Goal: Transaction & Acquisition: Book appointment/travel/reservation

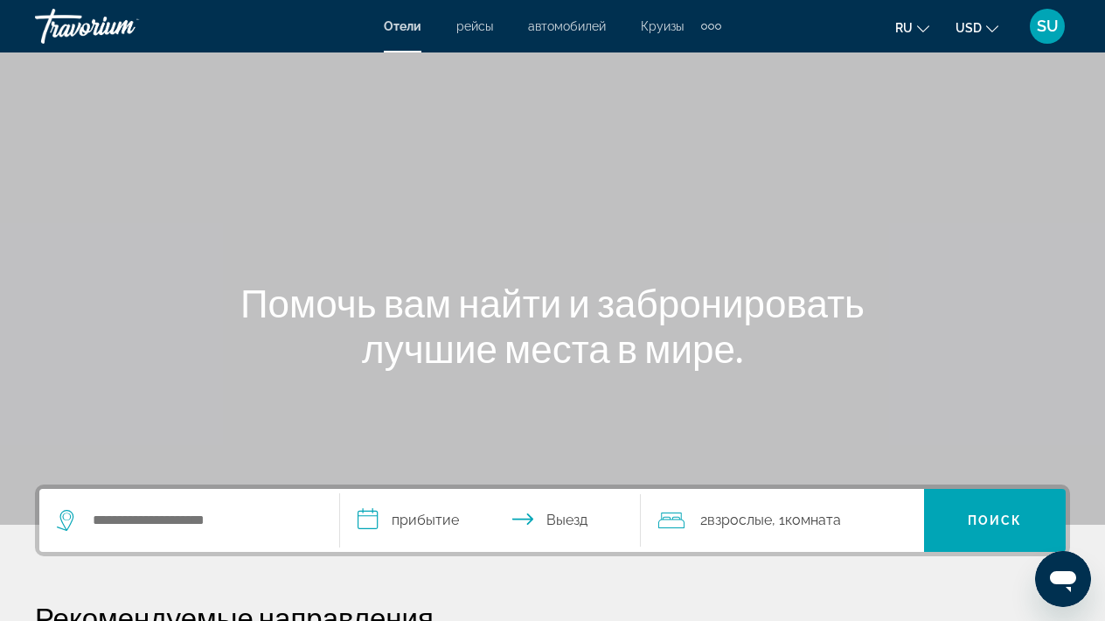
click at [710, 22] on div "Extra navigation items" at bounding box center [711, 26] width 20 height 26
click at [576, 113] on div "Main content" at bounding box center [552, 262] width 1105 height 525
click at [654, 33] on div "Отели рейсы автомобилей Круизы деятельность Отели рейсы автомобилей Круизы деят…" at bounding box center [553, 26] width 338 height 28
click at [661, 22] on span "Круизы" at bounding box center [662, 26] width 43 height 14
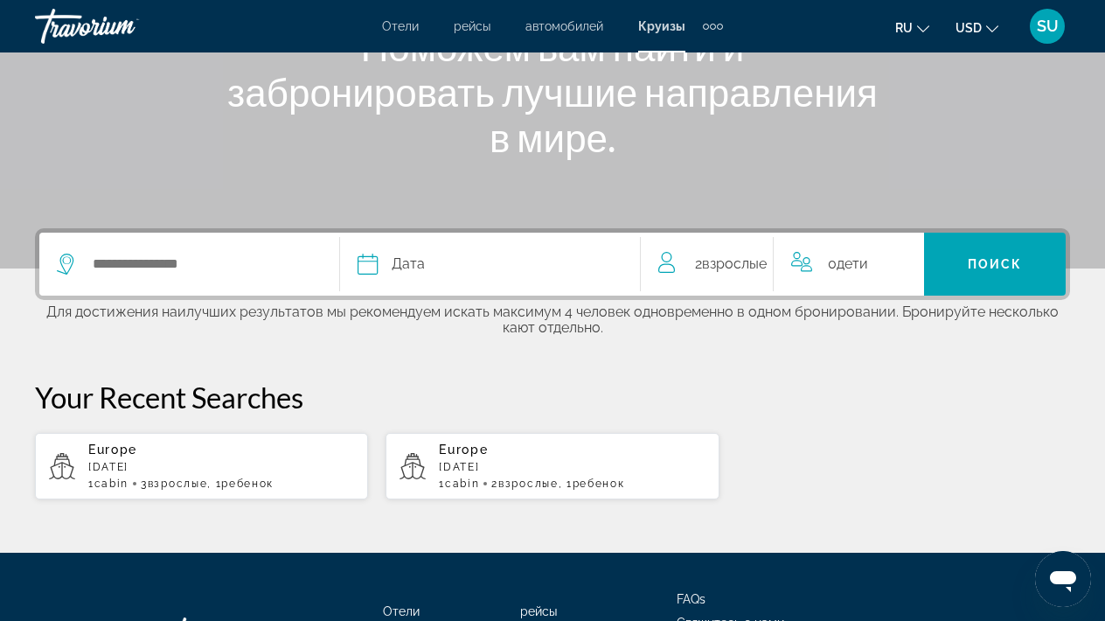
scroll to position [258, 0]
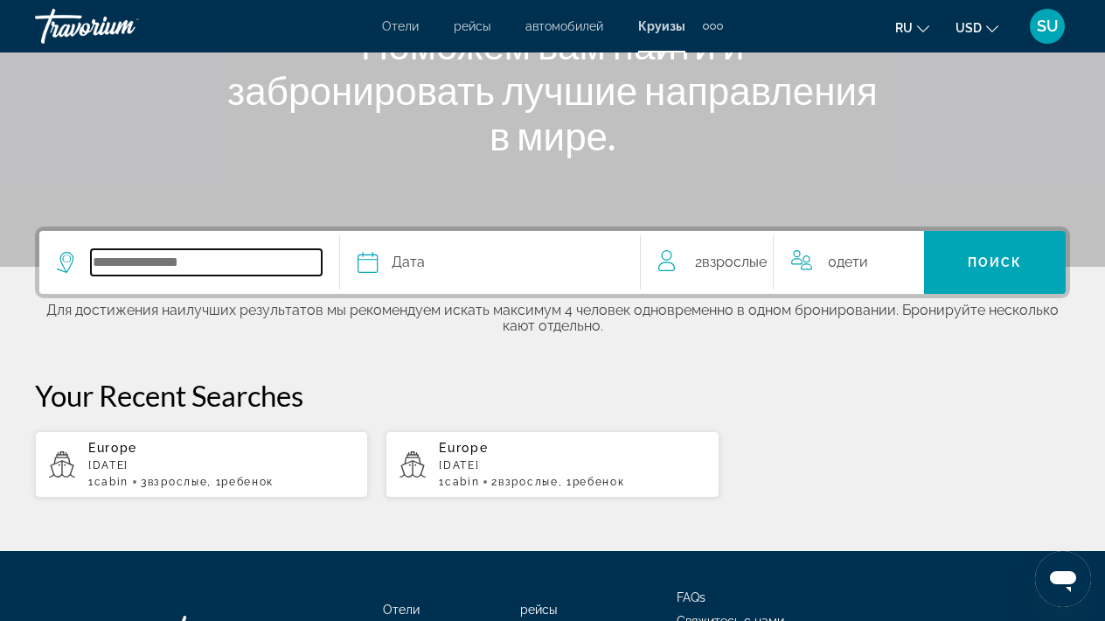
click at [158, 261] on input "Select cruise destination" at bounding box center [206, 262] width 231 height 26
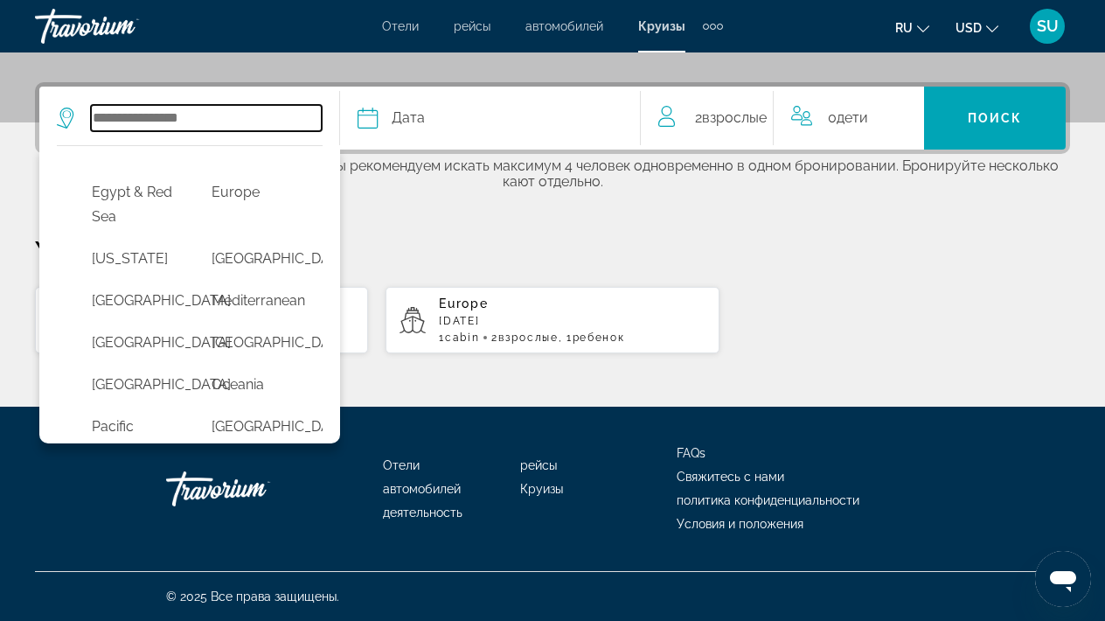
scroll to position [316, 0]
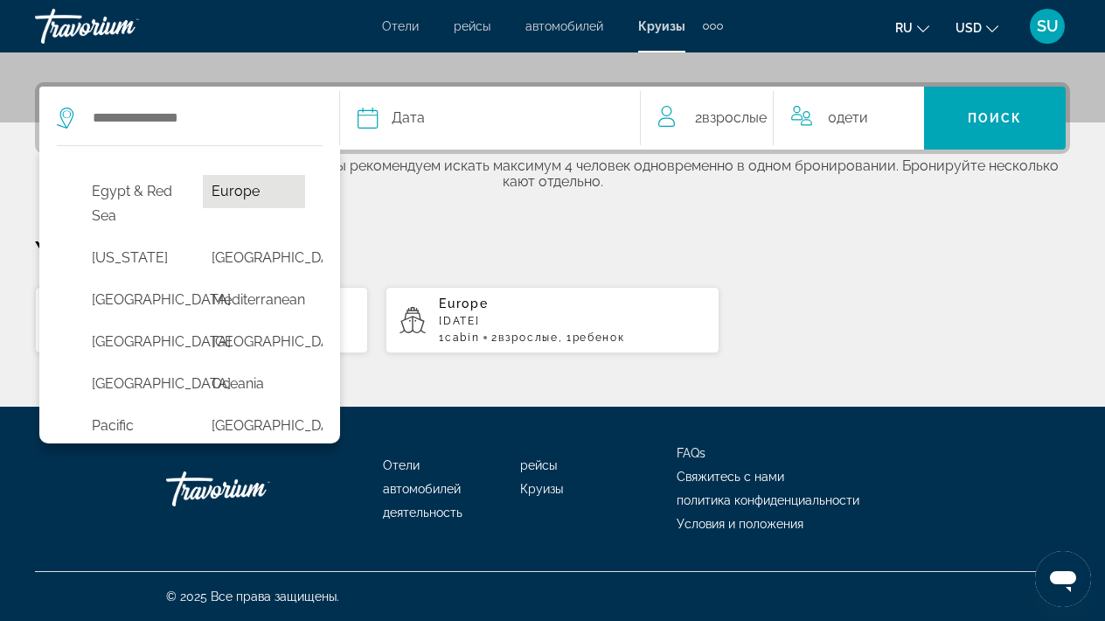
click at [239, 208] on button "Europe" at bounding box center [254, 191] width 102 height 33
type input "******"
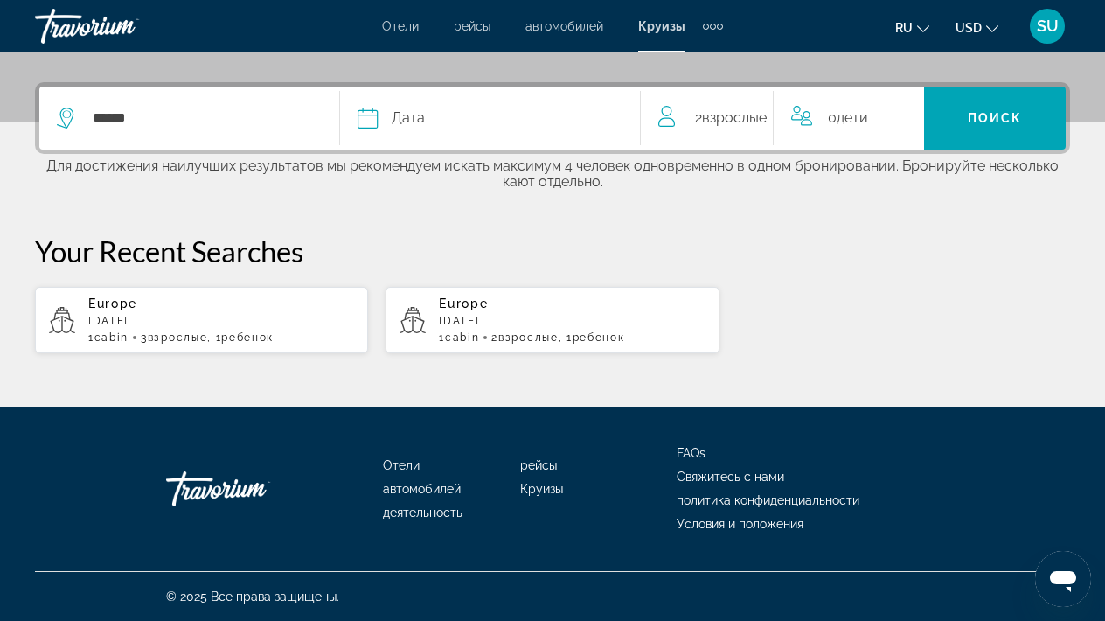
click at [273, 325] on div "Europe [DATE] 1 cabin 3 Взрослый Взрослые , 1 Ребенок Дети" at bounding box center [221, 319] width 266 height 47
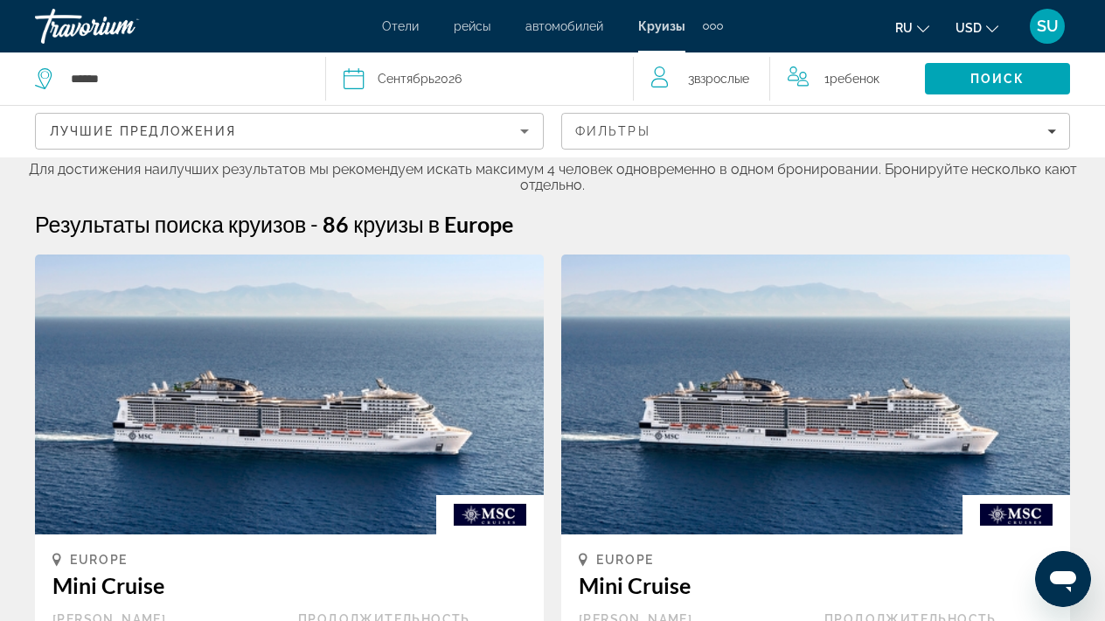
click at [704, 87] on span "3 Взрослый Взрослые" at bounding box center [718, 78] width 61 height 24
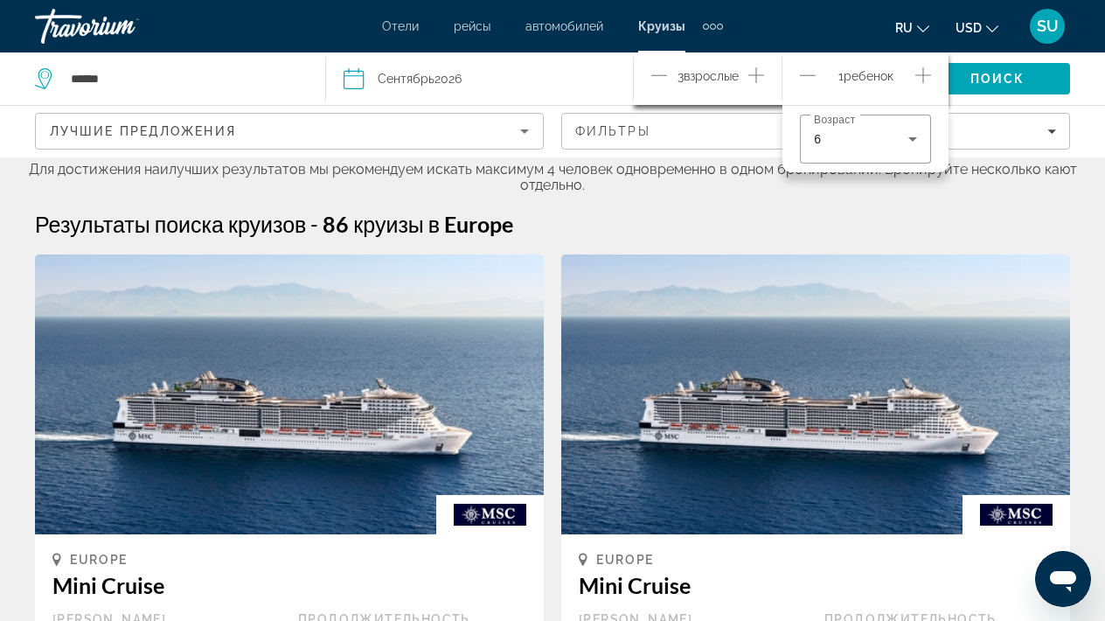
click at [657, 76] on icon "Decrement adults" at bounding box center [660, 75] width 16 height 21
click at [757, 66] on icon "Increment adults" at bounding box center [757, 75] width 16 height 21
click at [809, 73] on icon "Decrement children" at bounding box center [808, 75] width 16 height 21
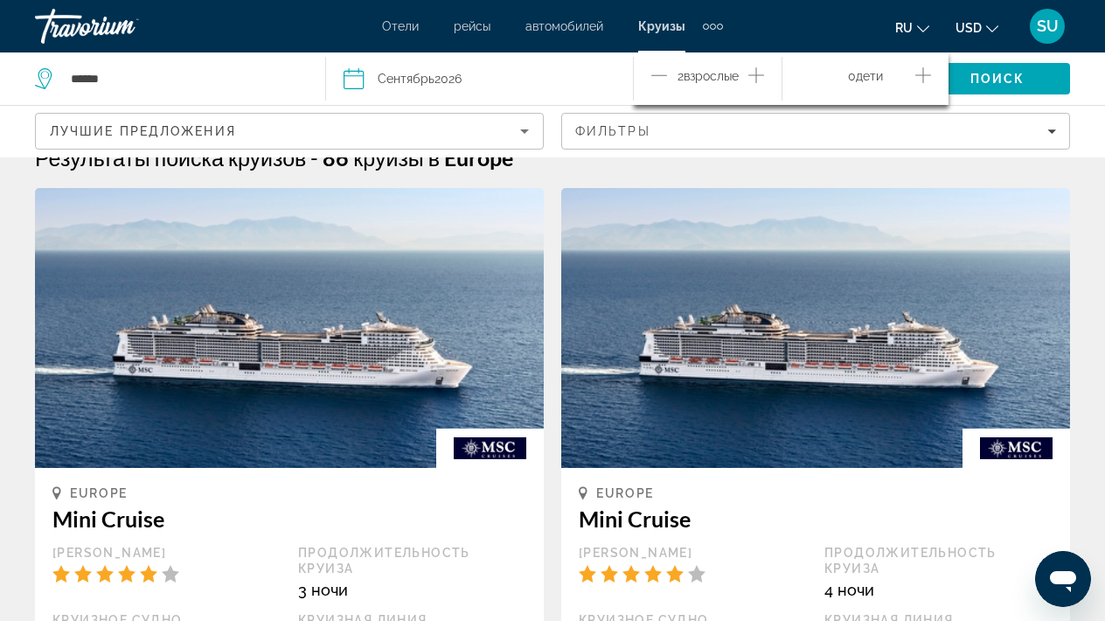
scroll to position [70, 0]
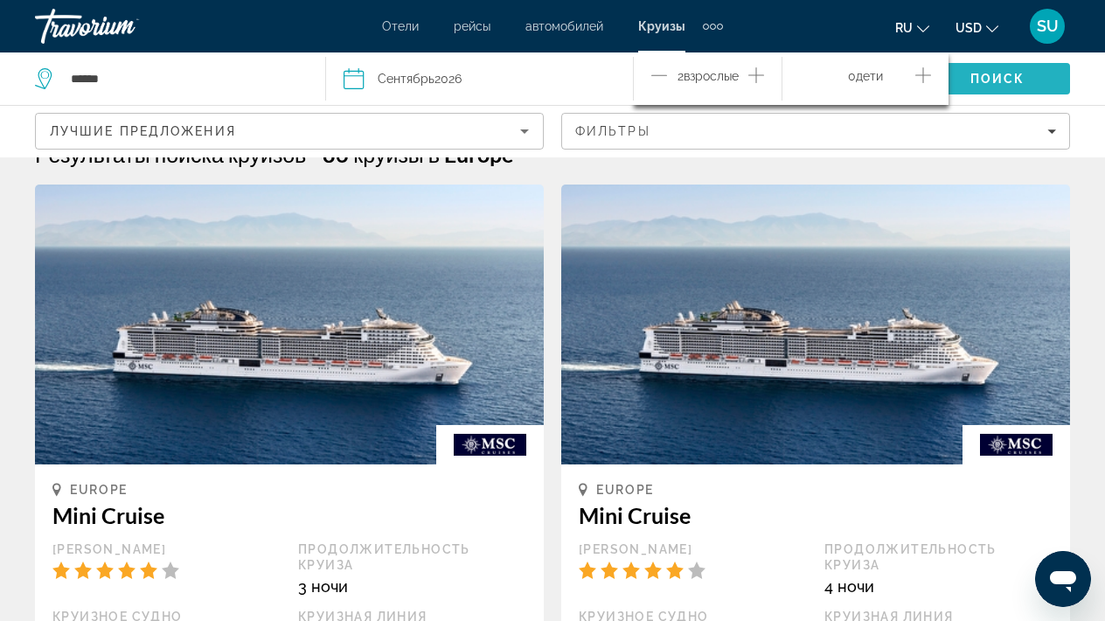
click at [972, 78] on span "Поиск" at bounding box center [998, 79] width 55 height 14
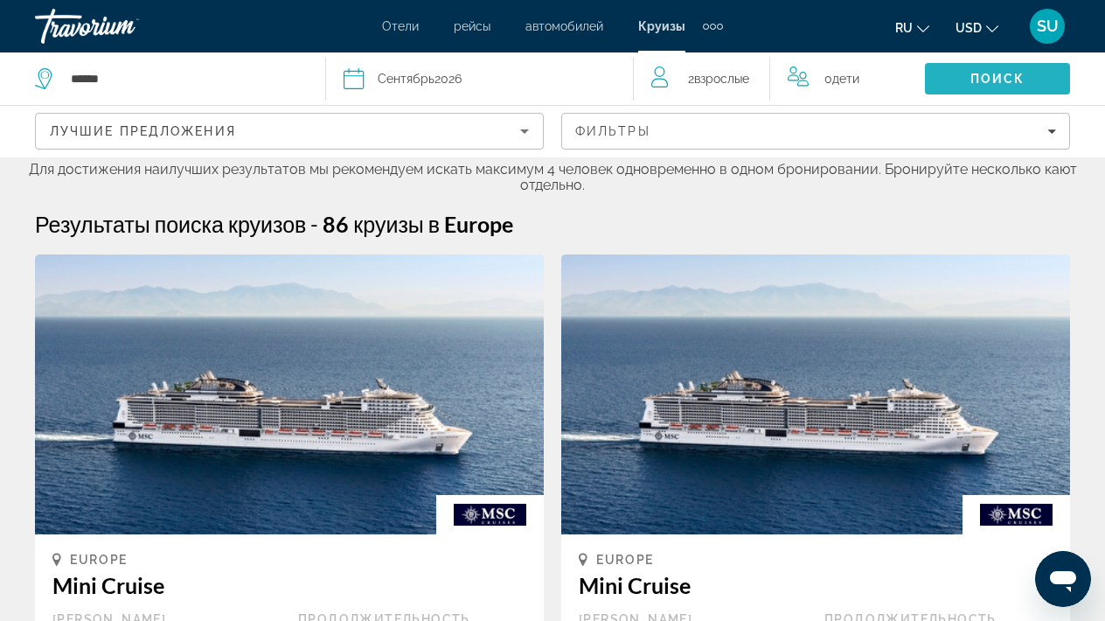
click at [972, 78] on span "Поиск" at bounding box center [998, 79] width 55 height 14
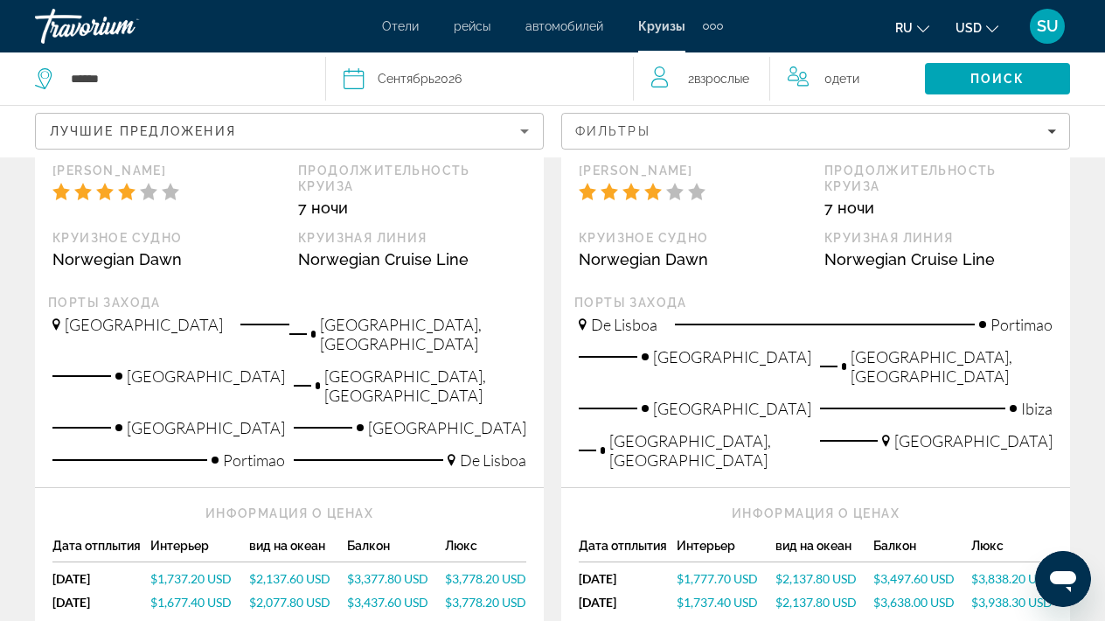
scroll to position [1207, 0]
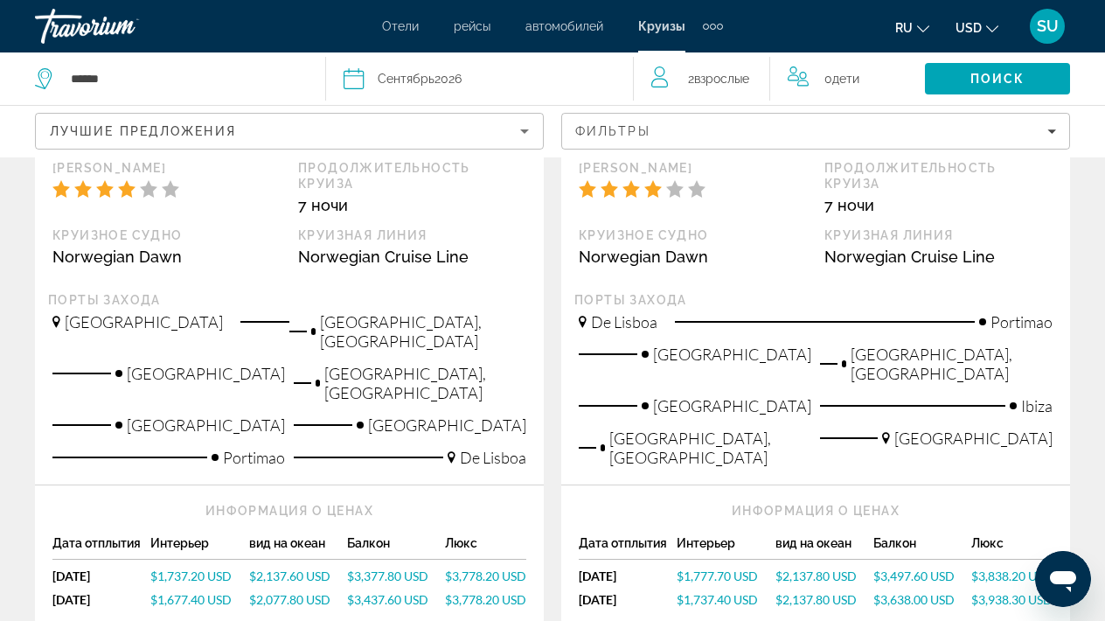
click at [163, 568] on span "$1,737.20 USD" at bounding box center [190, 575] width 81 height 15
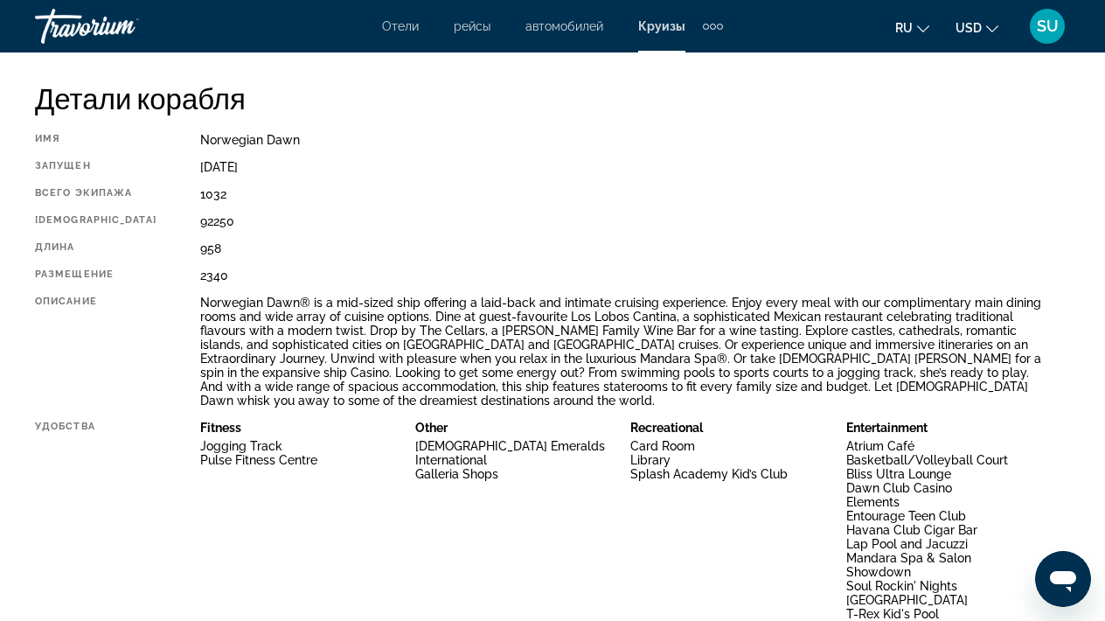
scroll to position [892, 0]
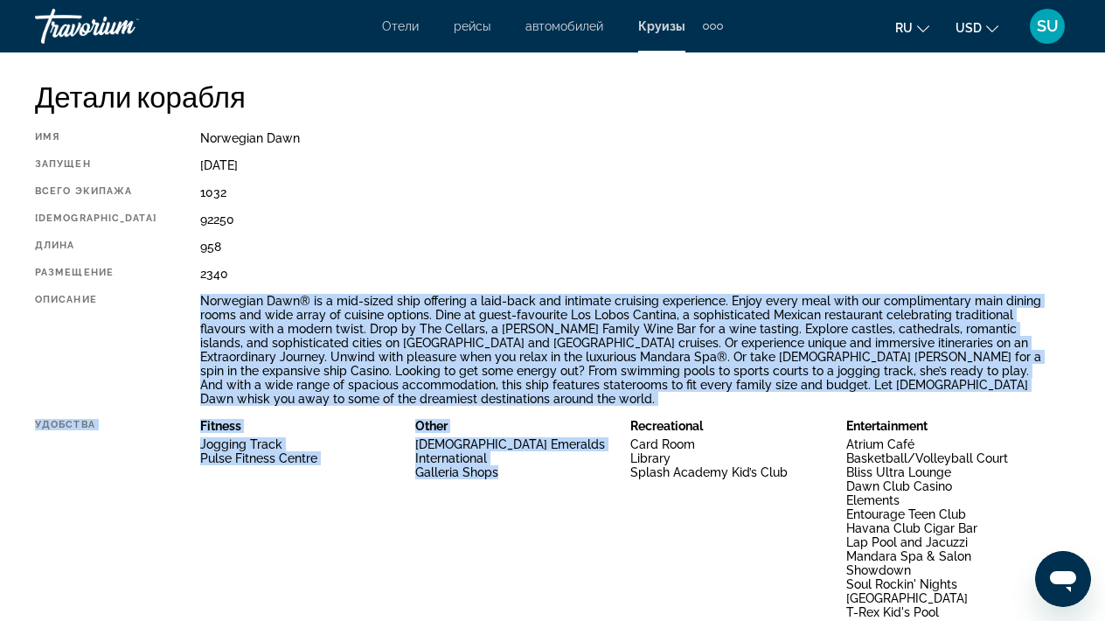
drag, startPoint x: 178, startPoint y: 304, endPoint x: 568, endPoint y: 456, distance: 418.7
copy div "Loremipsu Dolo® si a con-adipi elit seddoeiu t inci-utla etd magnaali enimadmi …"
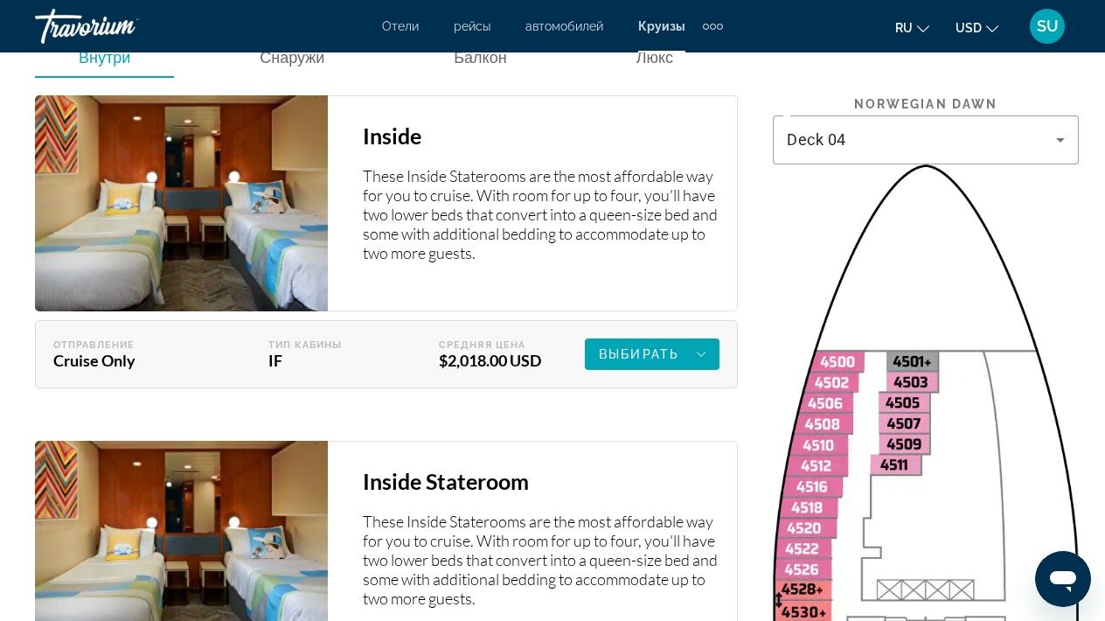
scroll to position [3476, 0]
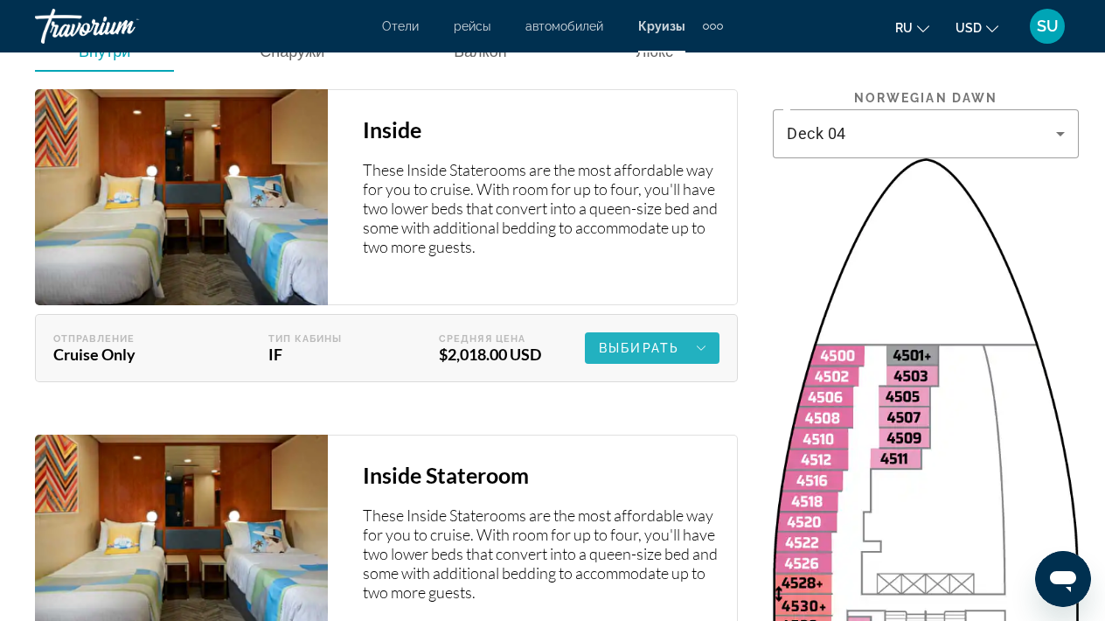
click at [655, 341] on span "Выбирать" at bounding box center [639, 348] width 80 height 14
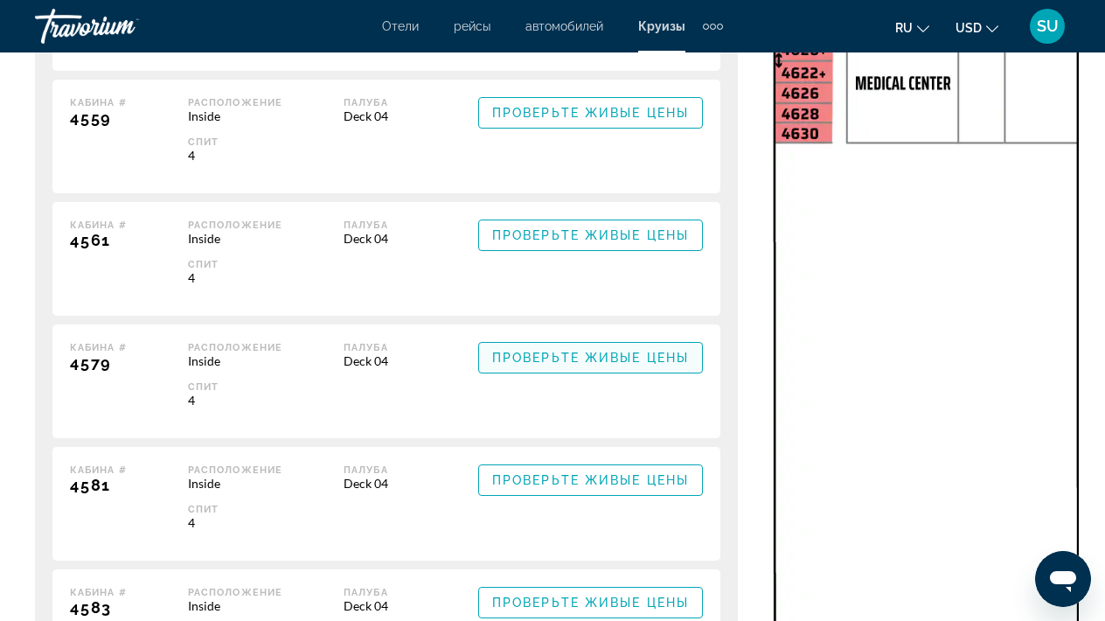
scroll to position [4758, 0]
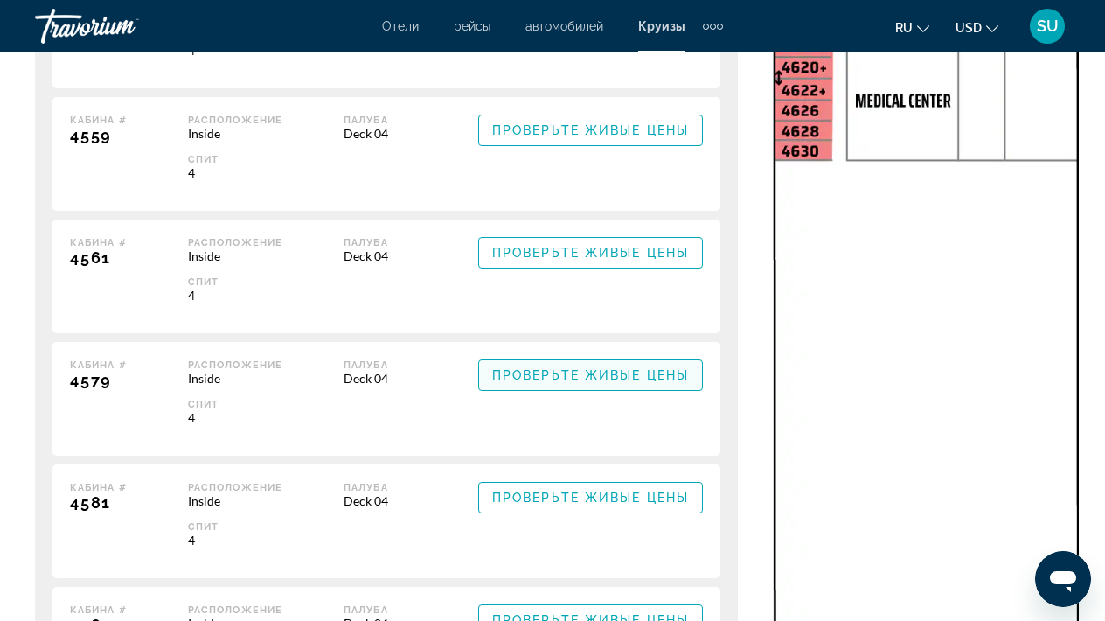
click at [552, 368] on span "Проверьте живые цены" at bounding box center [590, 375] width 197 height 14
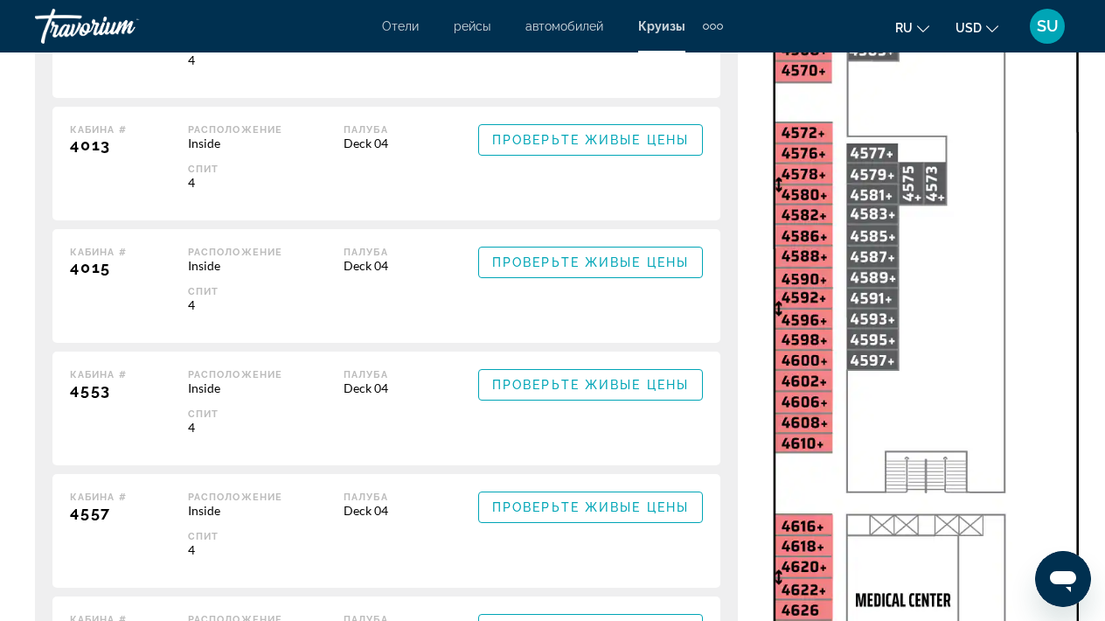
scroll to position [4257, 0]
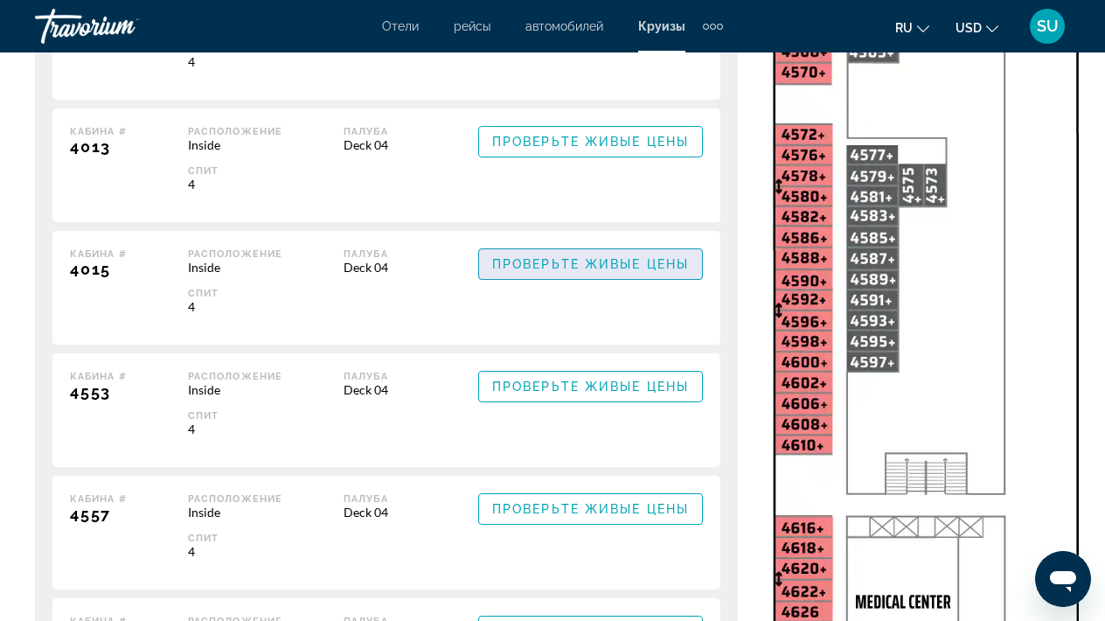
click at [589, 257] on span "Проверьте живые цены" at bounding box center [590, 264] width 197 height 14
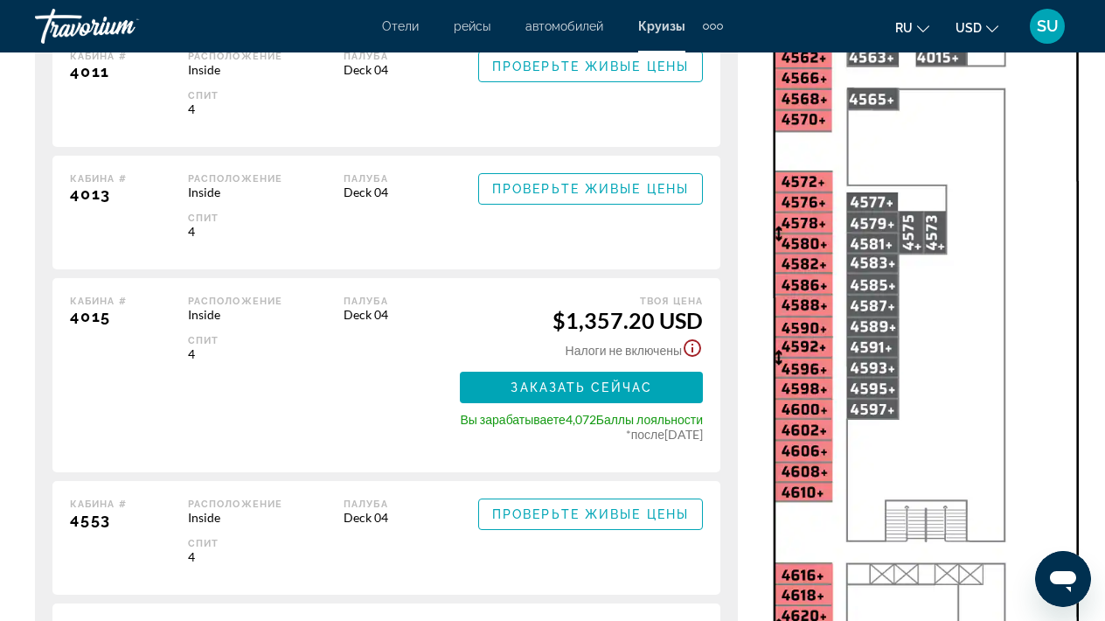
scroll to position [4208, 0]
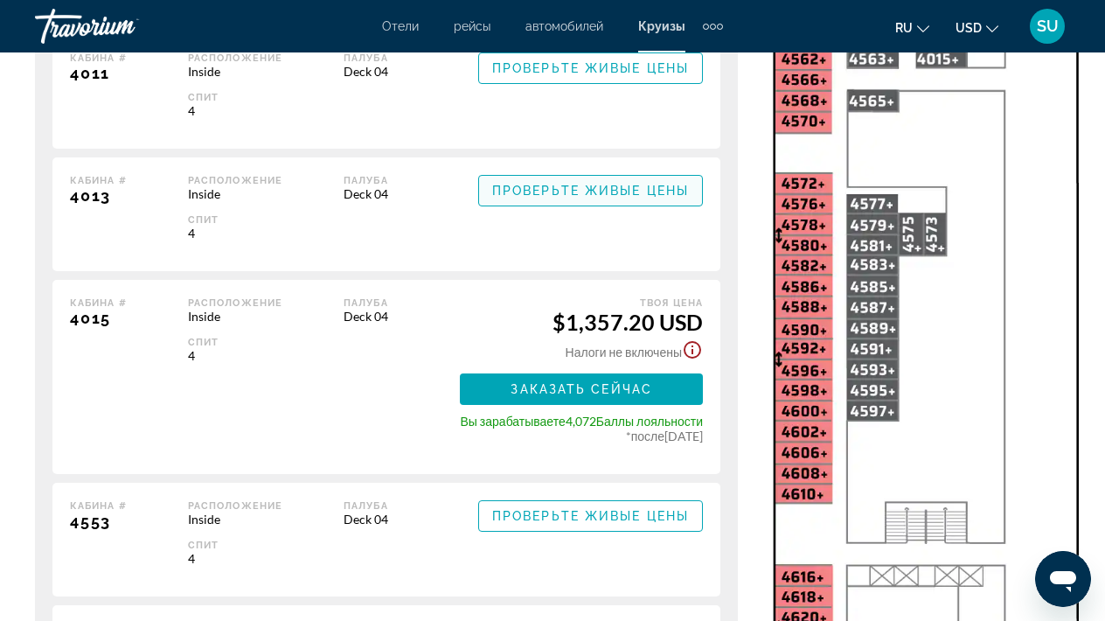
click at [527, 184] on span "Проверьте живые цены" at bounding box center [590, 191] width 197 height 14
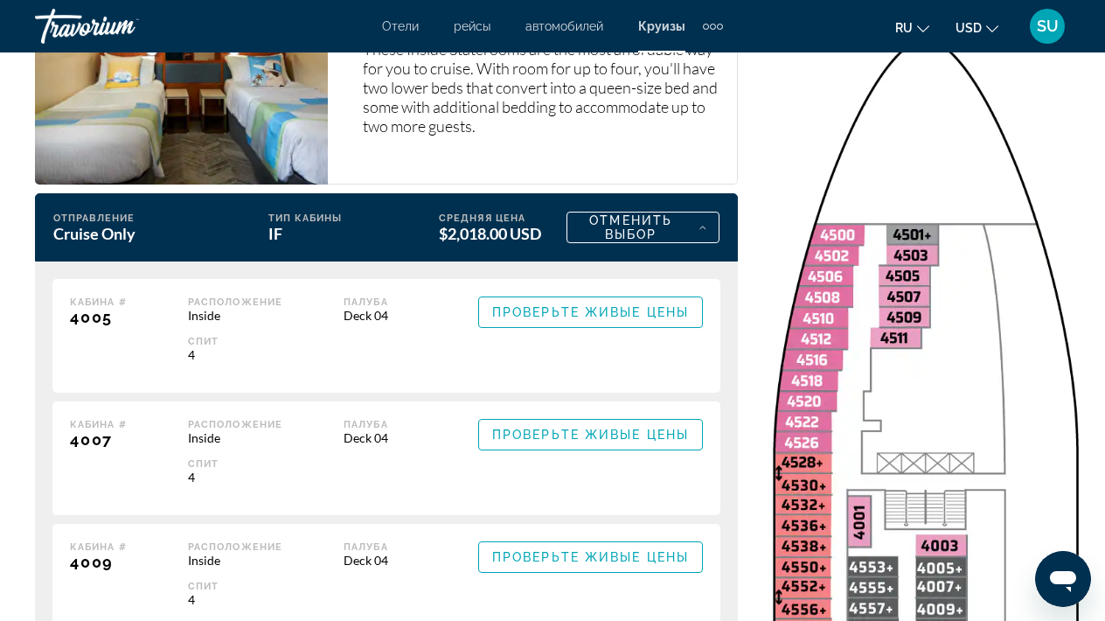
scroll to position [3633, 0]
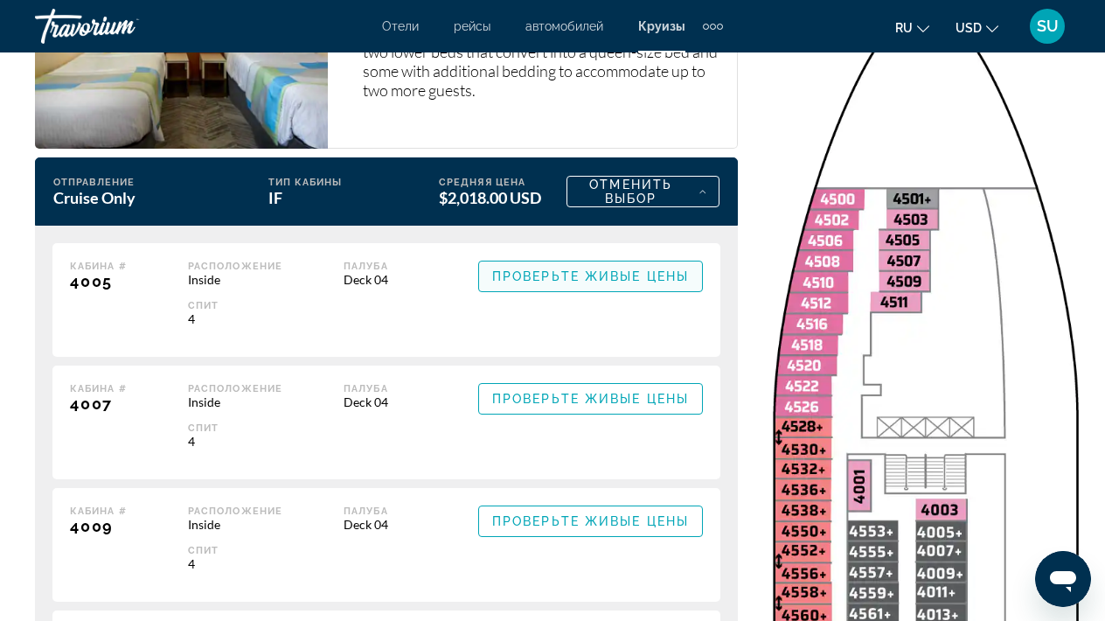
click at [525, 255] on span "Main content" at bounding box center [590, 276] width 223 height 42
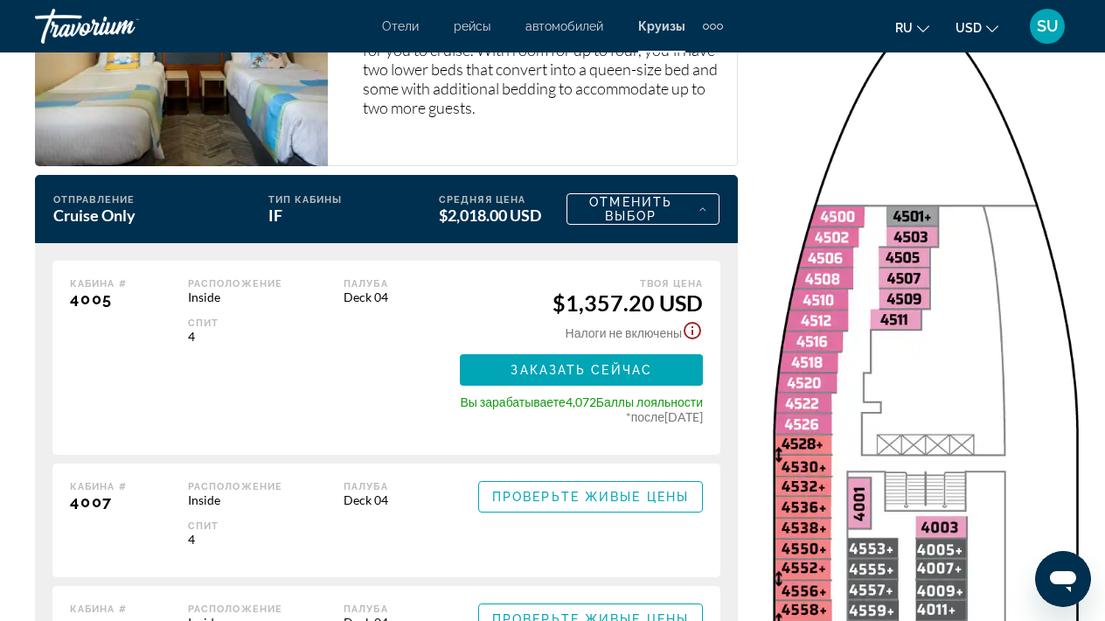
scroll to position [3615, 0]
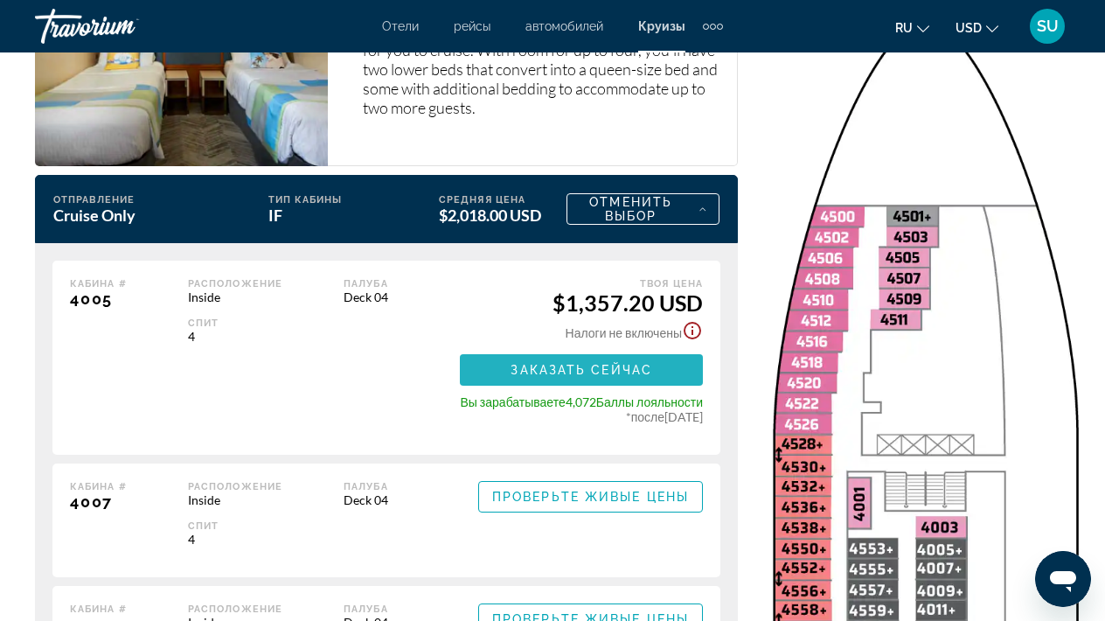
click at [483, 349] on span "Main content" at bounding box center [581, 370] width 243 height 42
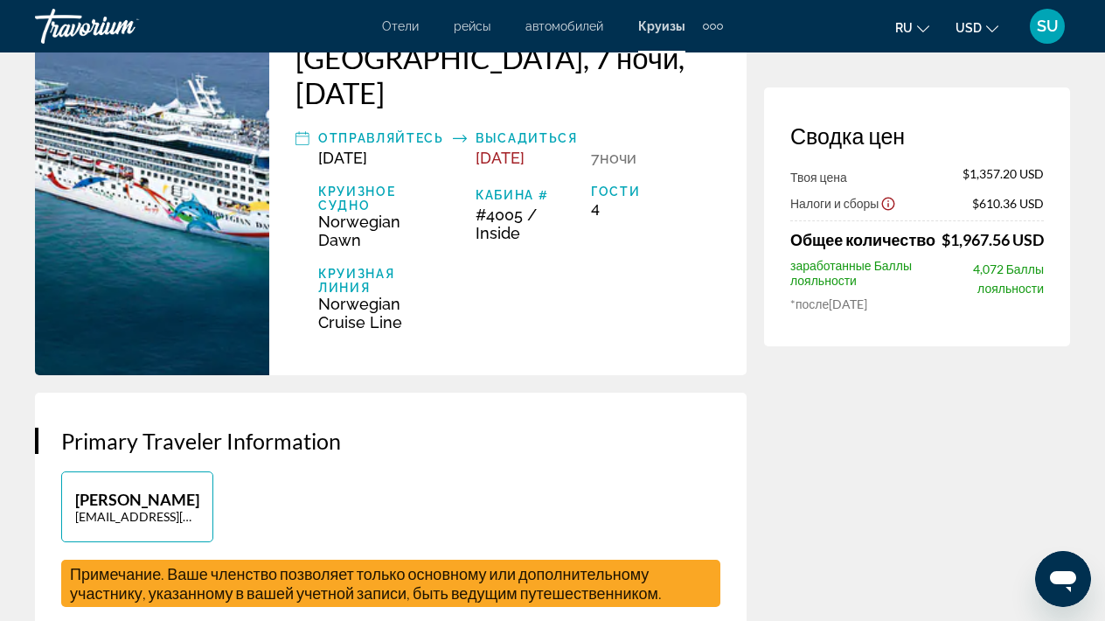
scroll to position [182, 0]
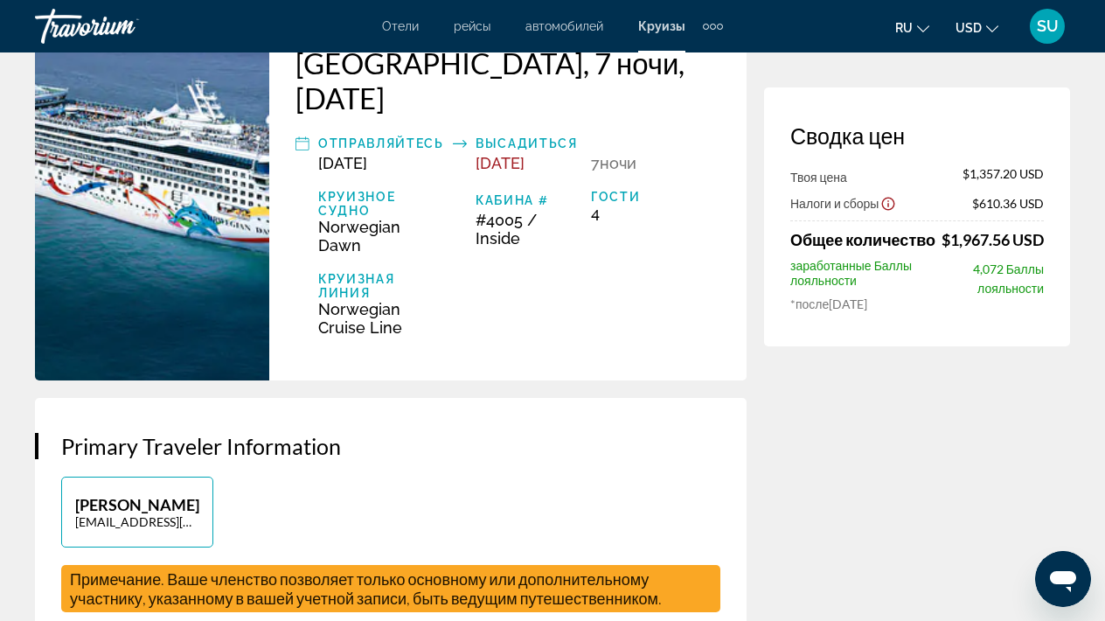
click at [621, 190] on div "Гости" at bounding box center [655, 197] width 129 height 14
click at [589, 178] on div "Отправляйтесь [DATE] Высадиться [DATE] 7 ночь ночи Круизное судно Norwegian Daw…" at bounding box center [508, 235] width 425 height 204
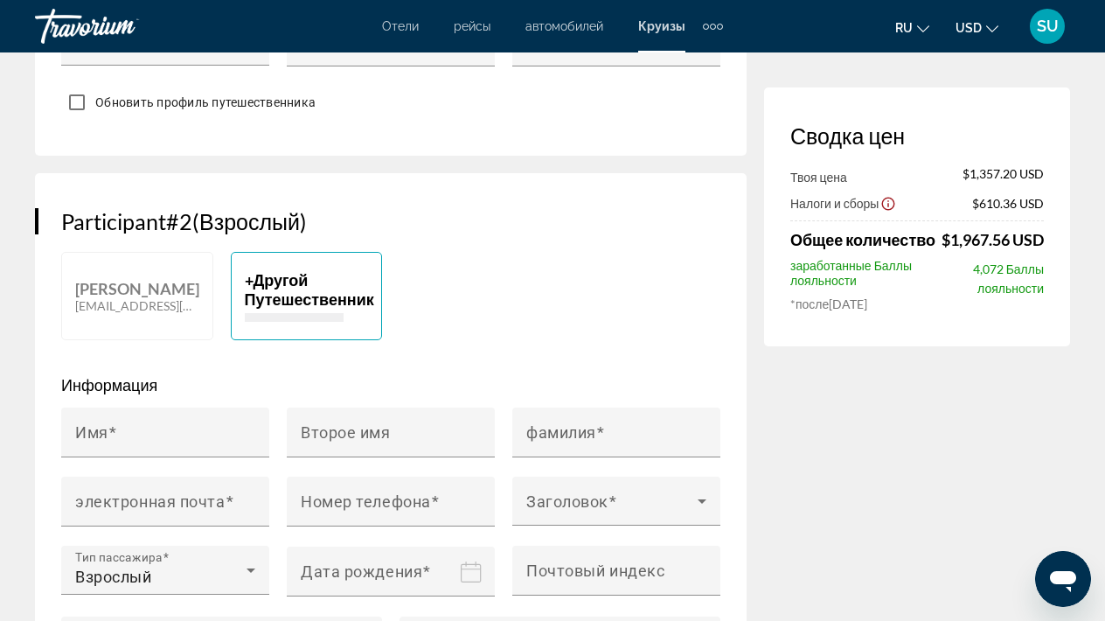
scroll to position [1107, 0]
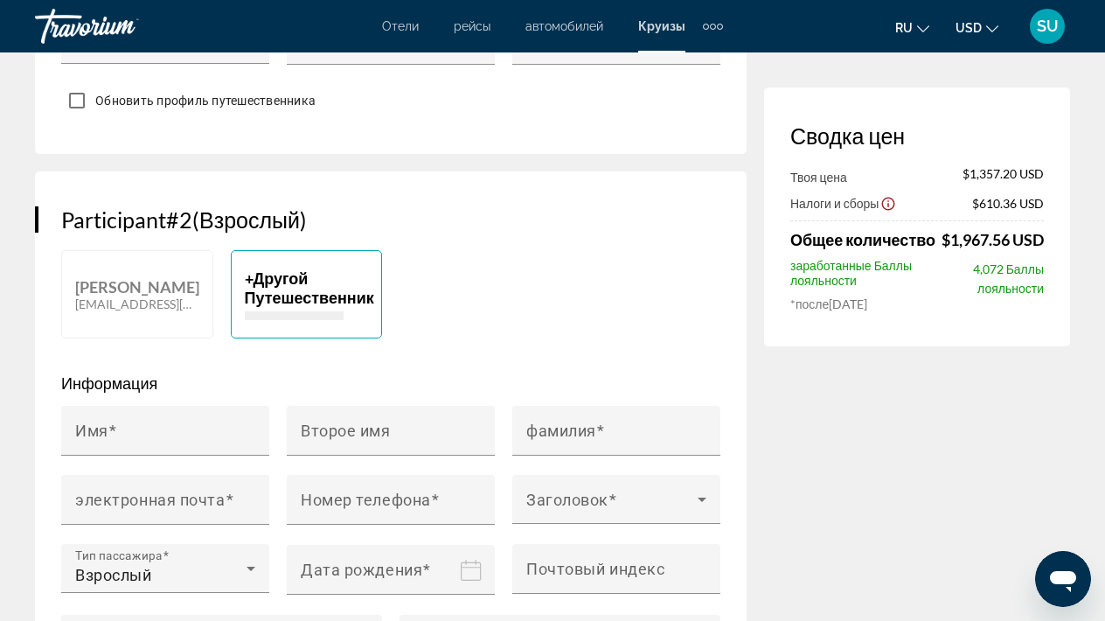
click at [278, 268] on span "Другой Путешественник" at bounding box center [309, 287] width 129 height 38
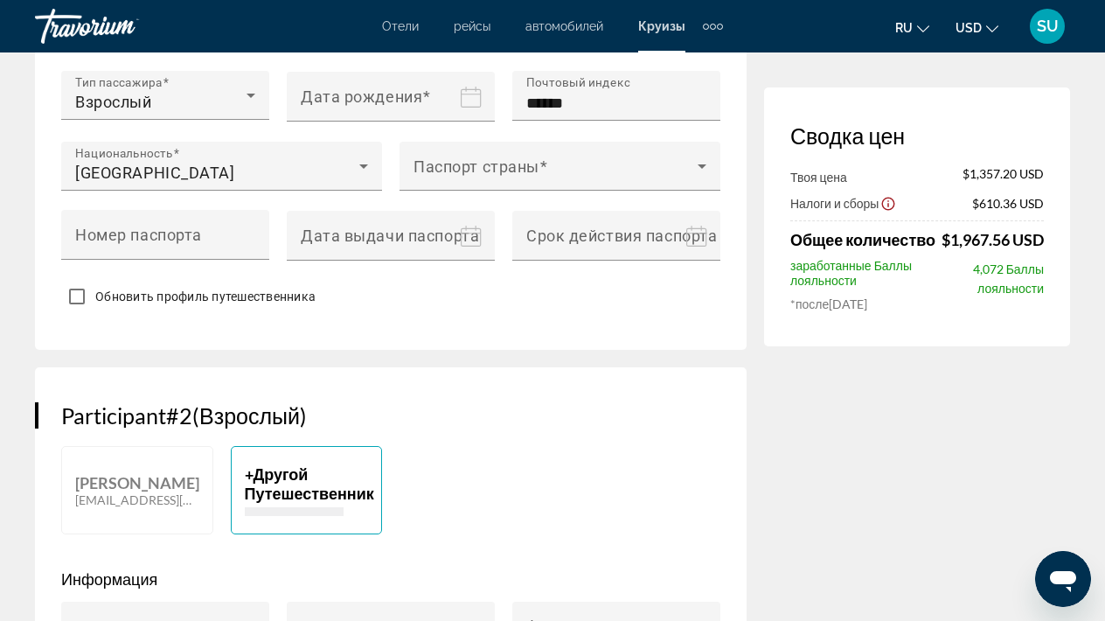
scroll to position [909, 0]
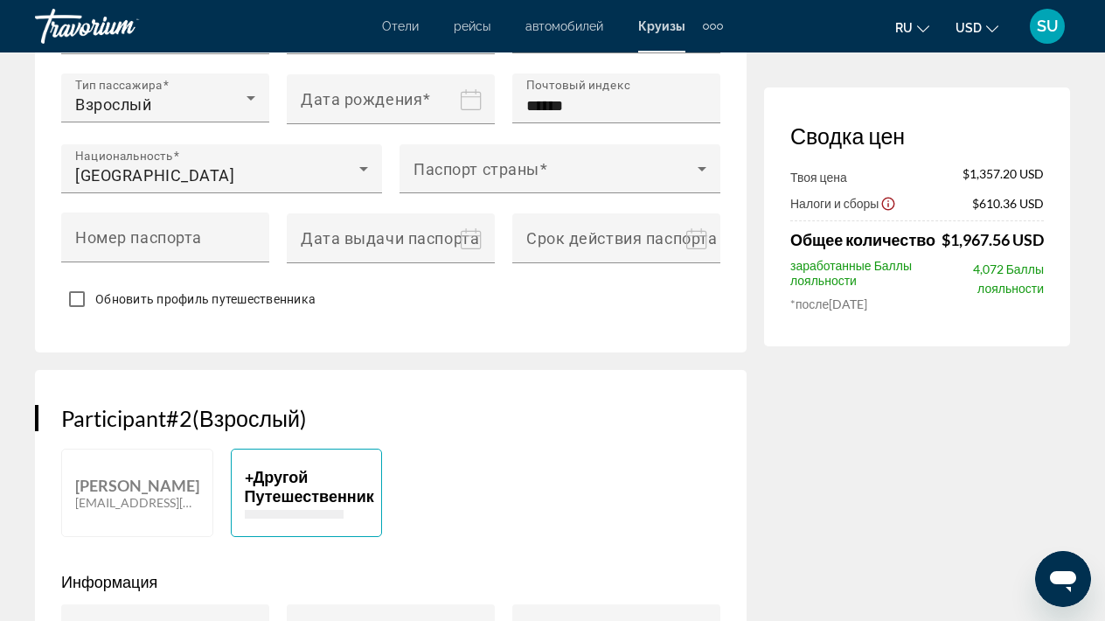
click at [250, 467] on p "+ Другой Путешественник" at bounding box center [307, 486] width 124 height 38
click at [248, 467] on p "+ Другой Путешественник" at bounding box center [307, 486] width 124 height 38
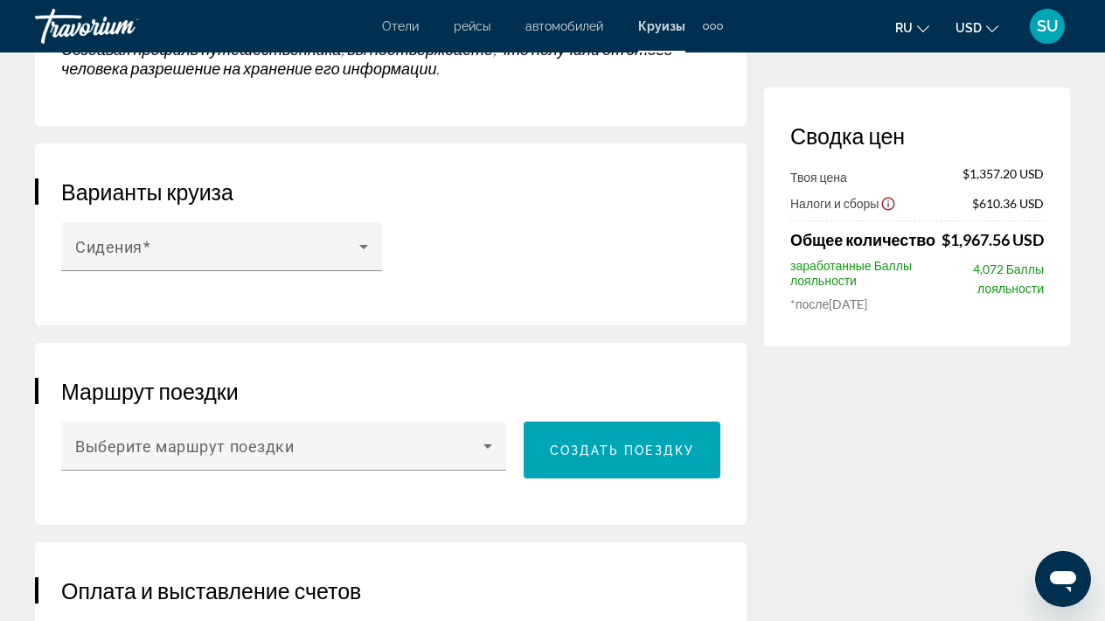
scroll to position [1861, 0]
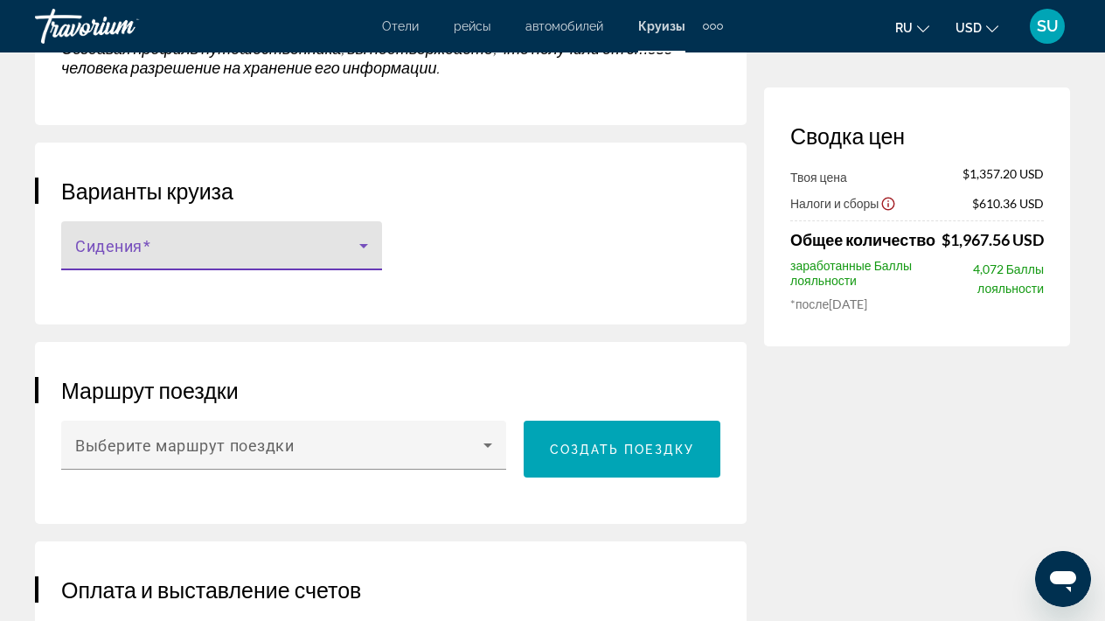
click at [362, 244] on icon "Main content" at bounding box center [363, 246] width 9 height 4
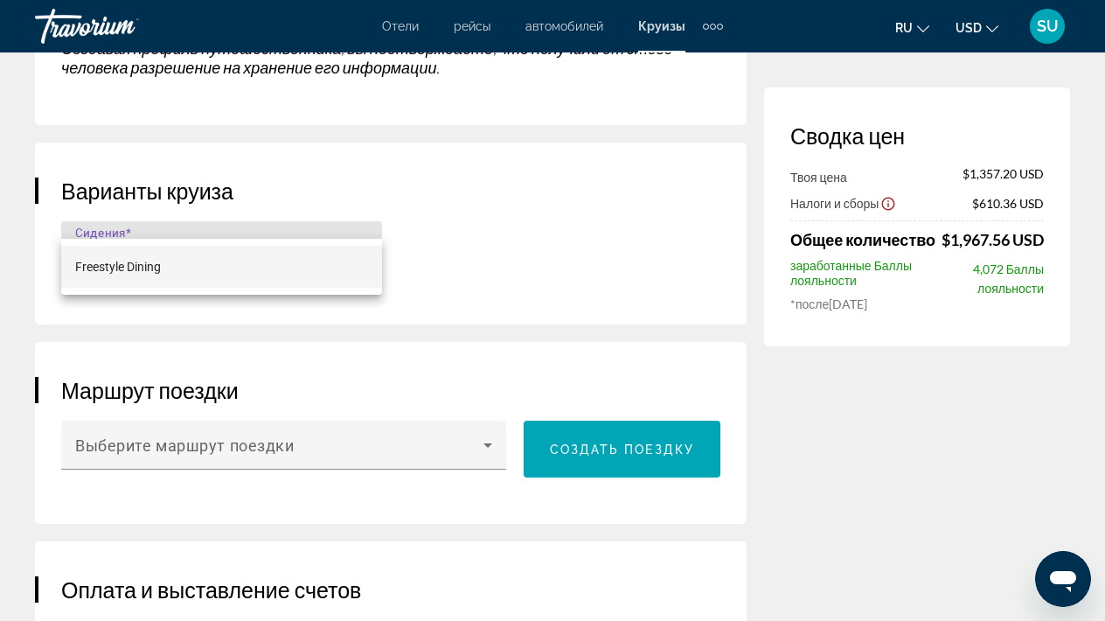
click at [479, 205] on div at bounding box center [552, 310] width 1105 height 621
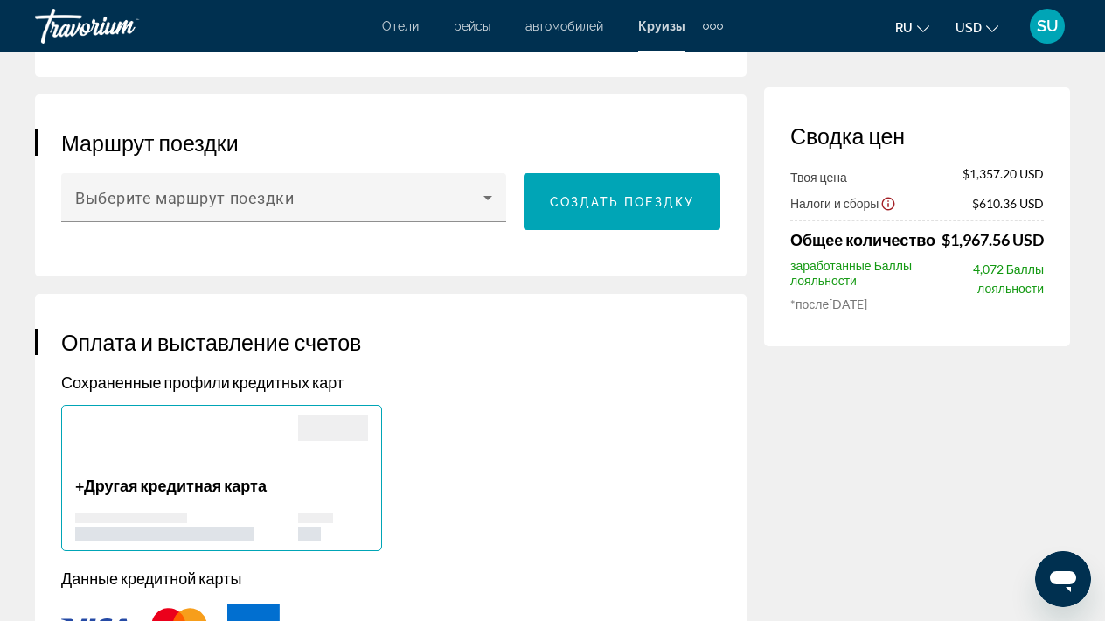
scroll to position [2105, 0]
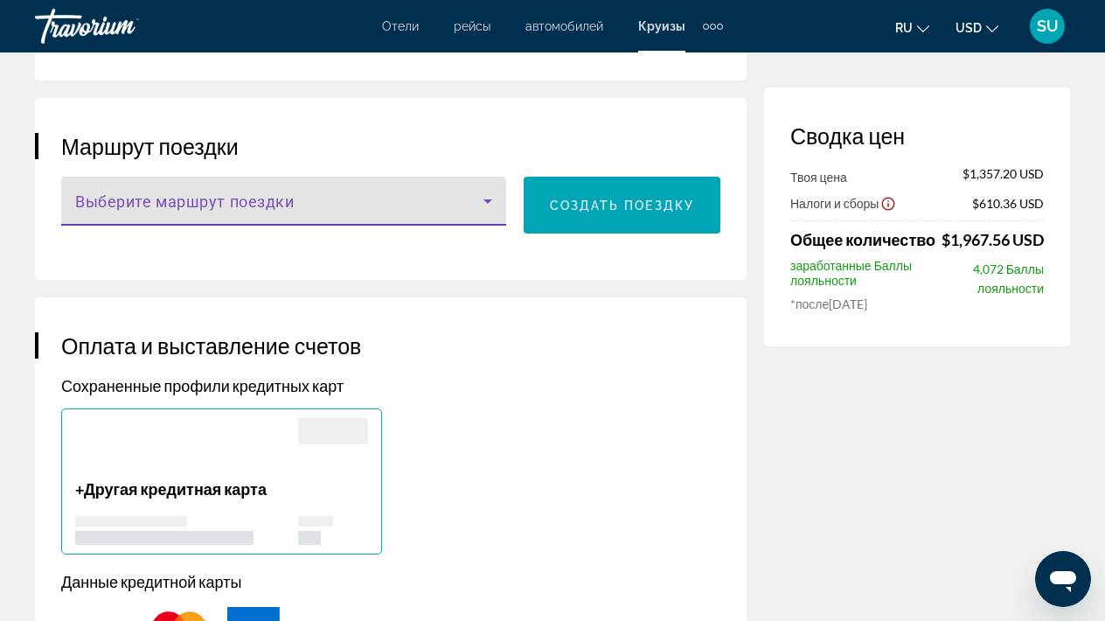
click at [487, 199] on icon "Main content" at bounding box center [488, 201] width 9 height 4
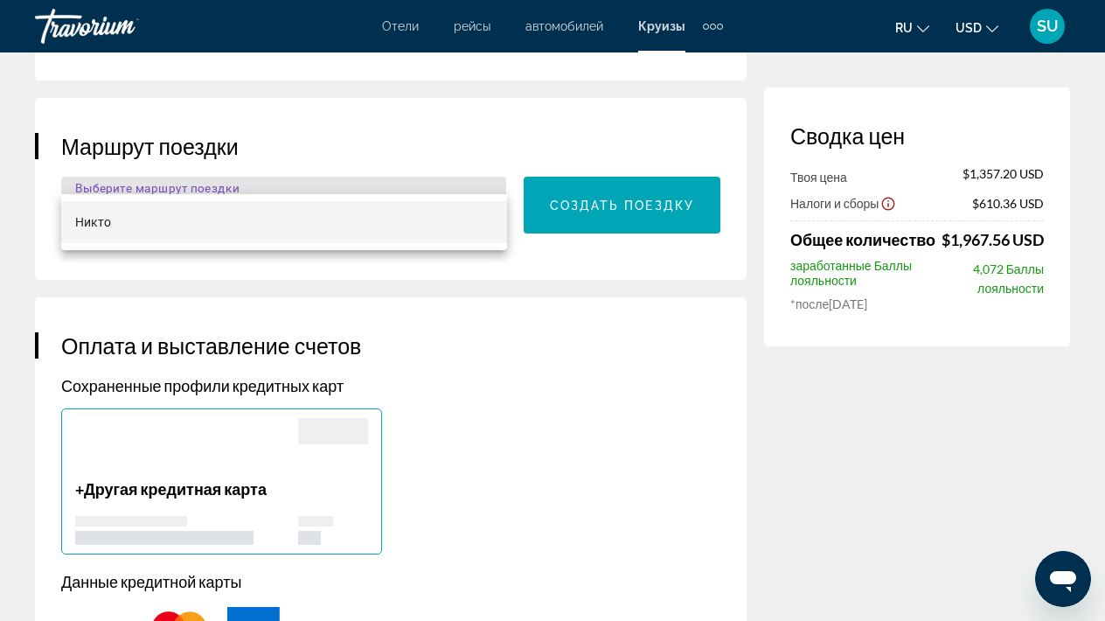
click at [533, 300] on div at bounding box center [552, 310] width 1105 height 621
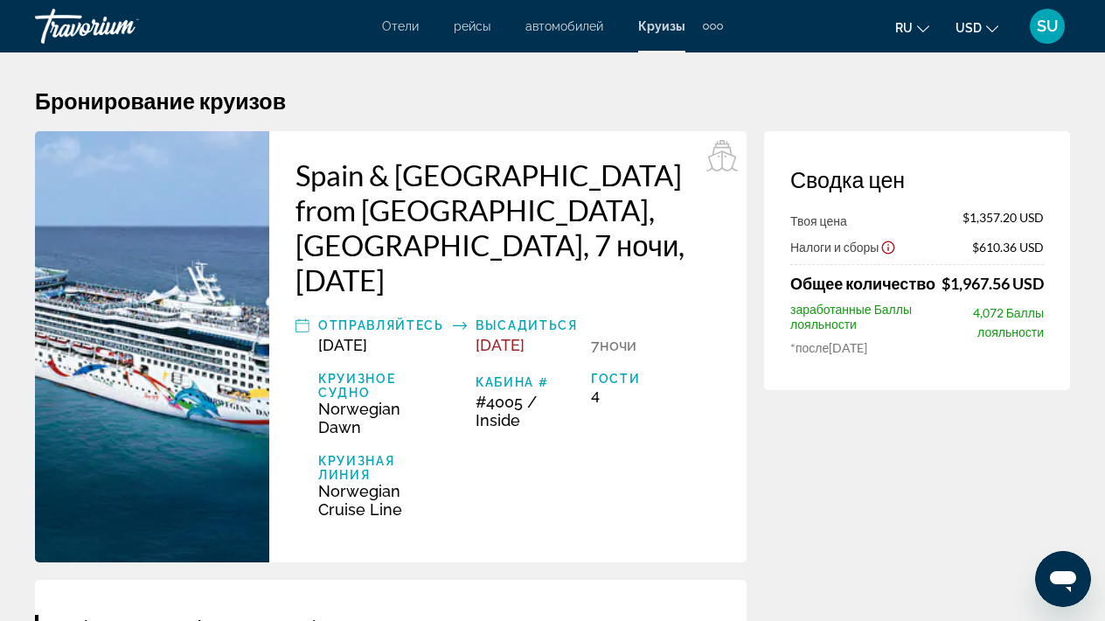
scroll to position [0, 0]
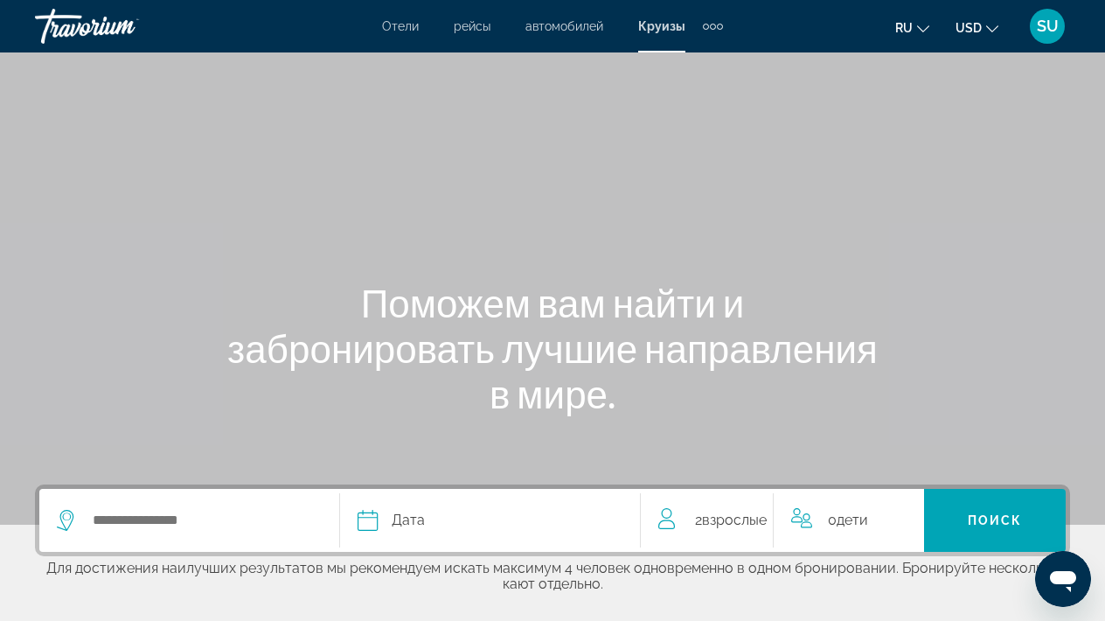
click at [825, 520] on div "0 Ребенок Дети" at bounding box center [848, 520] width 115 height 24
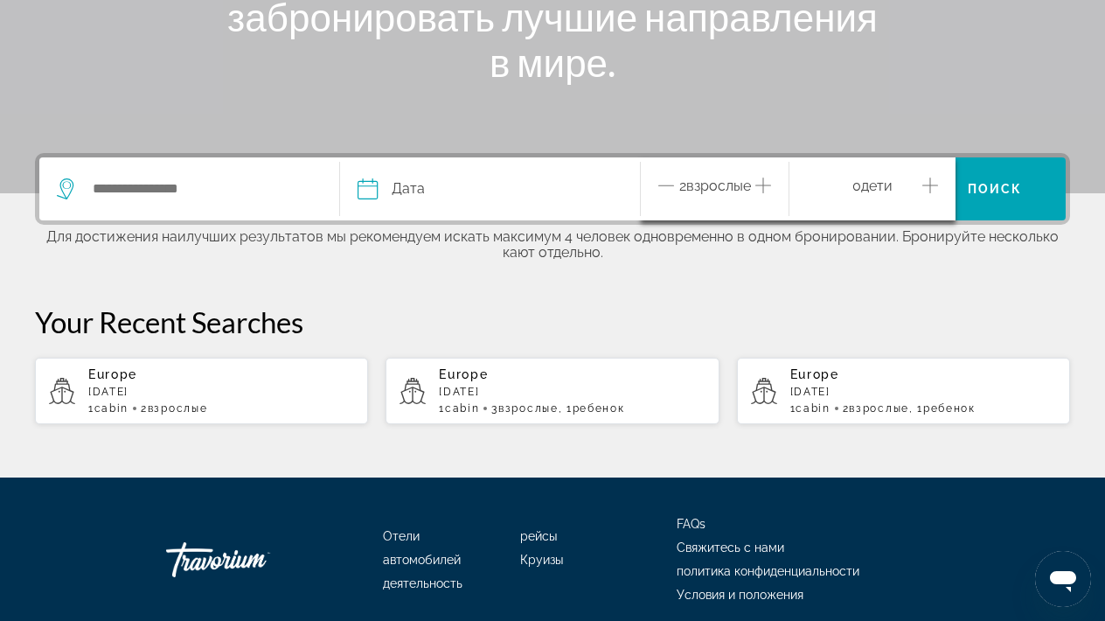
scroll to position [405, 0]
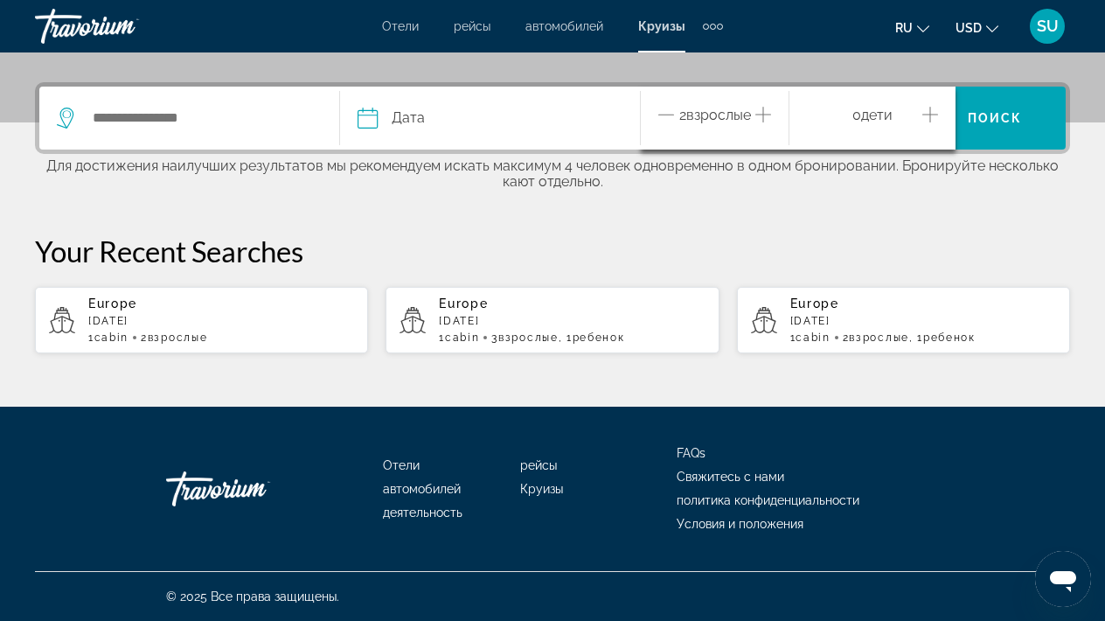
click at [926, 108] on icon "Increment children" at bounding box center [931, 114] width 16 height 21
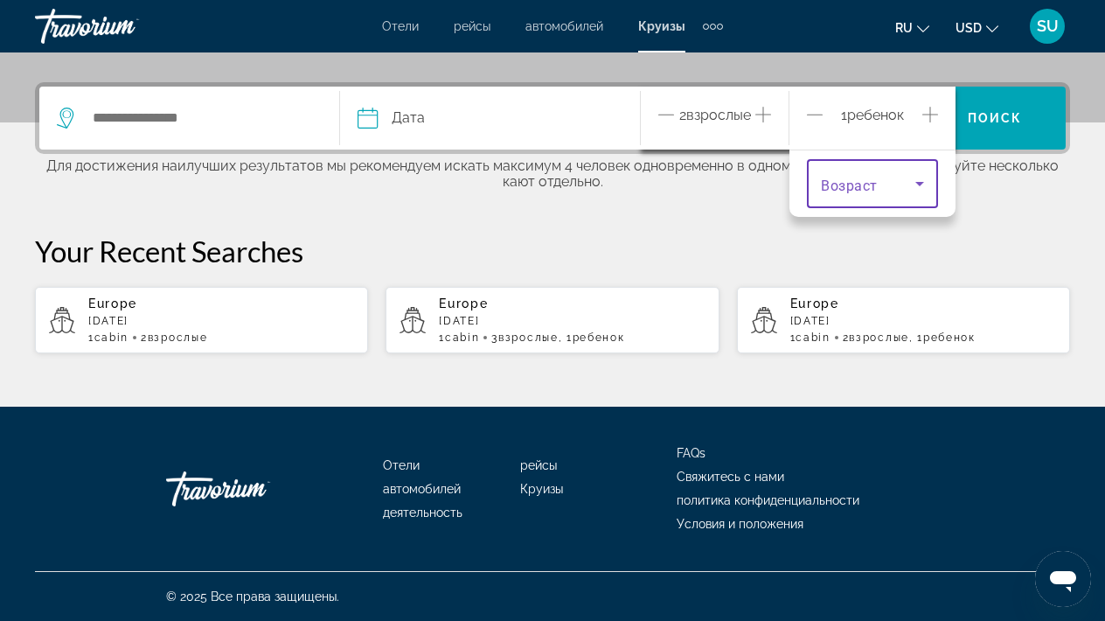
click at [916, 180] on icon "Travelers: 2 adults, 1 child" at bounding box center [919, 183] width 21 height 21
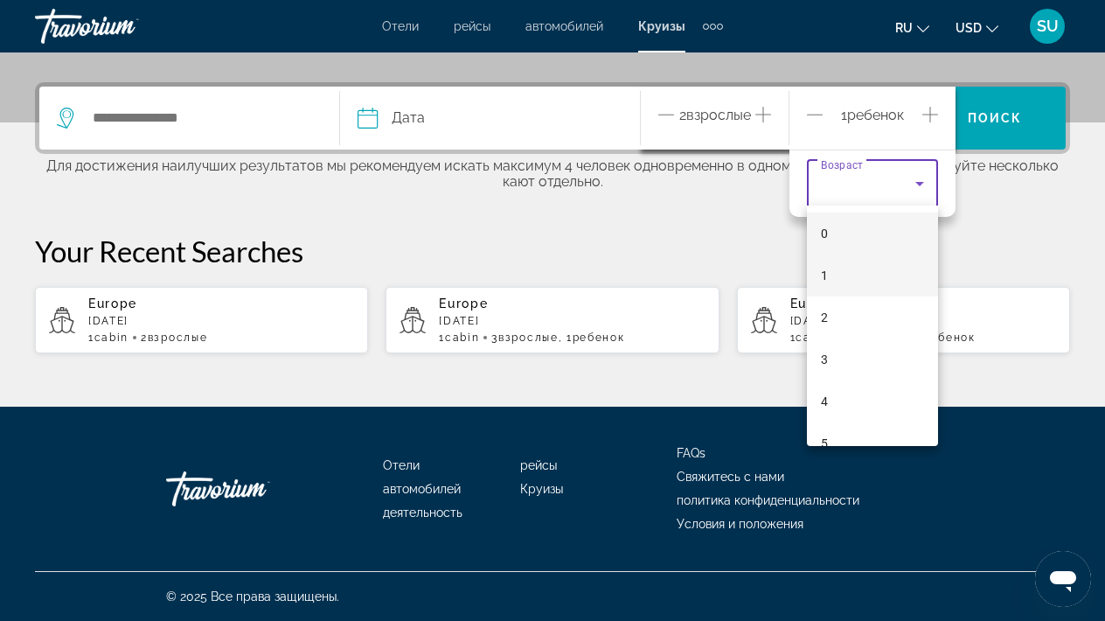
click at [831, 270] on mat-option "1" at bounding box center [872, 275] width 131 height 42
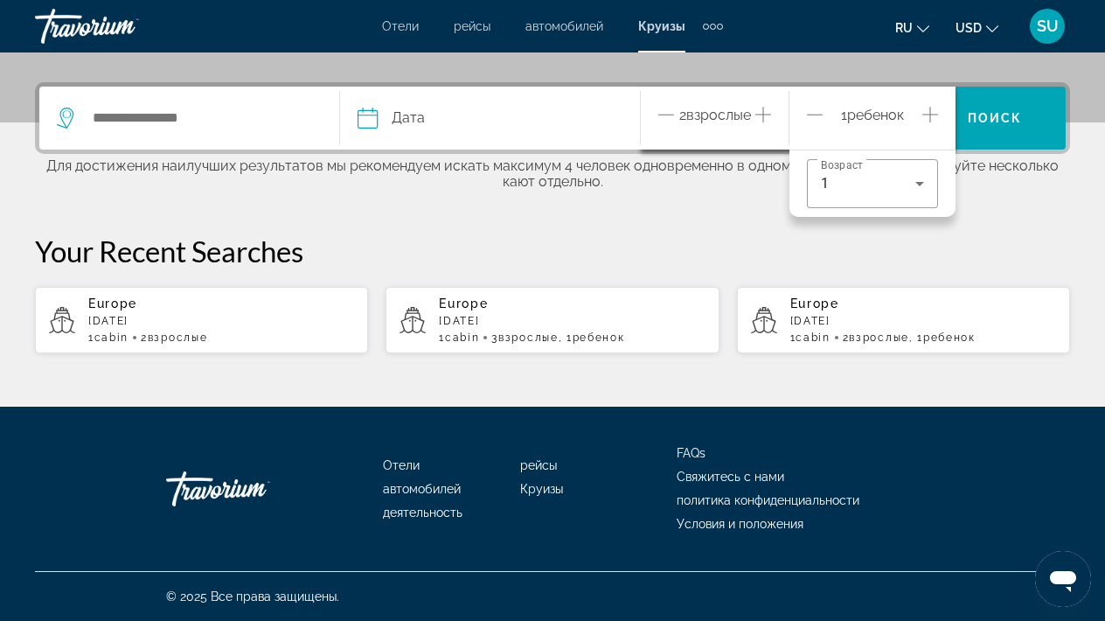
click at [676, 218] on div "Дата январь февраль Маршировать апрель Может Июнь Июль Август Сентябрь Октябрь …" at bounding box center [552, 218] width 1105 height 272
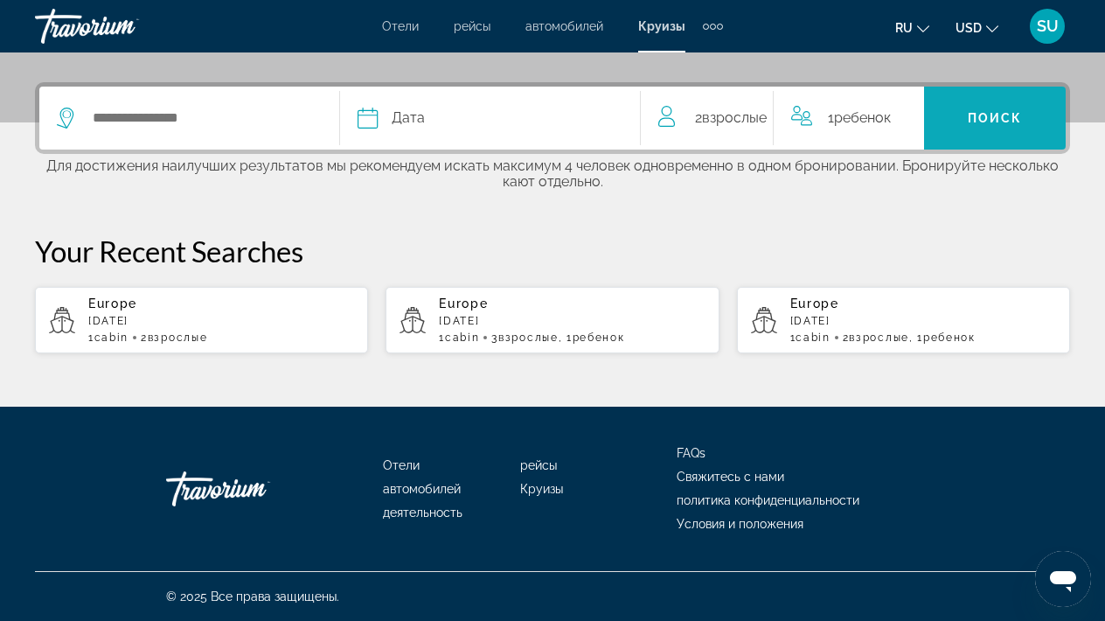
click at [956, 107] on span "Search" at bounding box center [995, 118] width 142 height 42
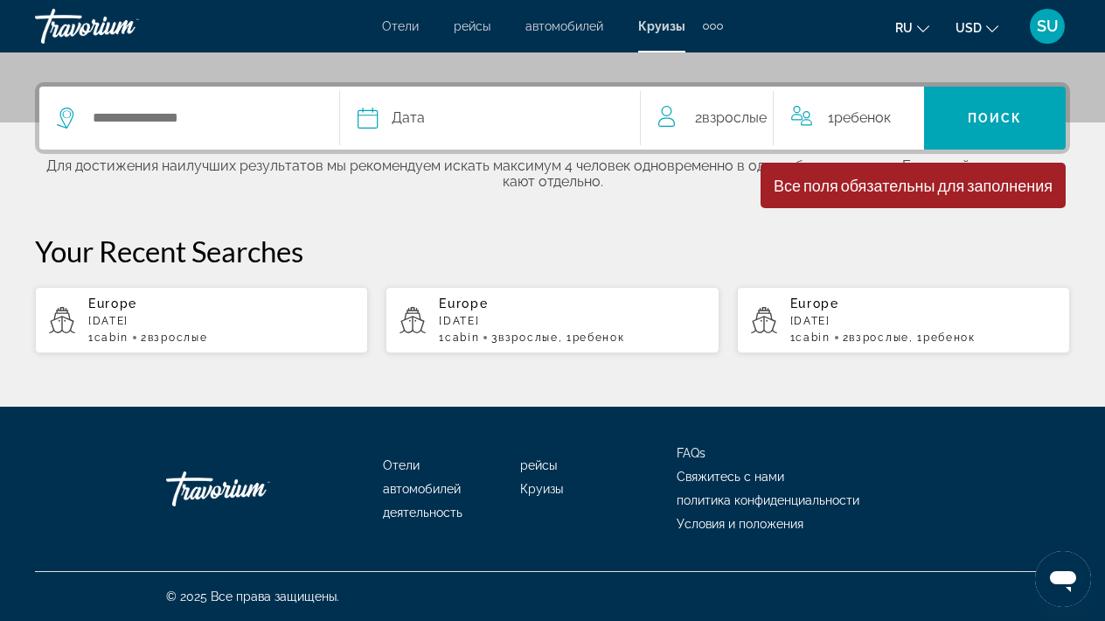
click at [83, 114] on div "Search widget" at bounding box center [189, 118] width 265 height 26
click at [58, 115] on icon "Search widget" at bounding box center [67, 118] width 21 height 21
click at [785, 201] on div "Все поля обязательны для заполнения" at bounding box center [913, 185] width 305 height 45
click at [457, 129] on button "Дата январь февраль Маршировать апрель Может Июнь Июль Август Сентябрь Октябрь …" at bounding box center [490, 118] width 265 height 63
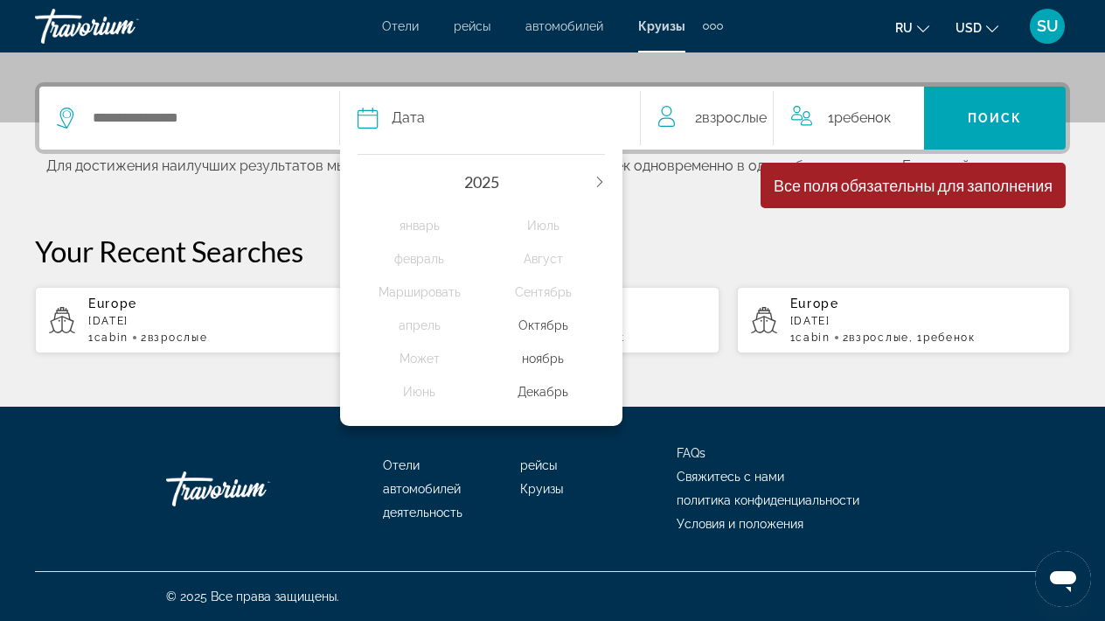
click at [601, 177] on icon "Next year" at bounding box center [600, 182] width 10 height 10
click at [547, 296] on div "Сентябрь" at bounding box center [544, 291] width 124 height 31
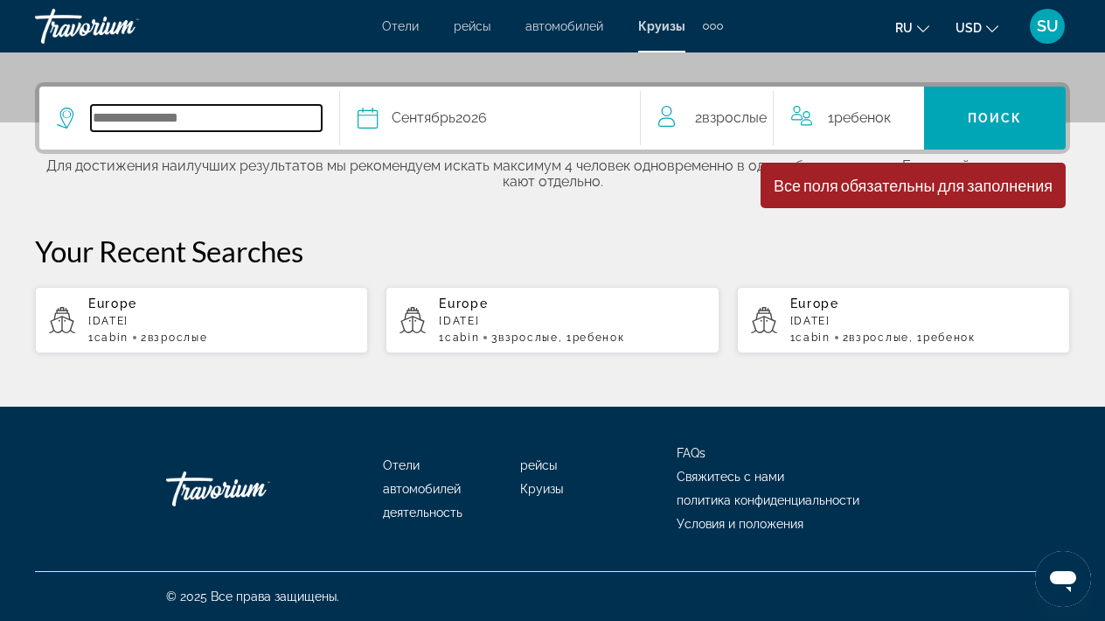
click at [206, 106] on input "Select cruise destination" at bounding box center [206, 118] width 231 height 26
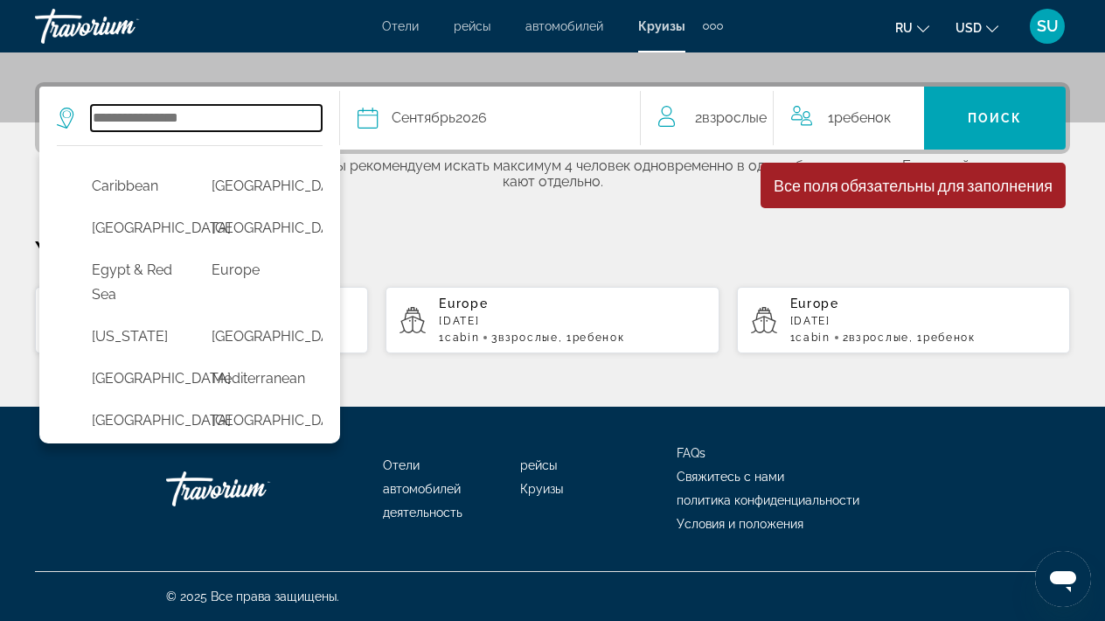
scroll to position [242, 0]
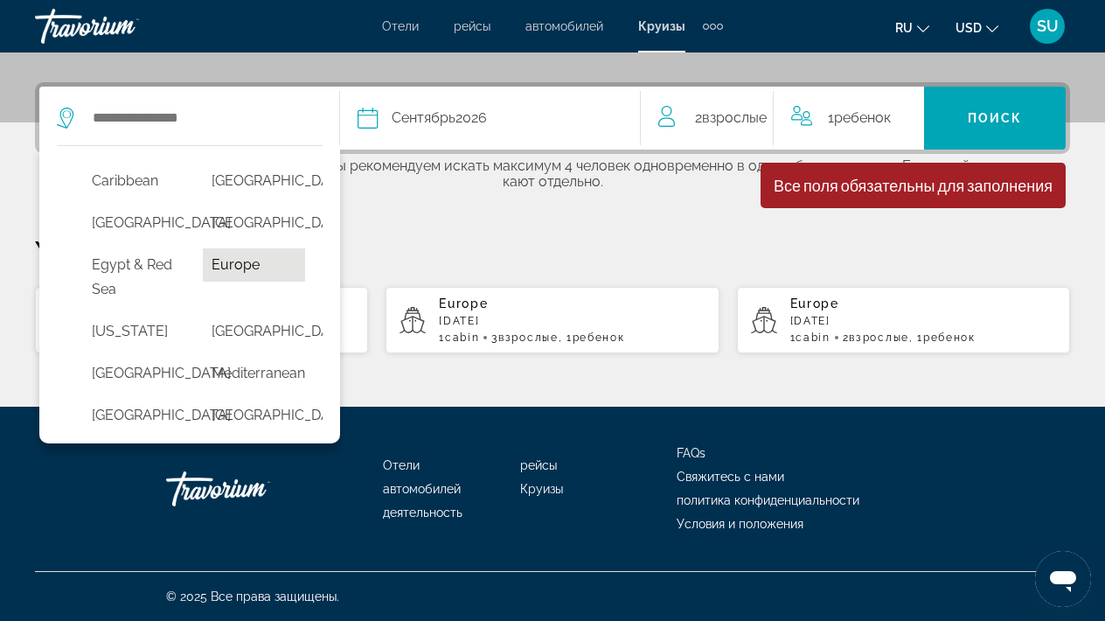
click at [240, 282] on button "Europe" at bounding box center [254, 264] width 102 height 33
type input "******"
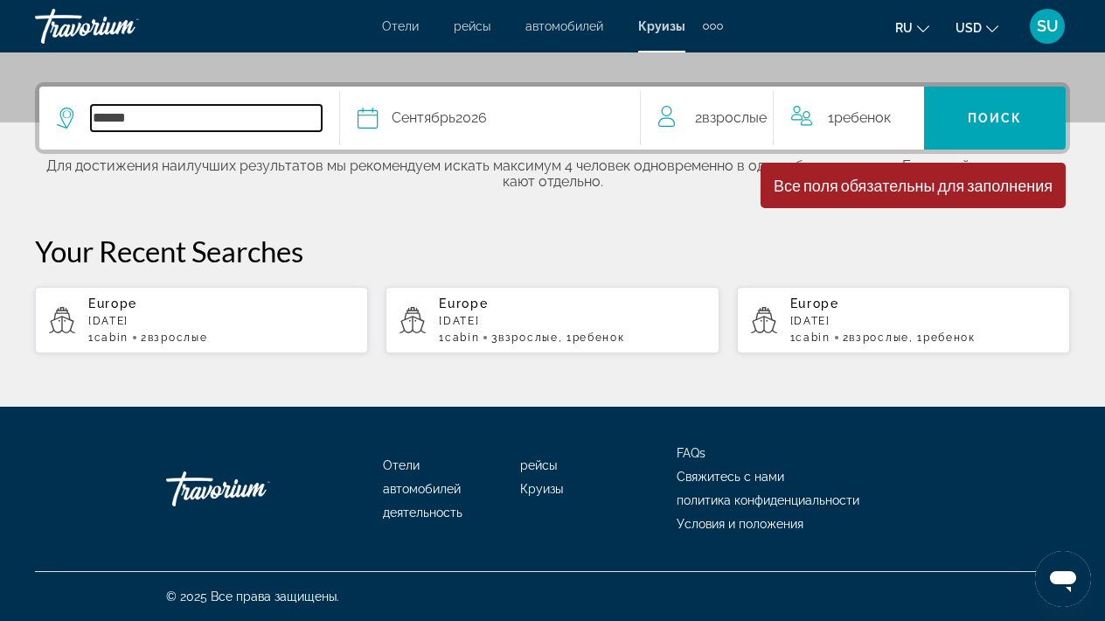
scroll to position [405, 0]
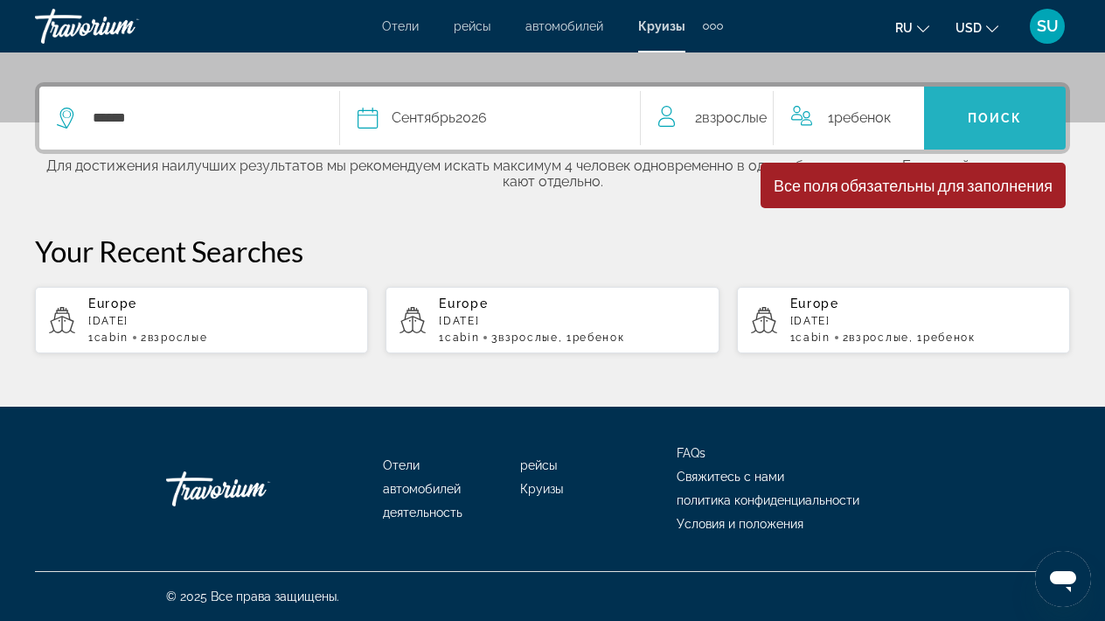
click at [979, 106] on span "Search" at bounding box center [995, 118] width 142 height 42
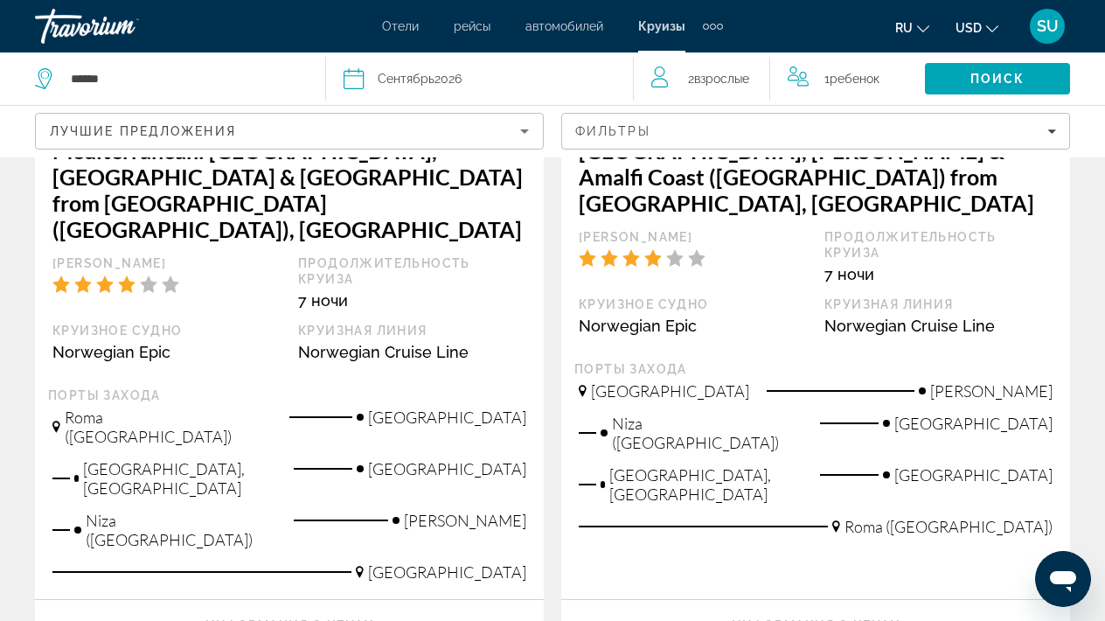
scroll to position [2048, 0]
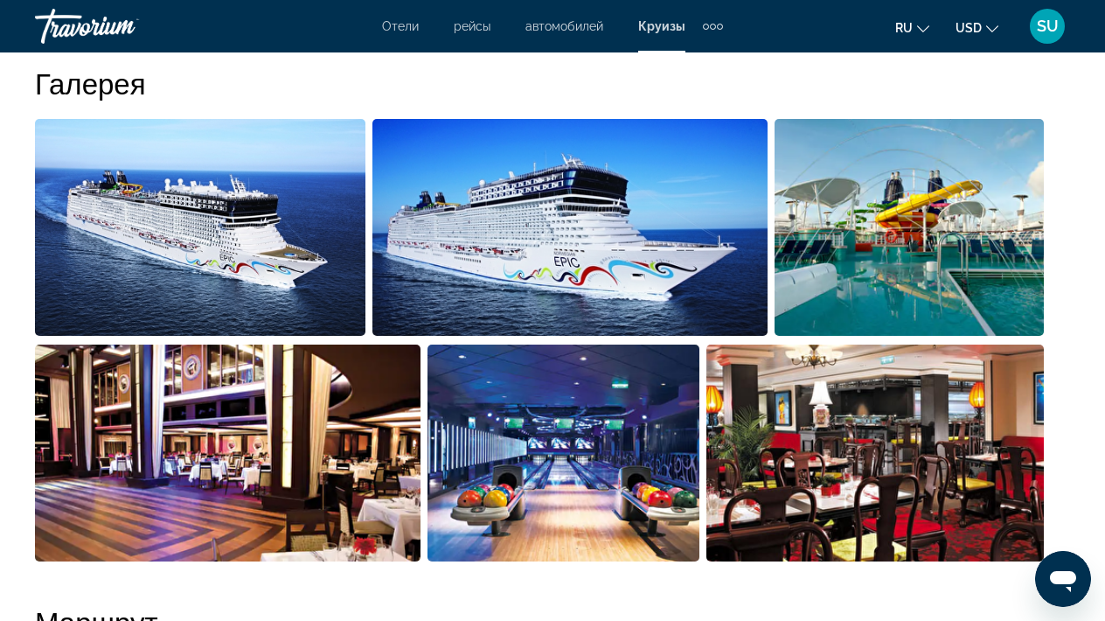
scroll to position [2274, 0]
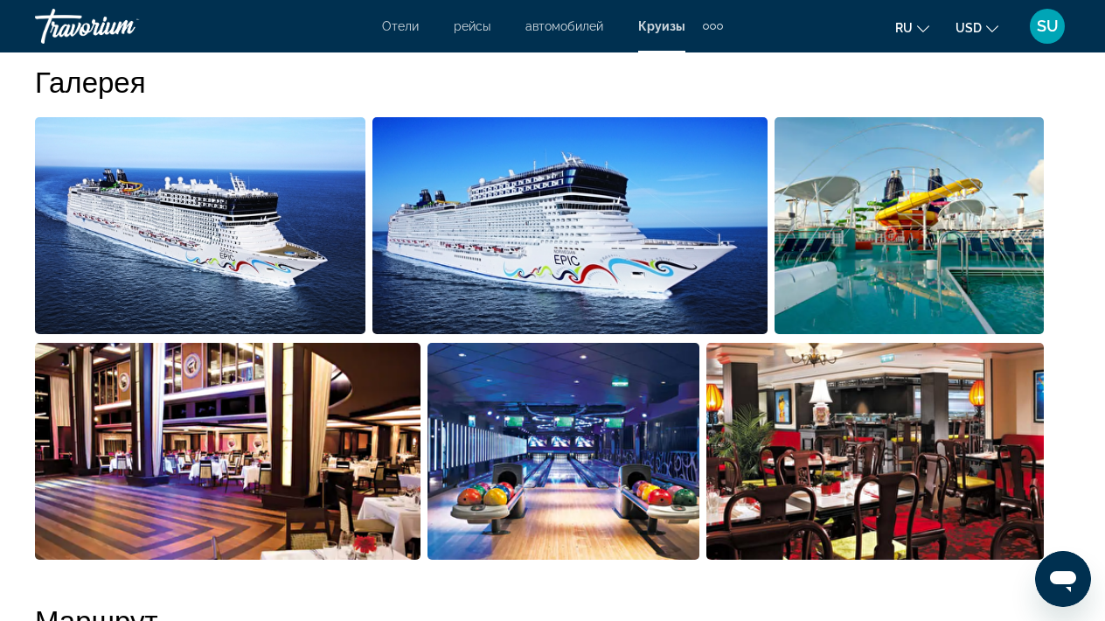
click at [818, 189] on img "Open full-screen image slider" at bounding box center [909, 225] width 269 height 217
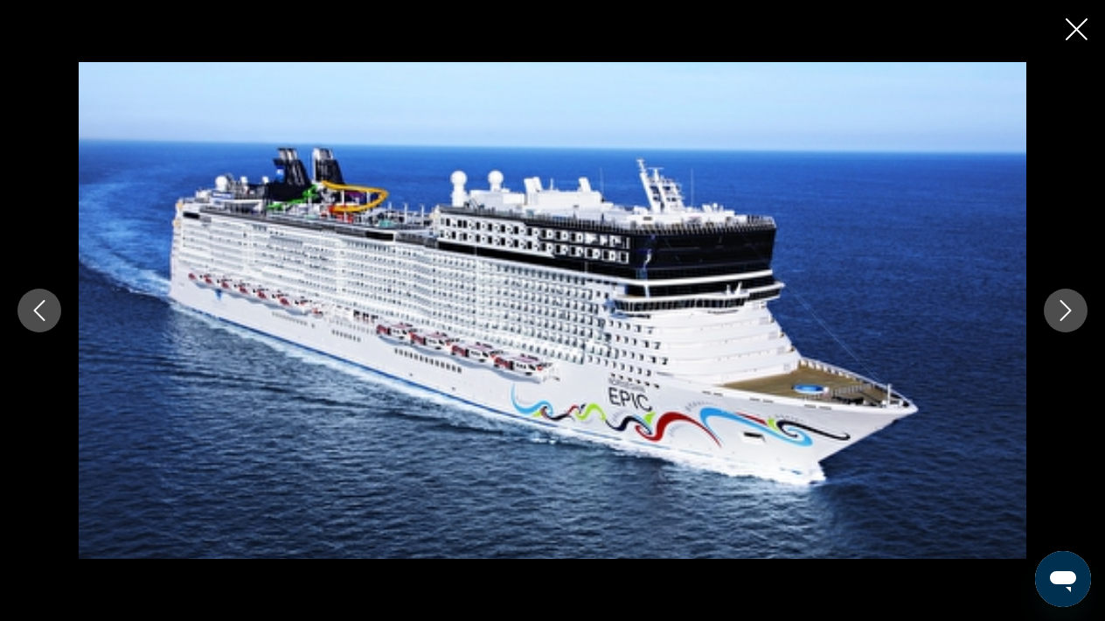
click at [1055, 307] on button "Next image" at bounding box center [1066, 311] width 44 height 44
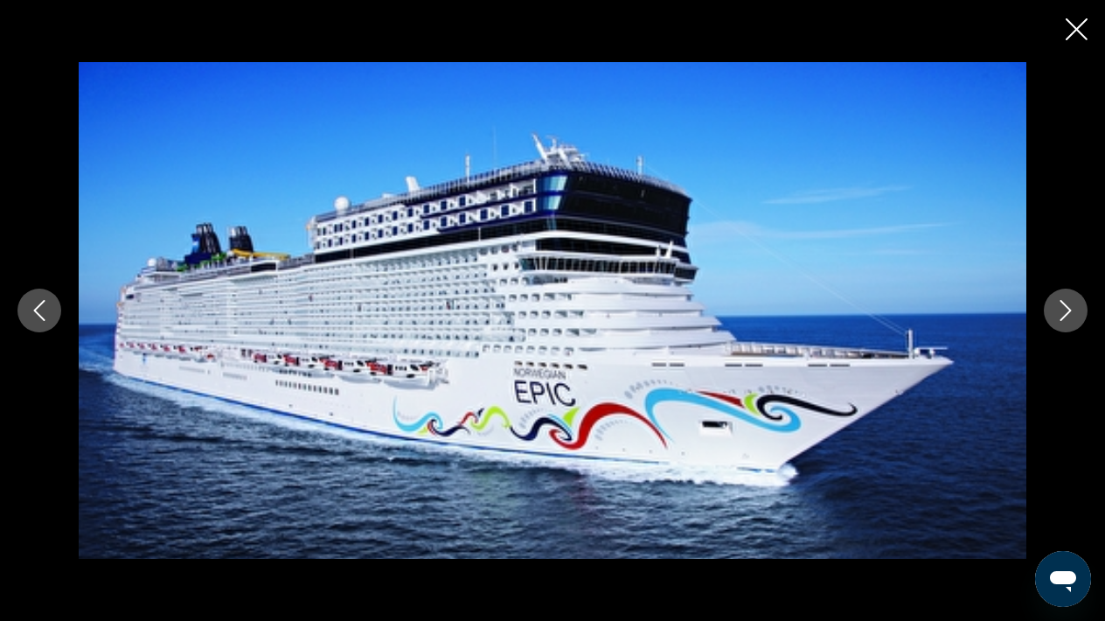
click at [1055, 307] on button "Next image" at bounding box center [1066, 311] width 44 height 44
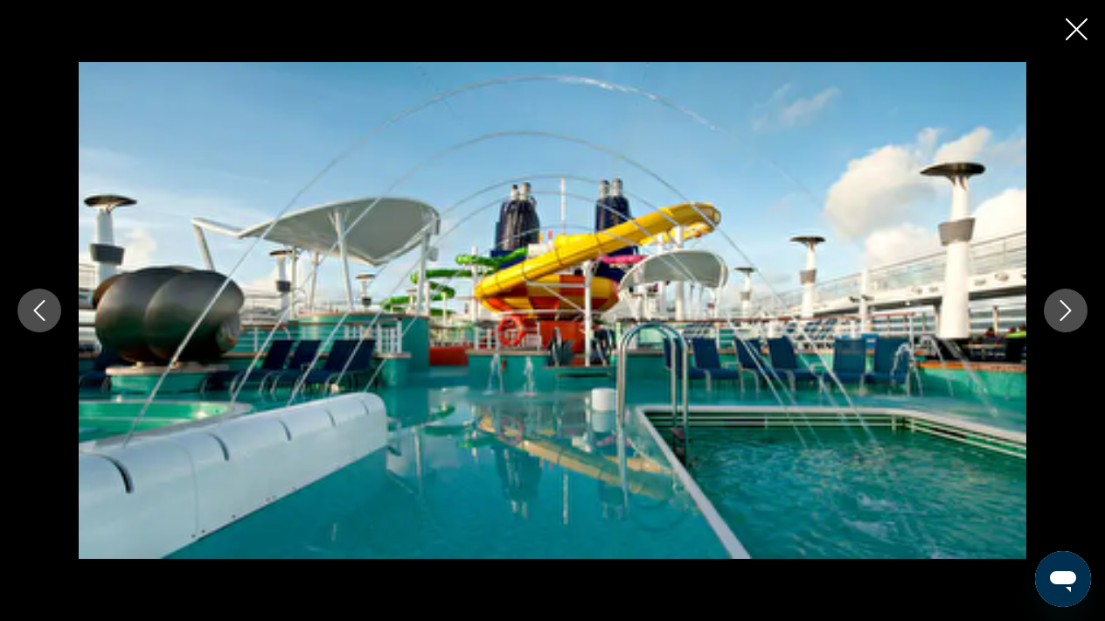
click at [1054, 308] on button "Next image" at bounding box center [1066, 311] width 44 height 44
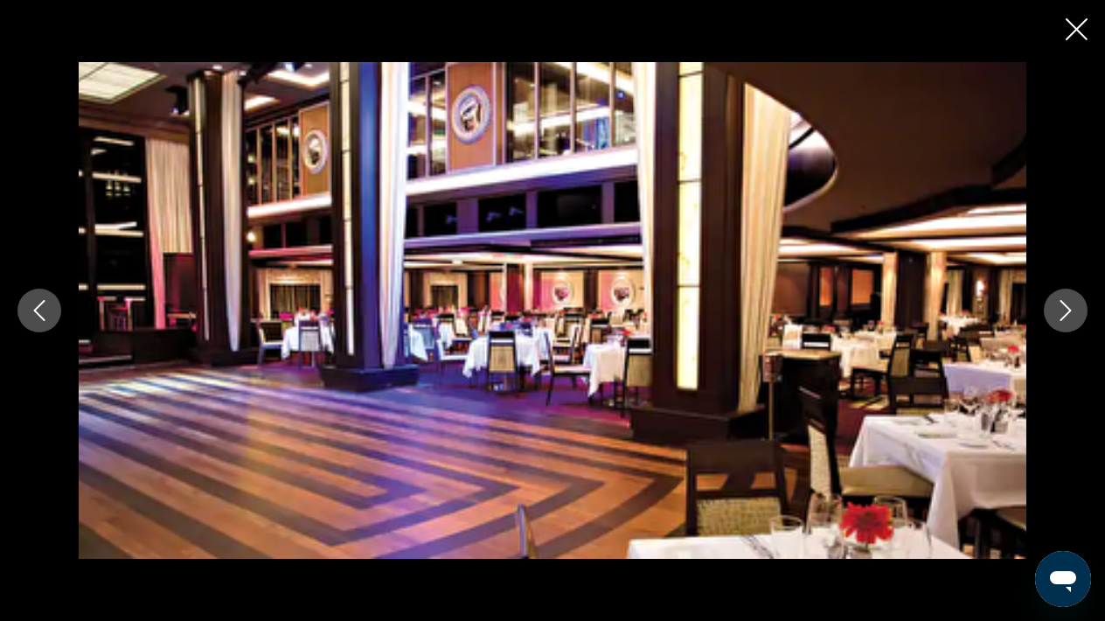
click at [1054, 308] on button "Next image" at bounding box center [1066, 311] width 44 height 44
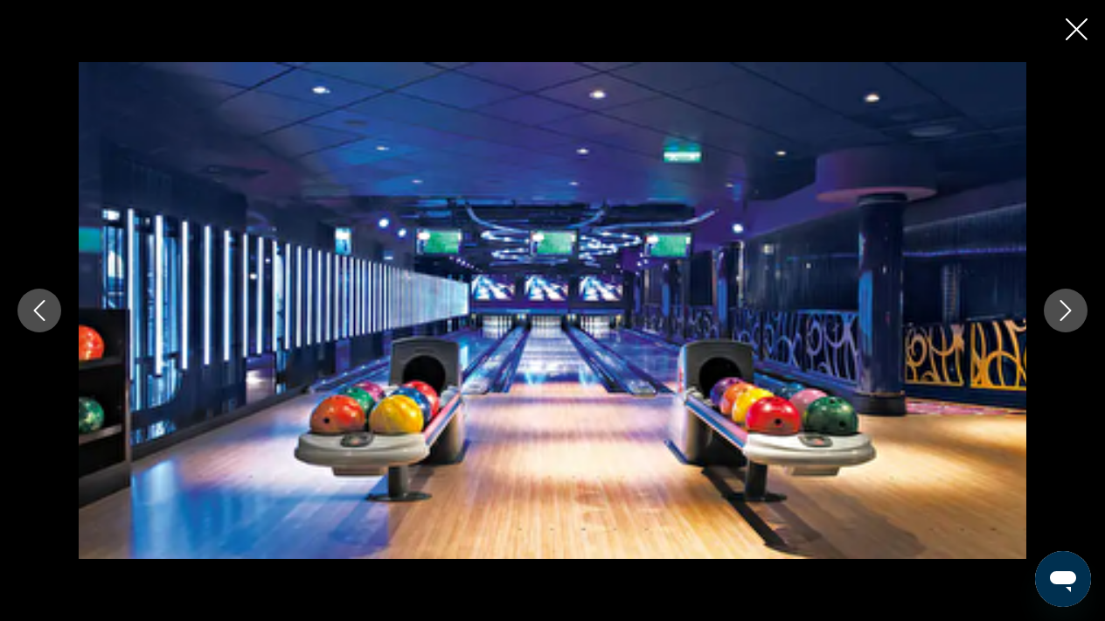
click at [1054, 309] on button "Next image" at bounding box center [1066, 311] width 44 height 44
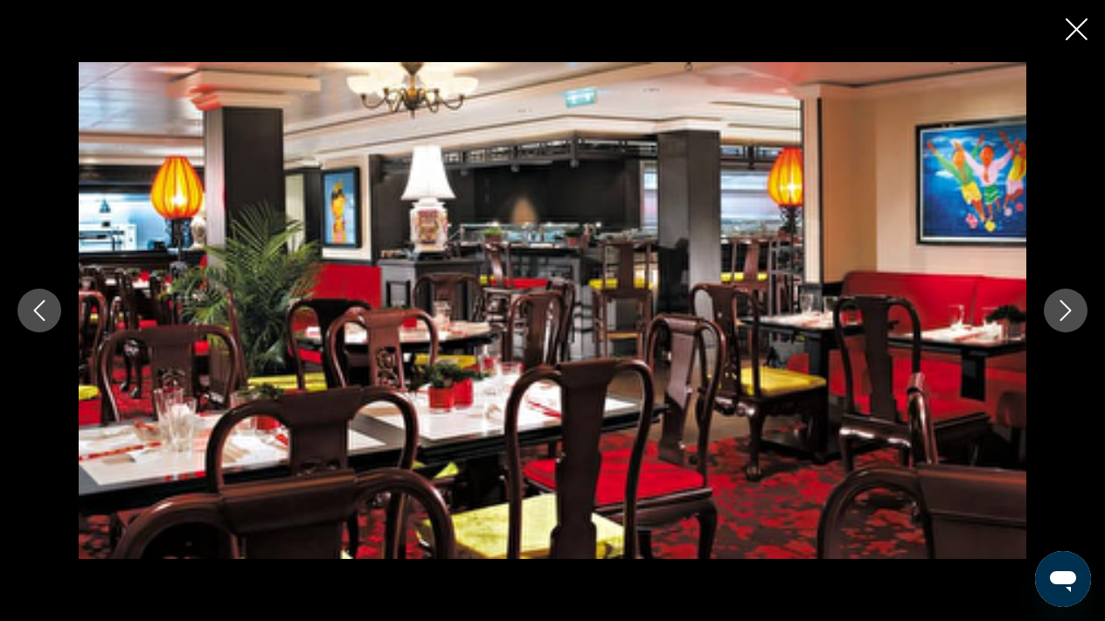
click at [1054, 309] on button "Next image" at bounding box center [1066, 311] width 44 height 44
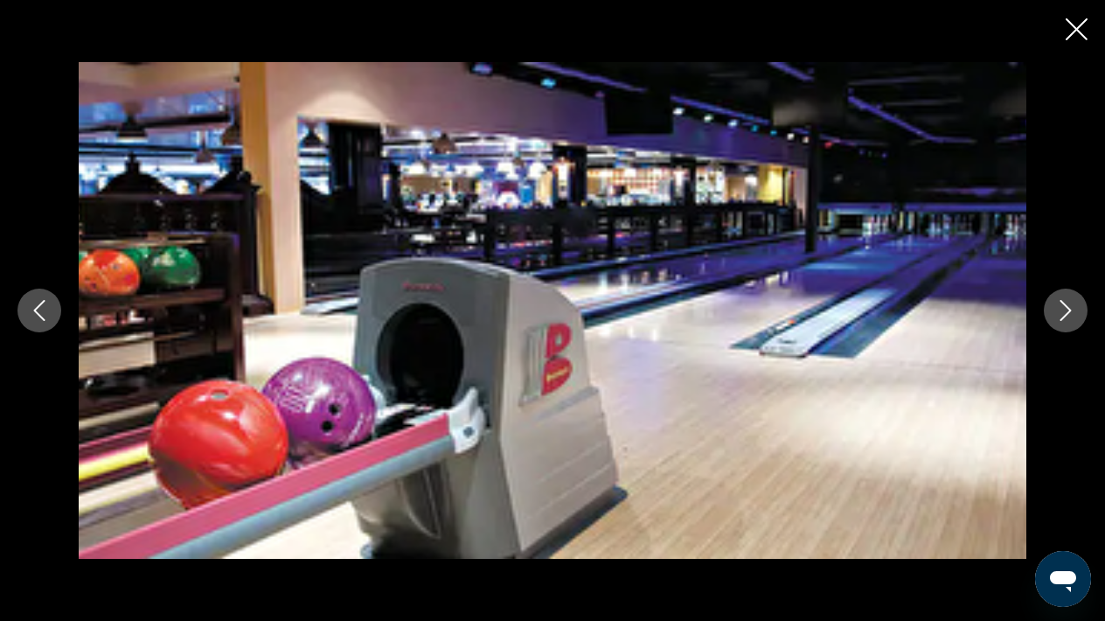
click at [1054, 309] on button "Next image" at bounding box center [1066, 311] width 44 height 44
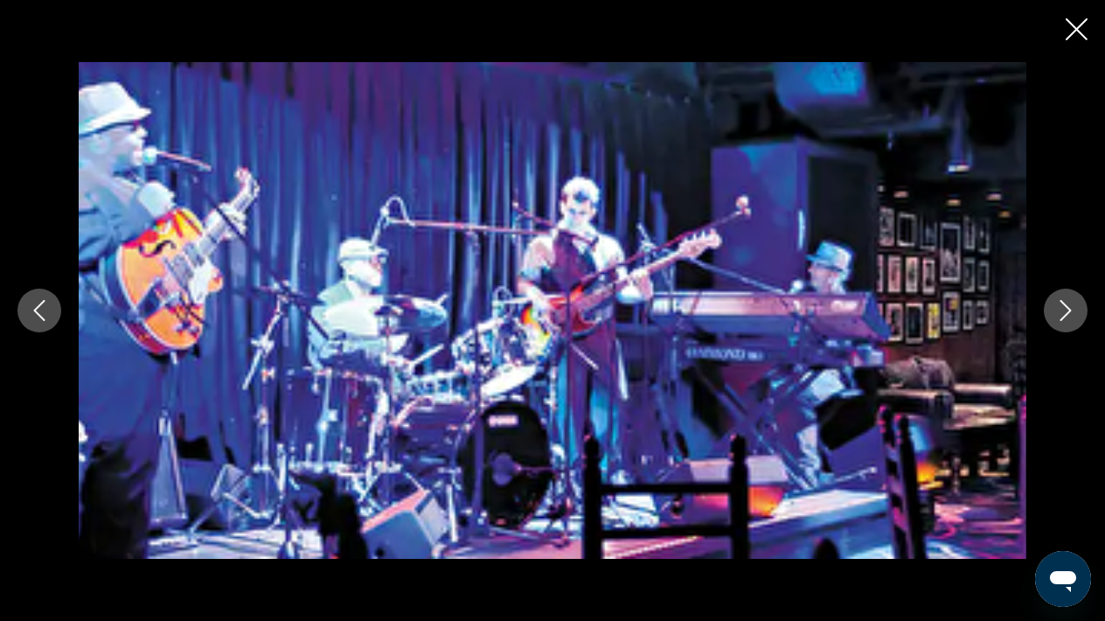
click at [1054, 309] on button "Next image" at bounding box center [1066, 311] width 44 height 44
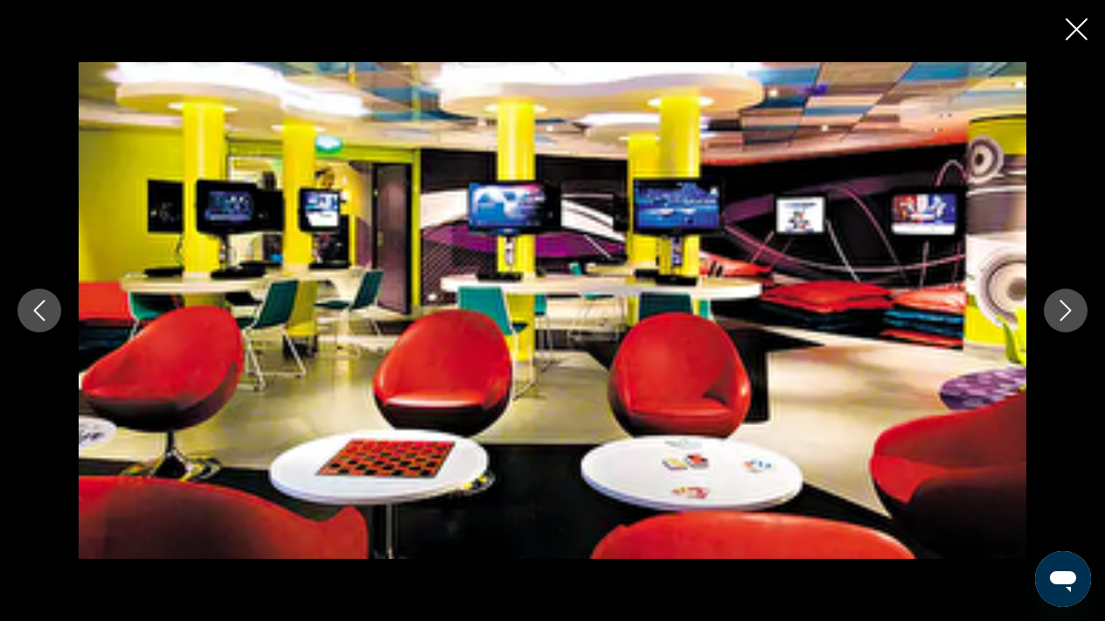
click at [1054, 309] on button "Next image" at bounding box center [1066, 311] width 44 height 44
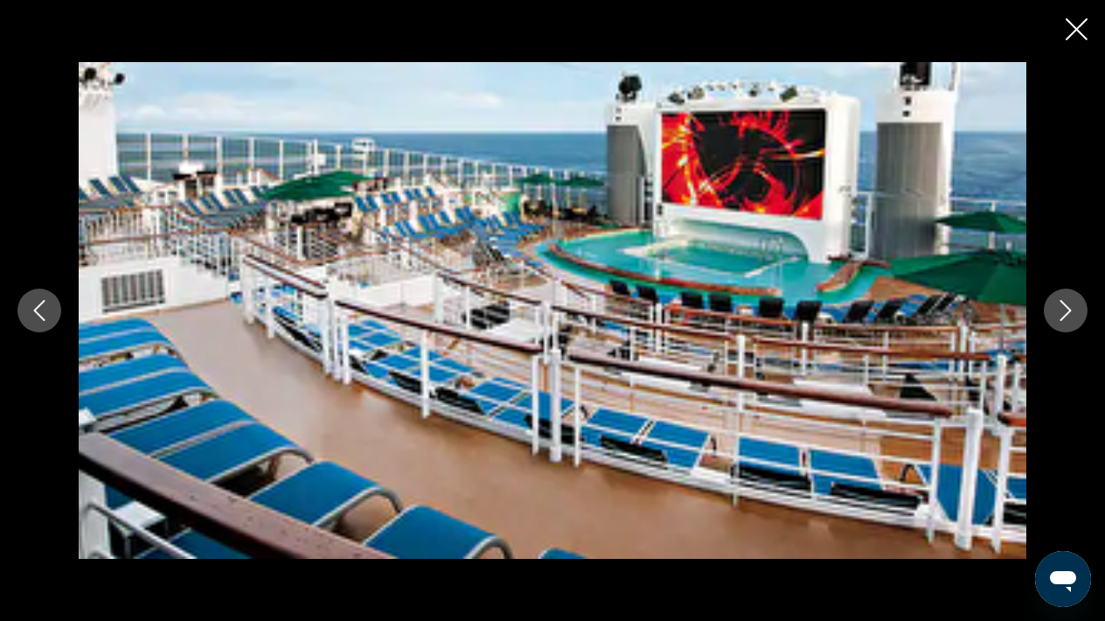
click at [1054, 309] on button "Next image" at bounding box center [1066, 311] width 44 height 44
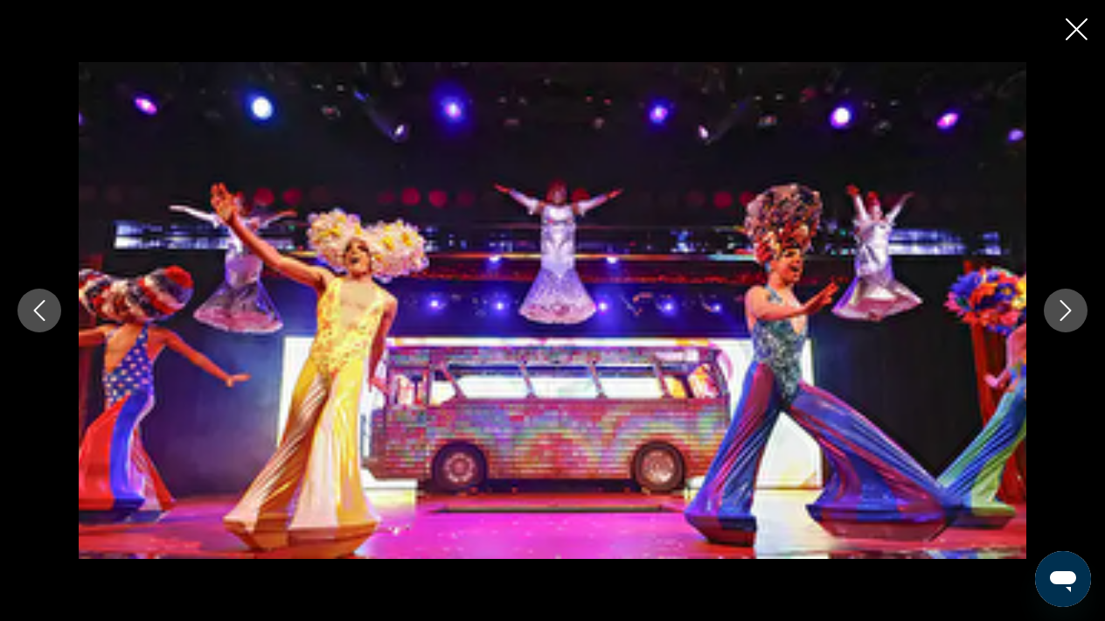
click at [1054, 309] on button "Next image" at bounding box center [1066, 311] width 44 height 44
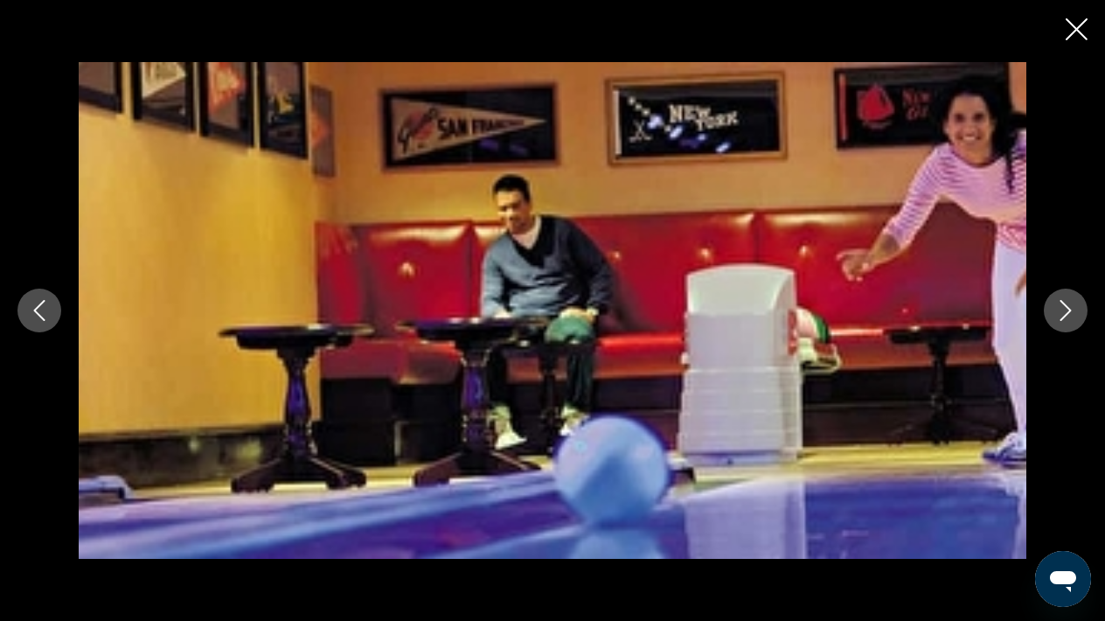
click at [1054, 309] on button "Next image" at bounding box center [1066, 311] width 44 height 44
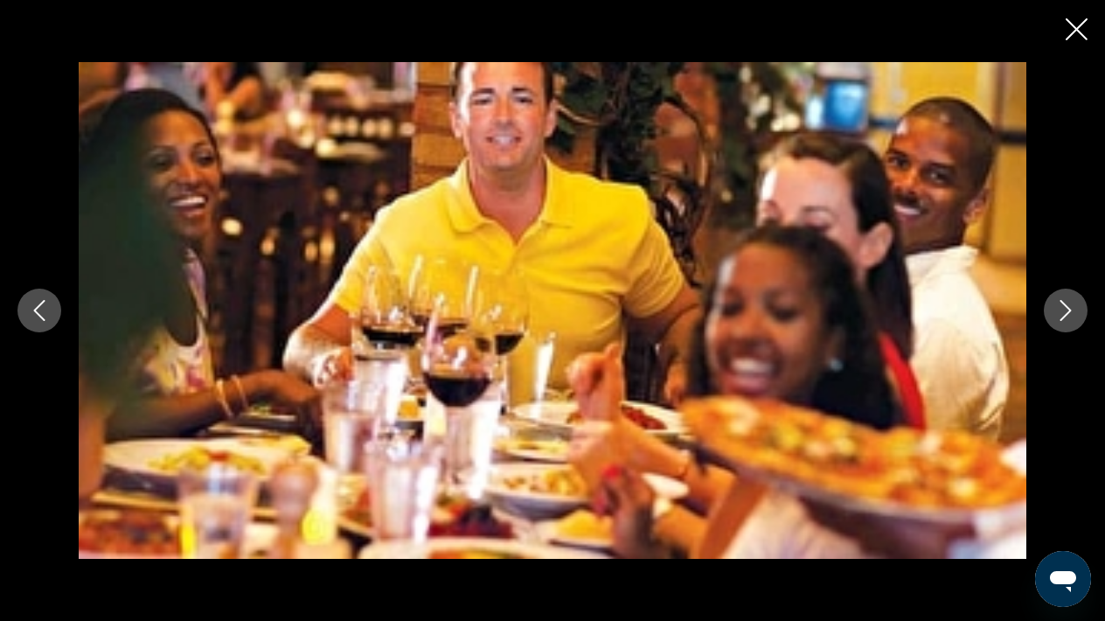
click at [1054, 309] on button "Next image" at bounding box center [1066, 311] width 44 height 44
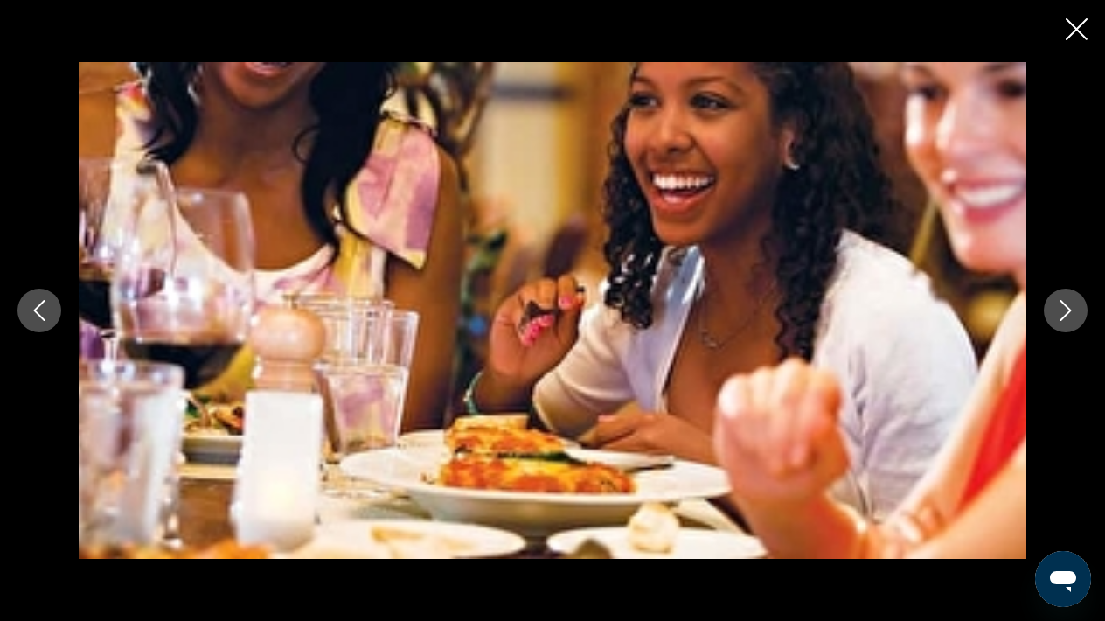
click at [1053, 309] on button "Next image" at bounding box center [1066, 311] width 44 height 44
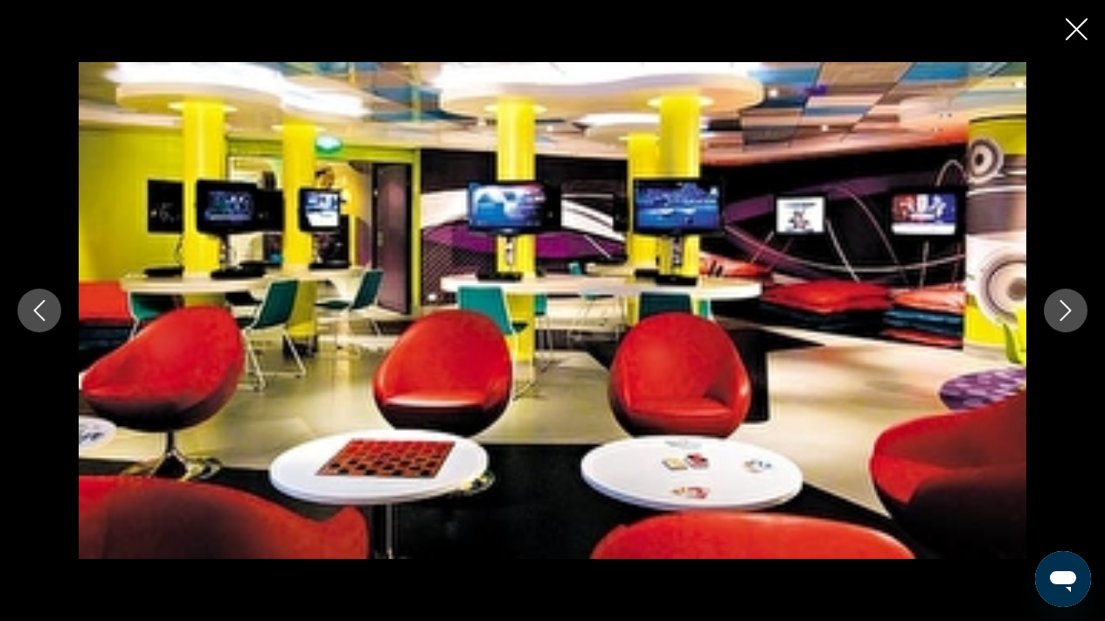
click at [1053, 309] on button "Next image" at bounding box center [1066, 311] width 44 height 44
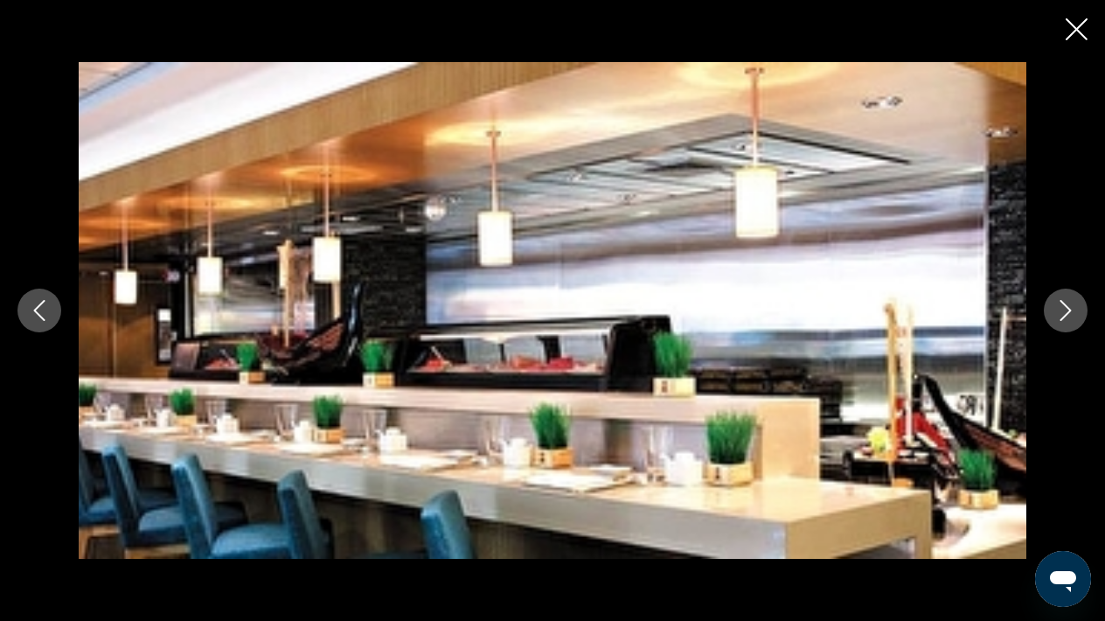
click at [1053, 309] on button "Next image" at bounding box center [1066, 311] width 44 height 44
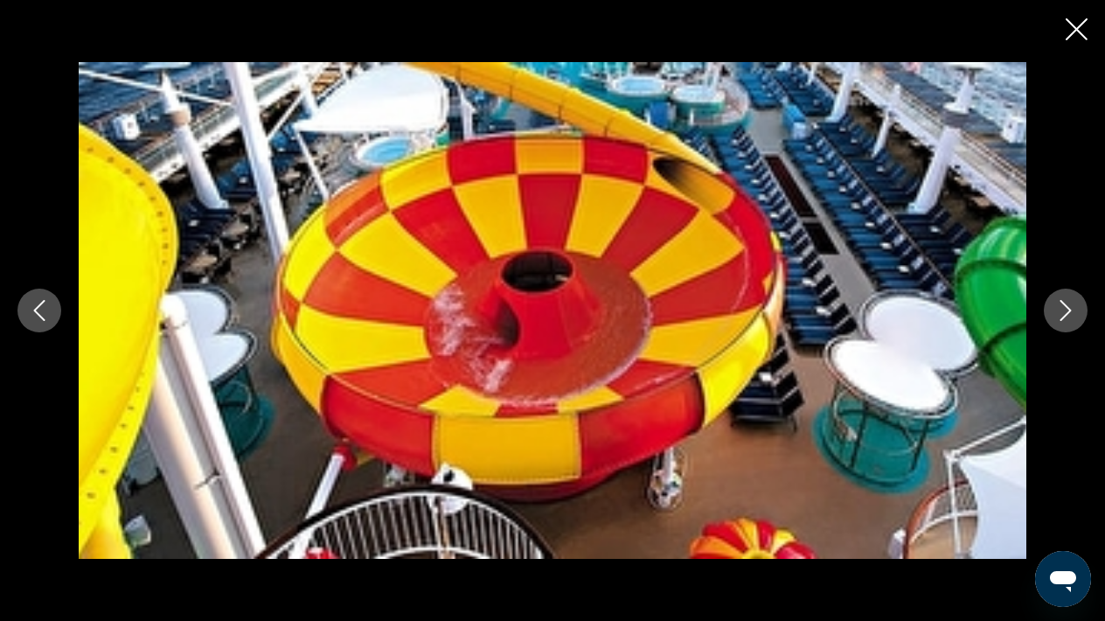
click at [1053, 309] on button "Next image" at bounding box center [1066, 311] width 44 height 44
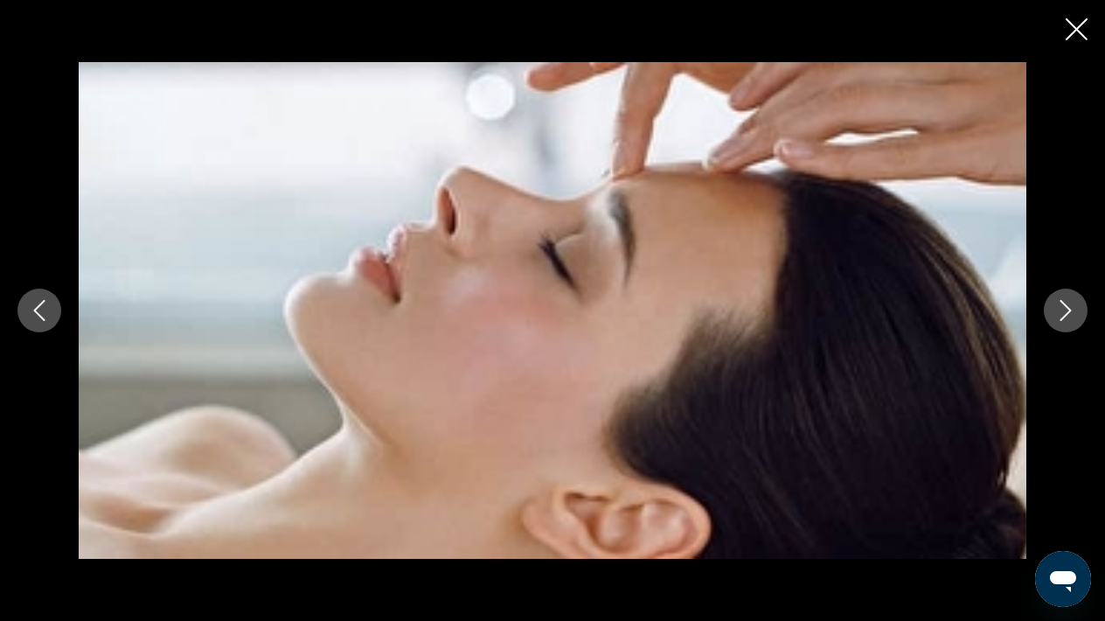
click at [1052, 310] on button "Next image" at bounding box center [1066, 311] width 44 height 44
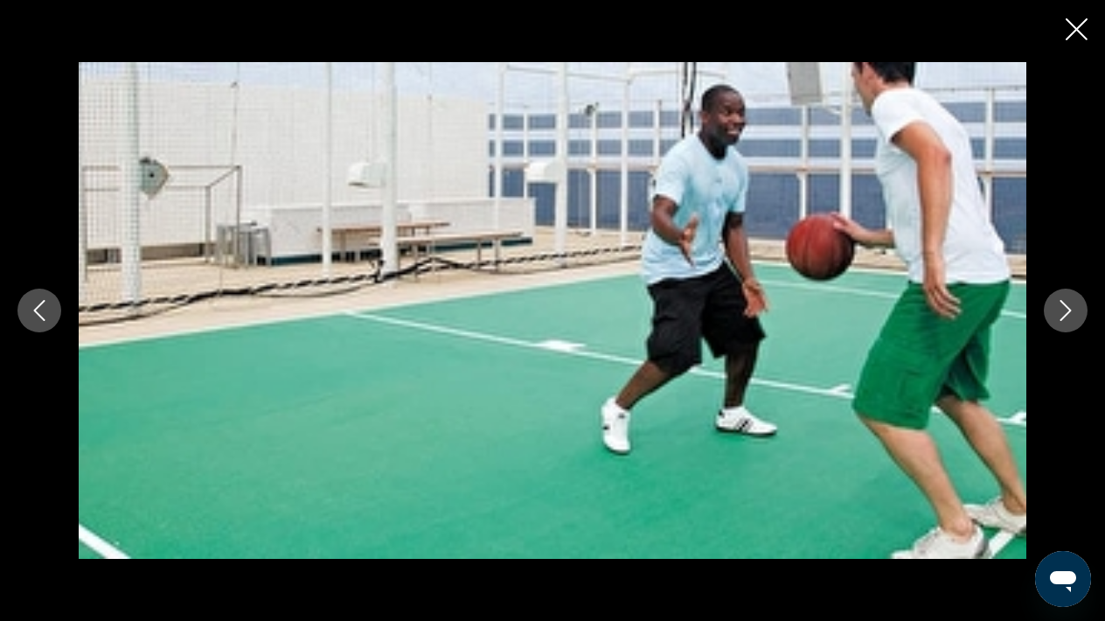
click at [1052, 310] on button "Next image" at bounding box center [1066, 311] width 44 height 44
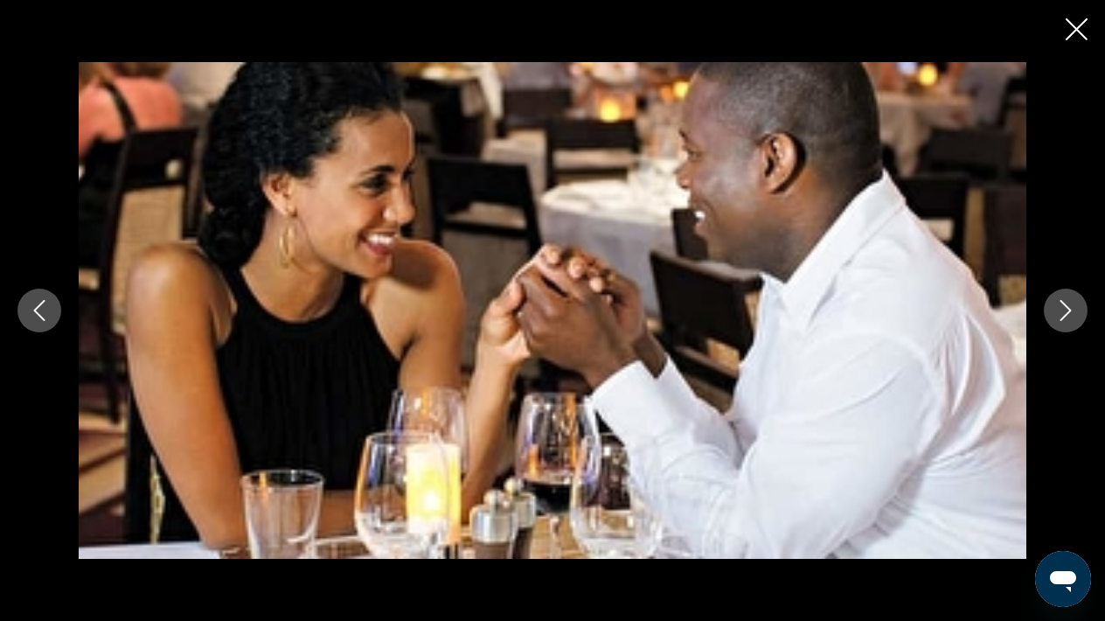
click at [1052, 310] on button "Next image" at bounding box center [1066, 311] width 44 height 44
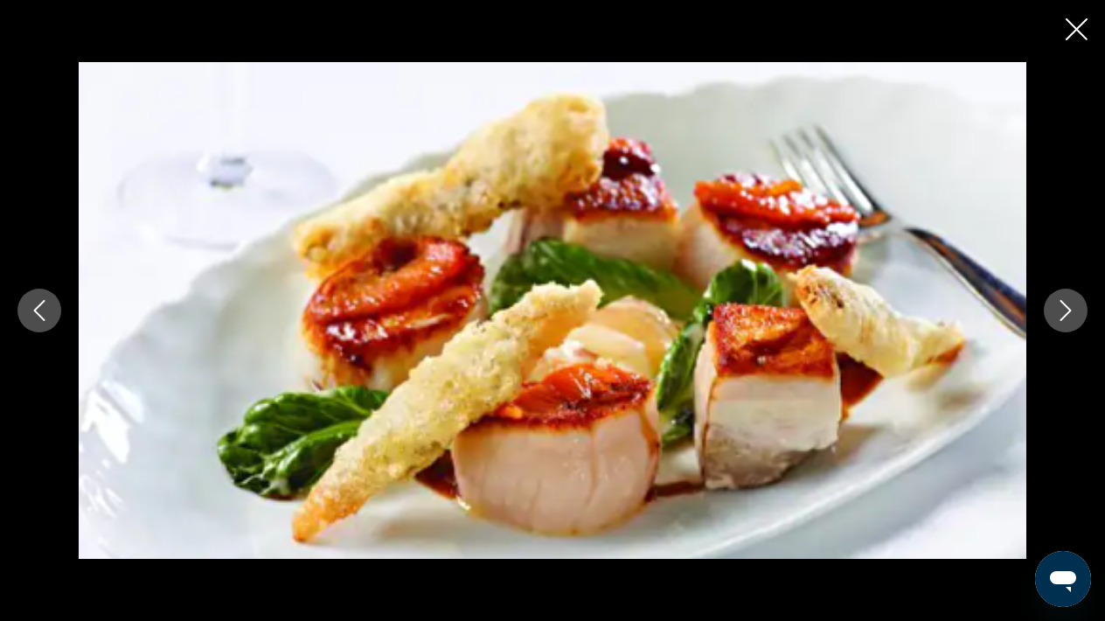
click at [1052, 310] on button "Next image" at bounding box center [1066, 311] width 44 height 44
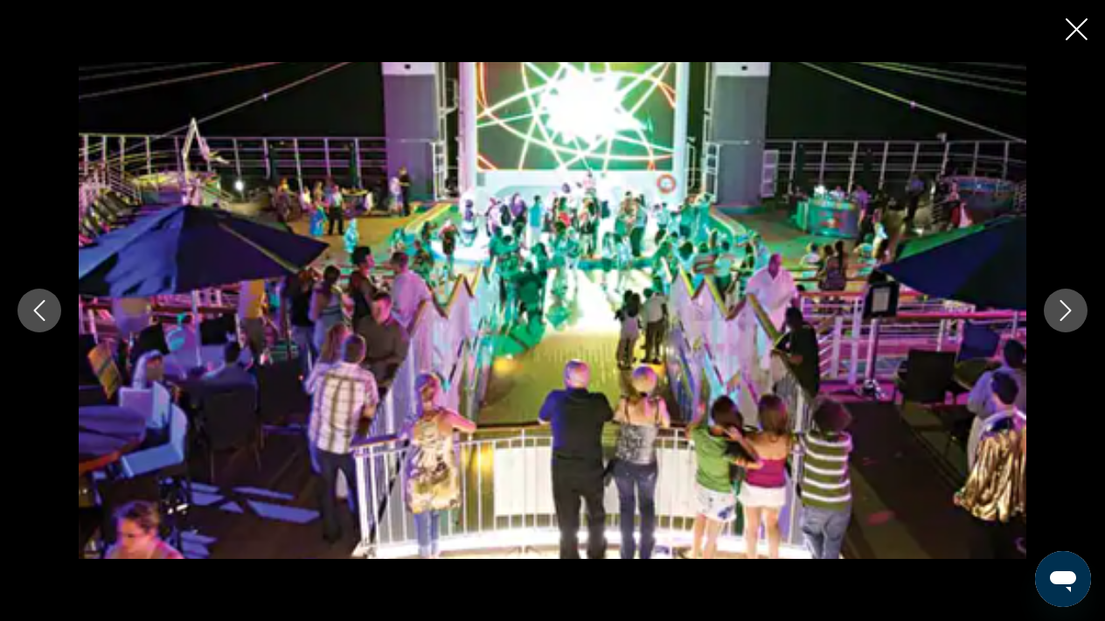
click at [1052, 310] on button "Next image" at bounding box center [1066, 311] width 44 height 44
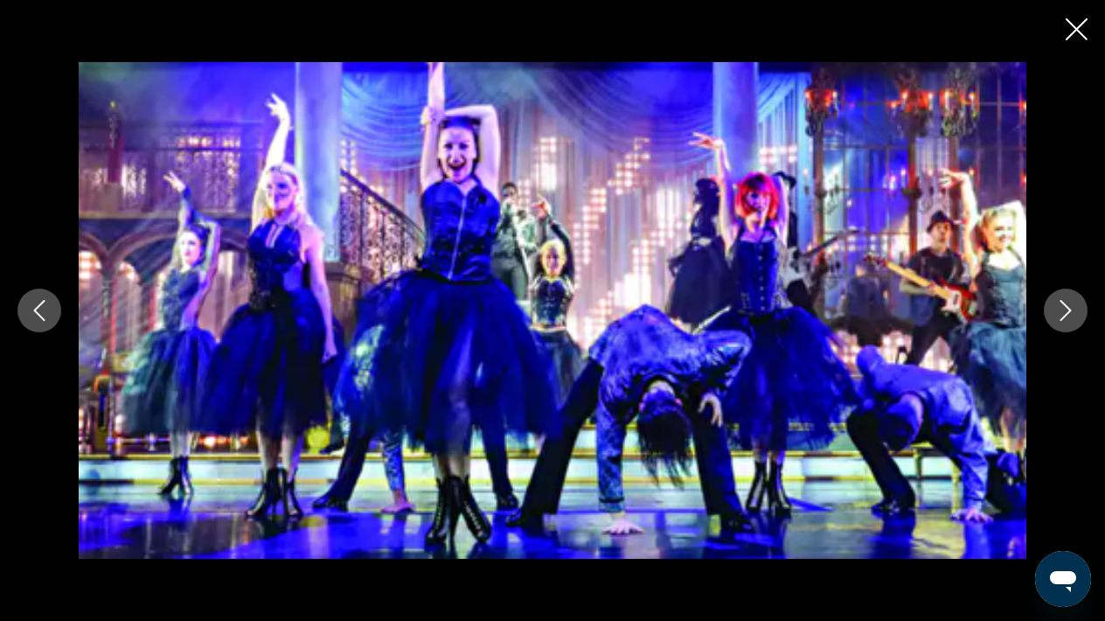
click at [1052, 310] on button "Next image" at bounding box center [1066, 311] width 44 height 44
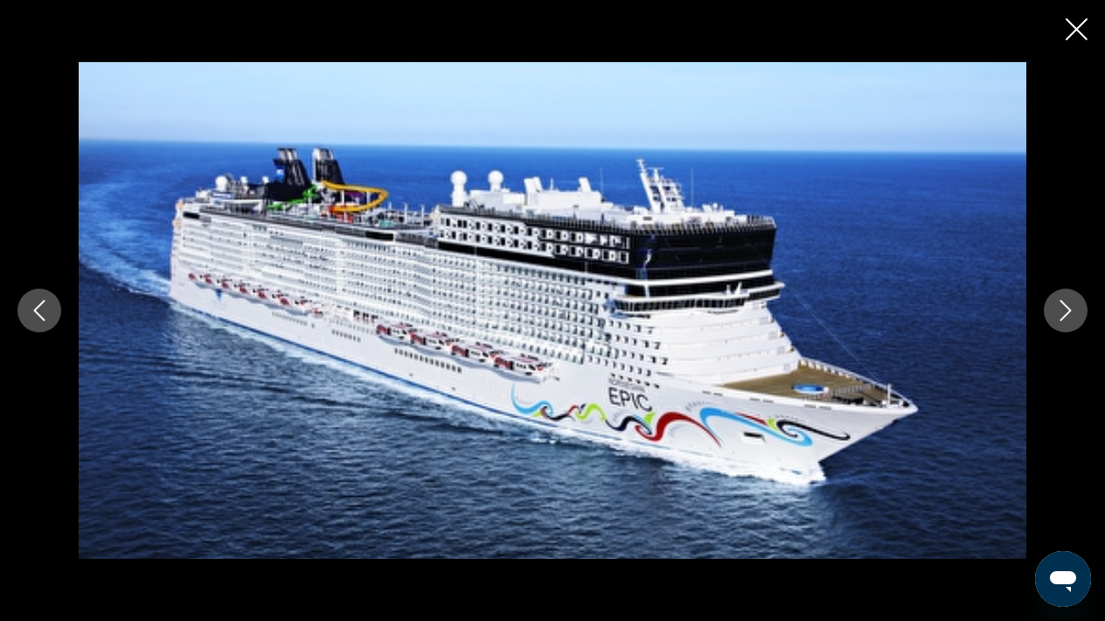
click at [1052, 310] on button "Next image" at bounding box center [1066, 311] width 44 height 44
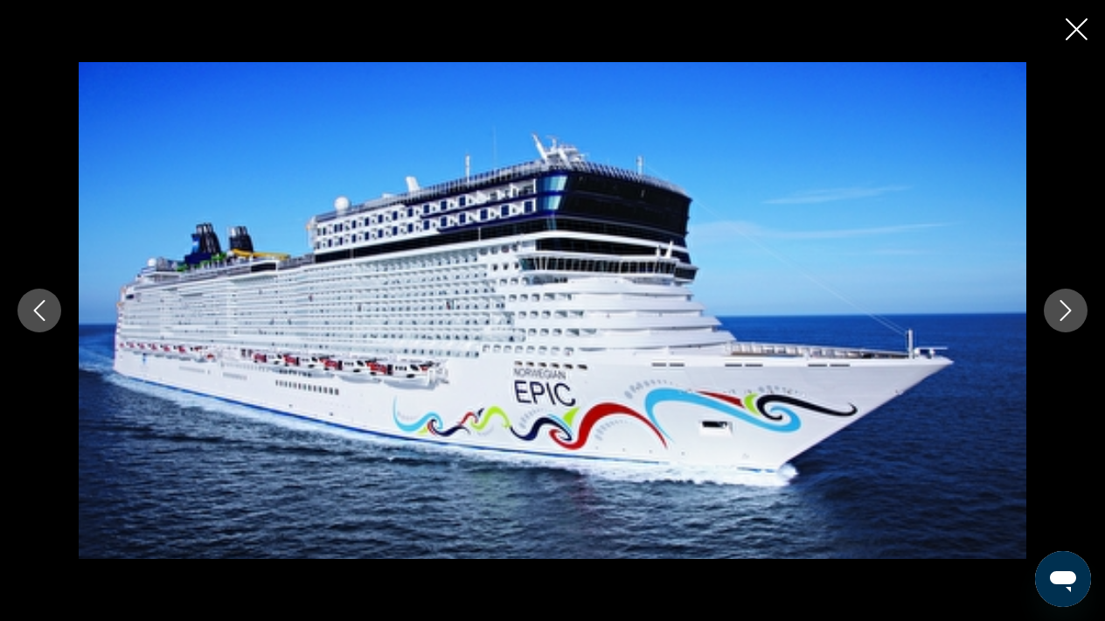
click at [1052, 310] on button "Next image" at bounding box center [1066, 311] width 44 height 44
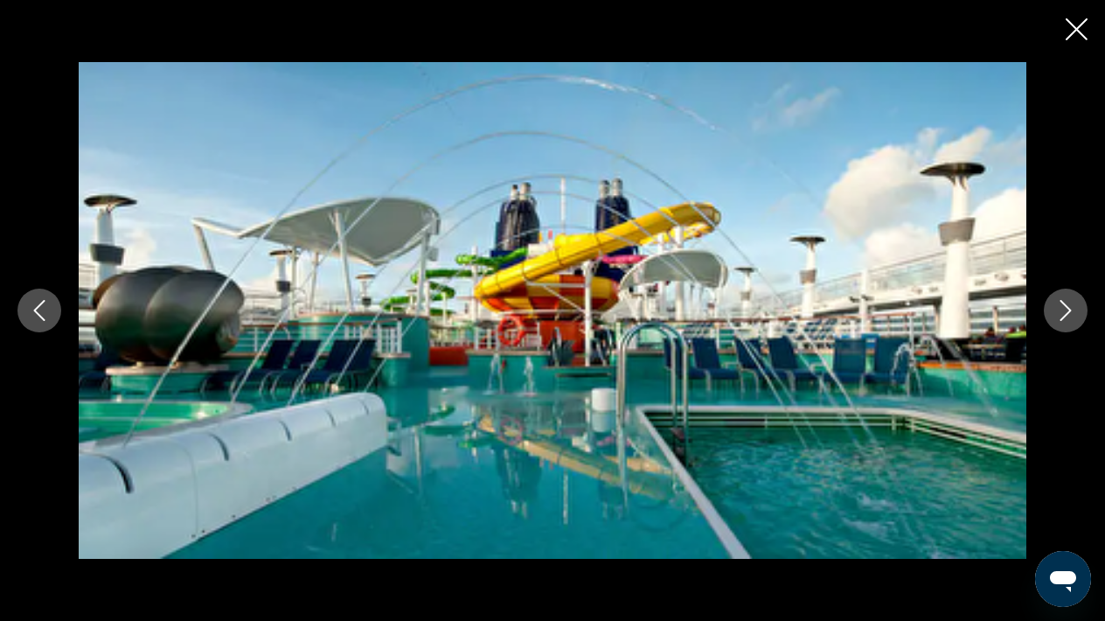
click at [1068, 34] on icon "Close slideshow" at bounding box center [1077, 29] width 22 height 22
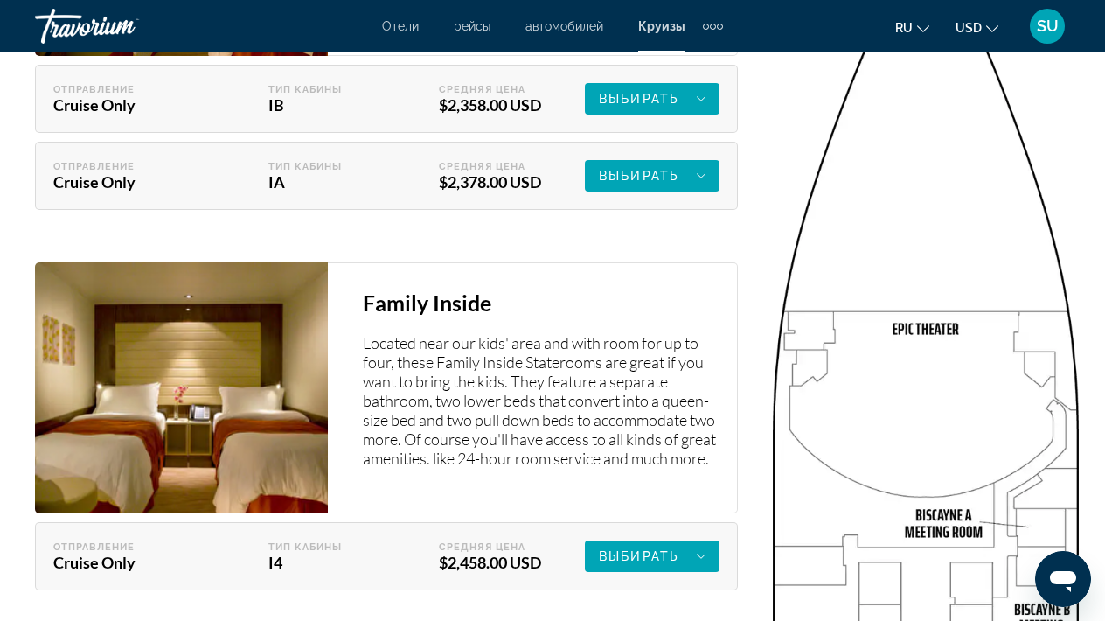
scroll to position [3886, 0]
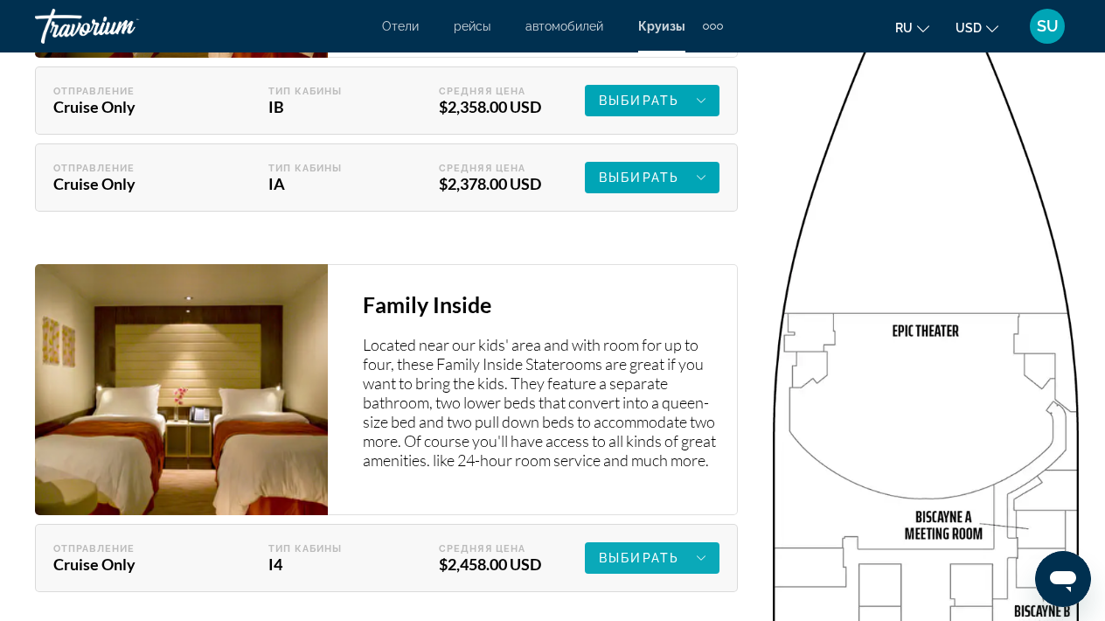
click at [615, 551] on span "Выбирать" at bounding box center [639, 558] width 80 height 14
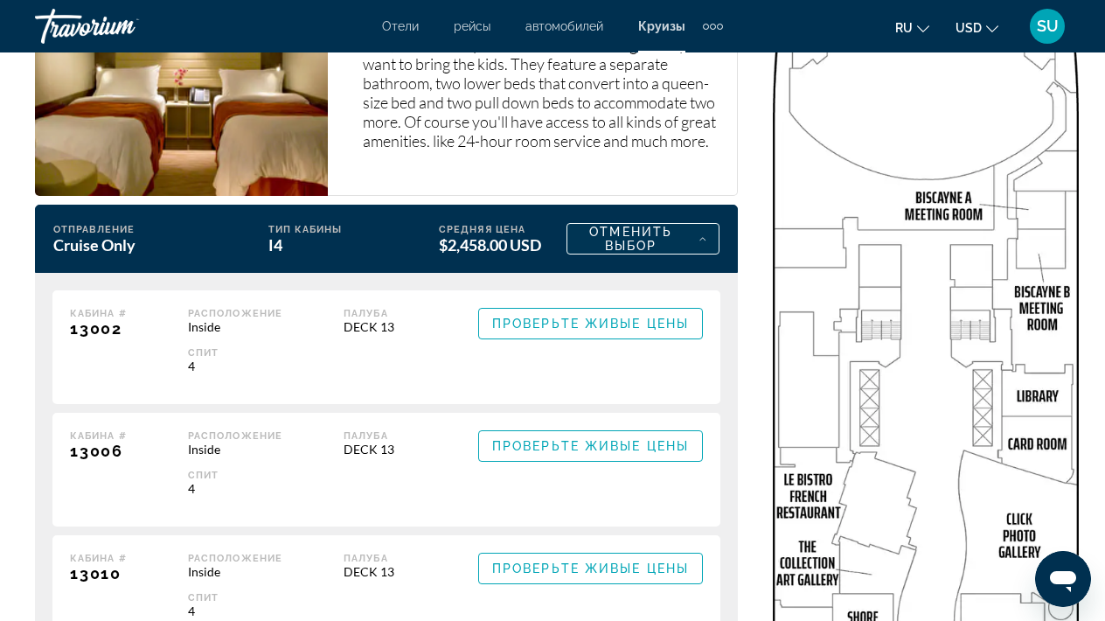
scroll to position [4206, 0]
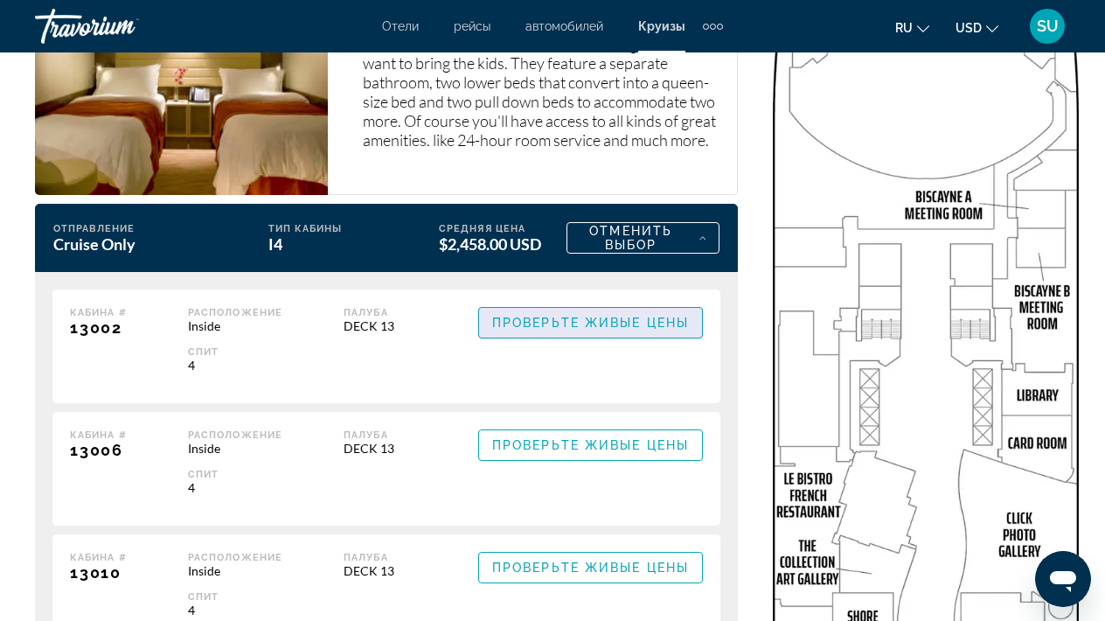
click at [562, 316] on span "Проверьте живые цены" at bounding box center [590, 323] width 197 height 14
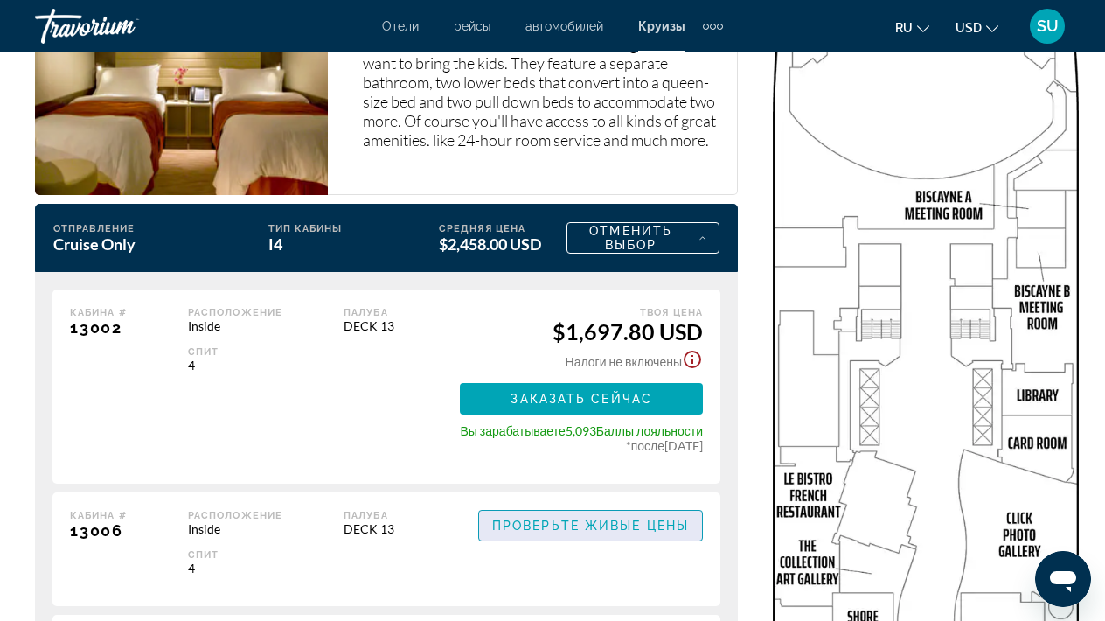
click at [546, 519] on span "Проверьте живые цены" at bounding box center [590, 526] width 197 height 14
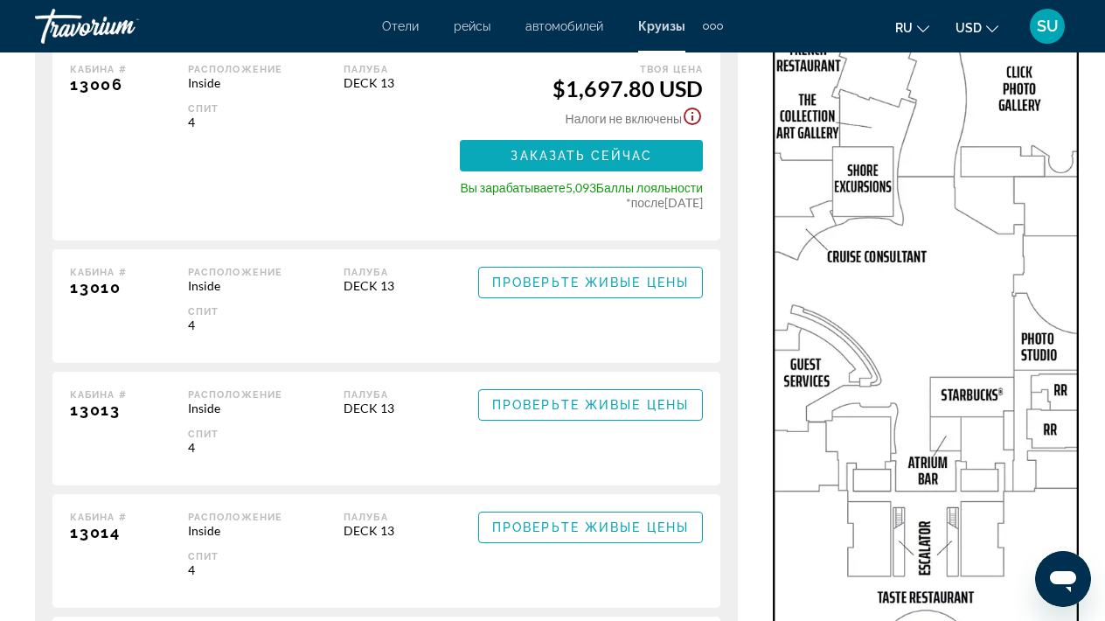
scroll to position [4653, 0]
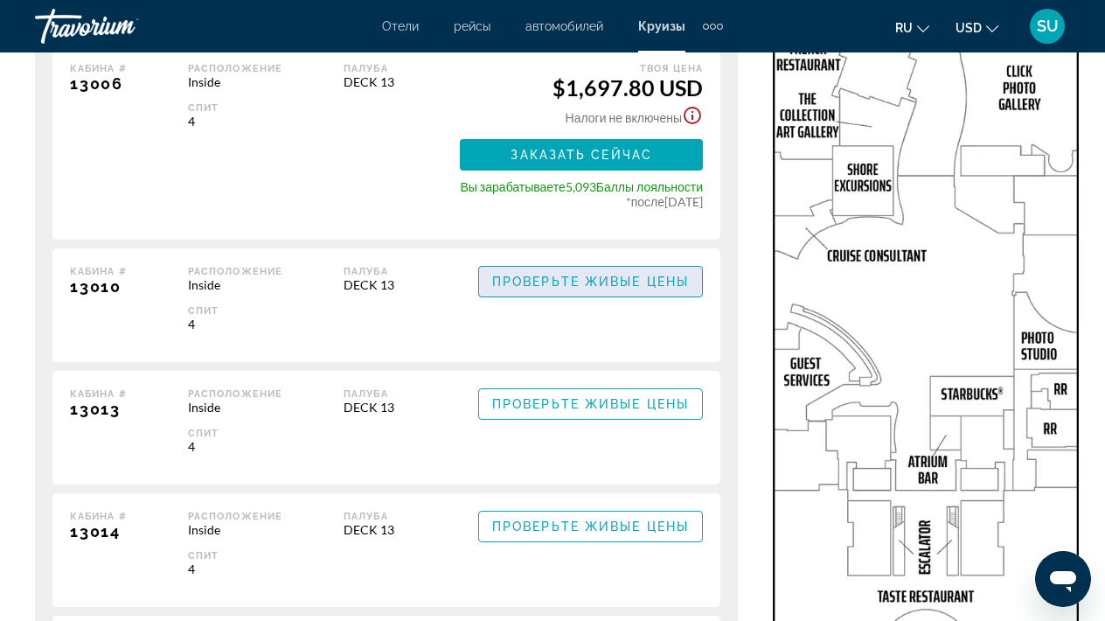
click at [556, 275] on span "Проверьте живые цены" at bounding box center [590, 282] width 197 height 14
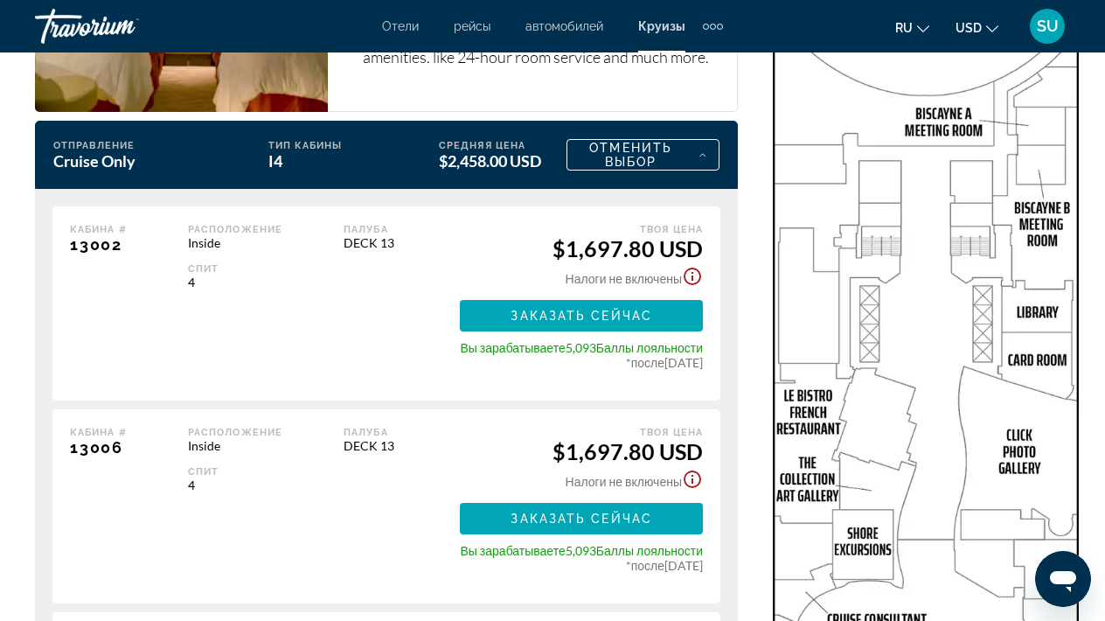
scroll to position [4281, 0]
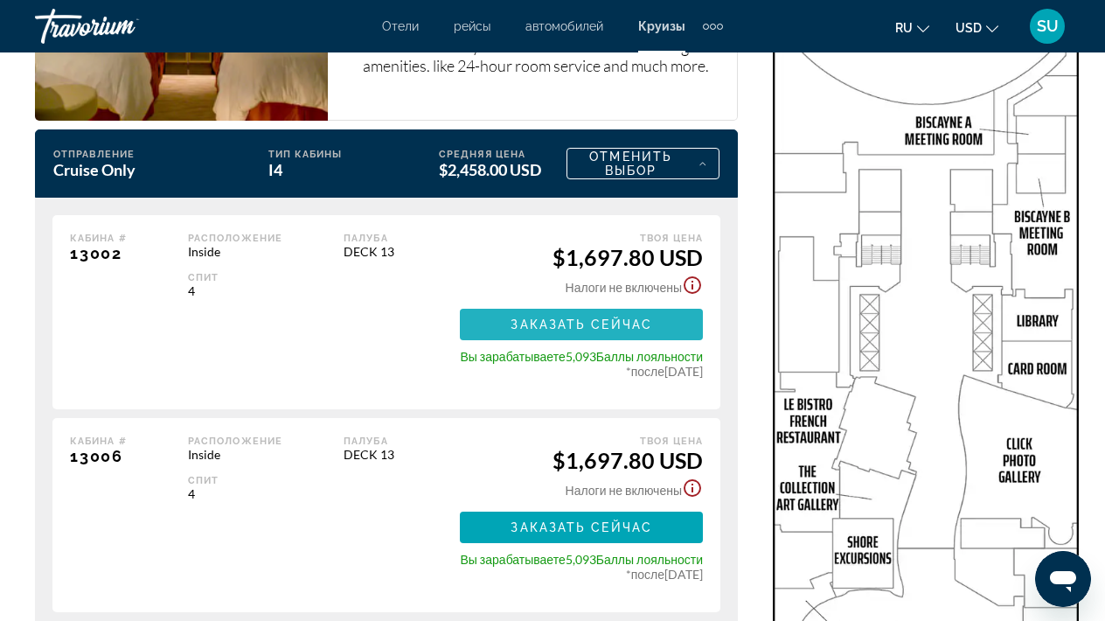
click at [547, 317] on span "Заказать сейчас" at bounding box center [582, 324] width 142 height 14
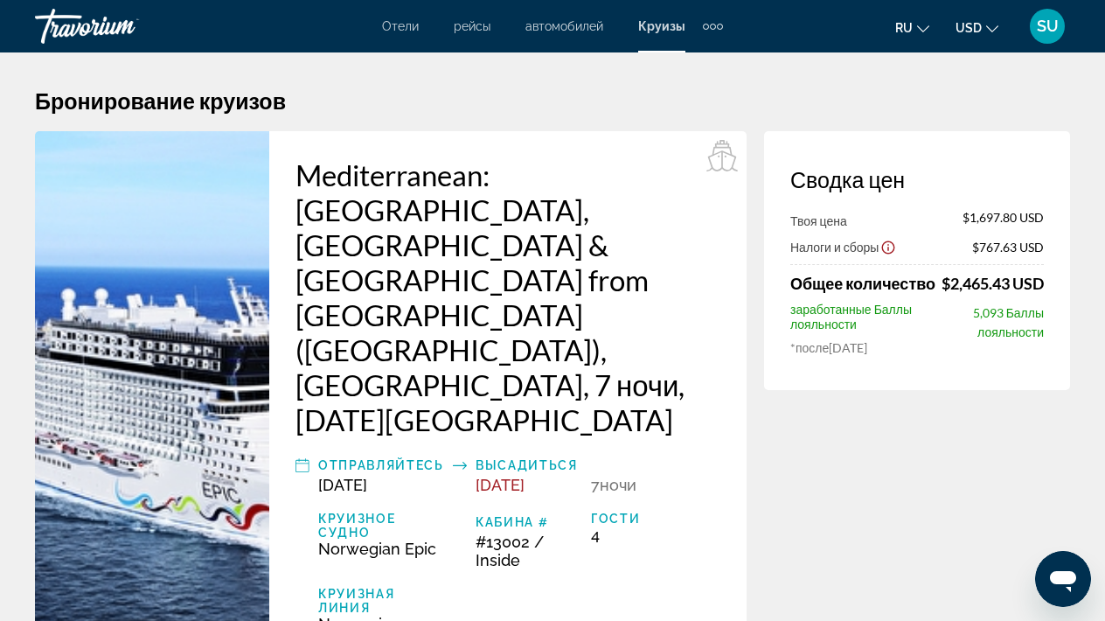
click at [359, 258] on h2 "Mediterranean: [GEOGRAPHIC_DATA], [GEOGRAPHIC_DATA] & [GEOGRAPHIC_DATA] from [G…" at bounding box center [508, 297] width 425 height 280
click at [198, 306] on img "Main content" at bounding box center [152, 413] width 234 height 564
click at [206, 199] on img "Main content" at bounding box center [152, 413] width 234 height 564
click at [366, 207] on h2 "Mediterranean: [GEOGRAPHIC_DATA], [GEOGRAPHIC_DATA] & [GEOGRAPHIC_DATA] from [G…" at bounding box center [508, 297] width 425 height 280
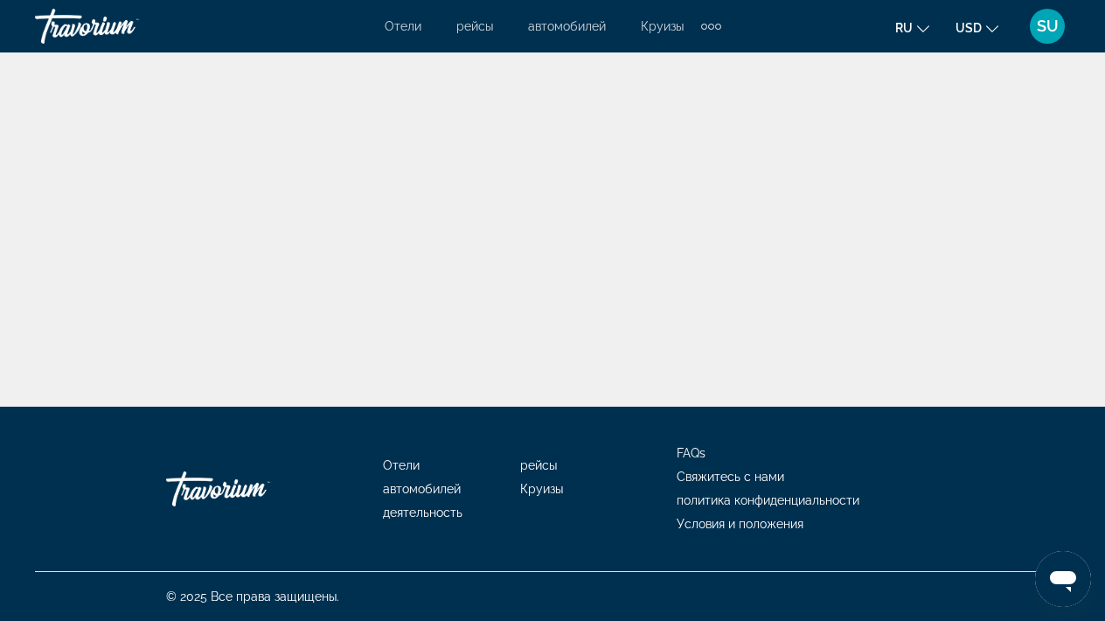
click at [658, 24] on span "Круизы" at bounding box center [662, 26] width 43 height 14
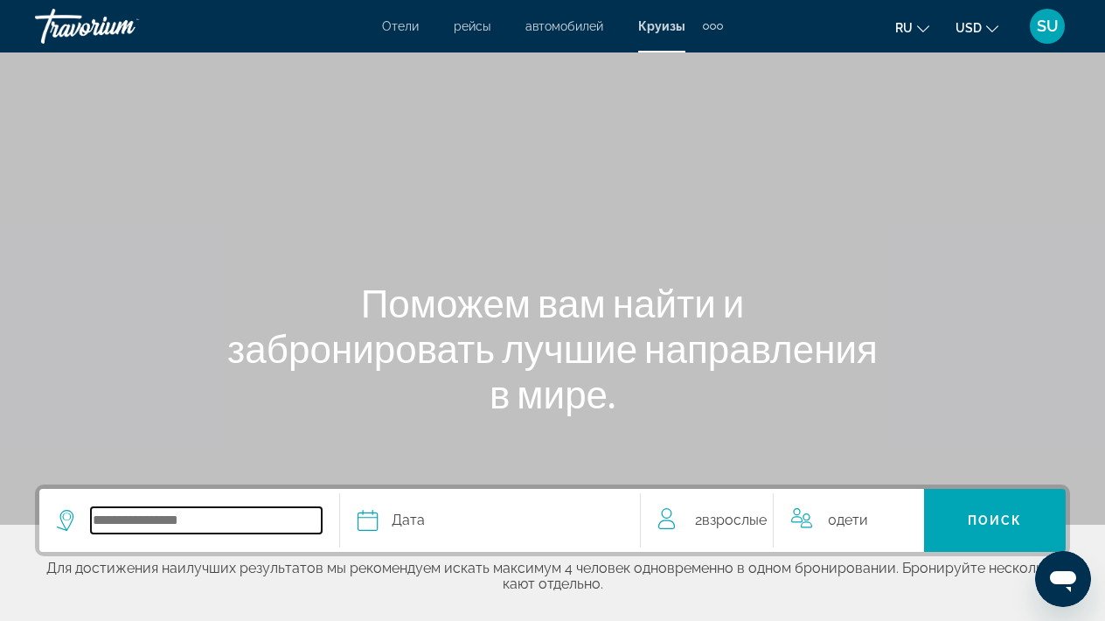
click at [266, 527] on input "Select cruise destination" at bounding box center [206, 520] width 231 height 26
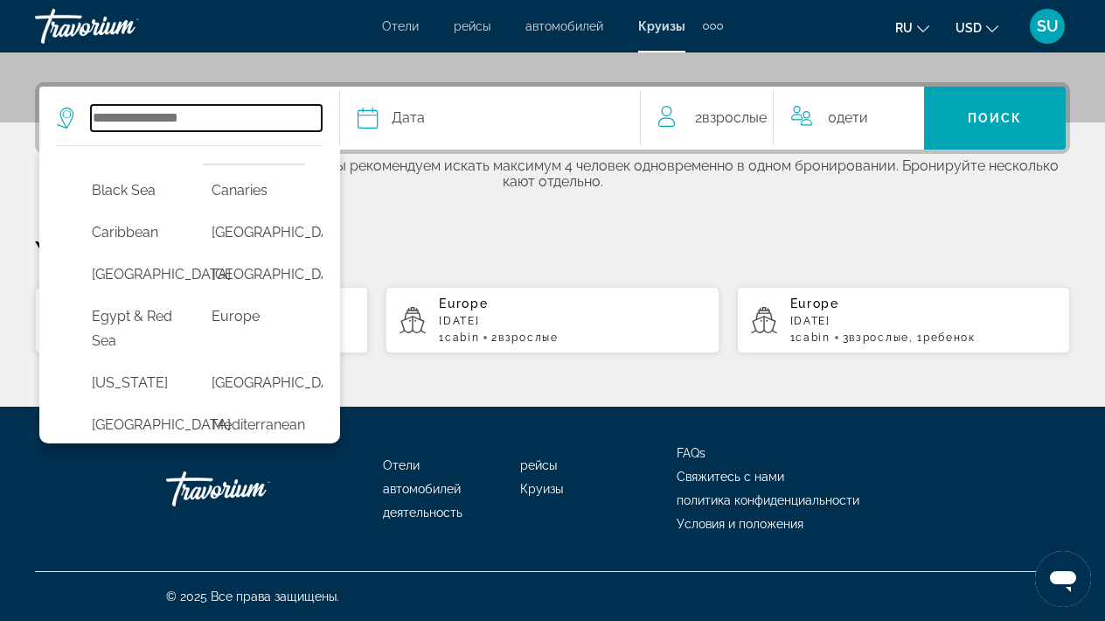
scroll to position [197, 0]
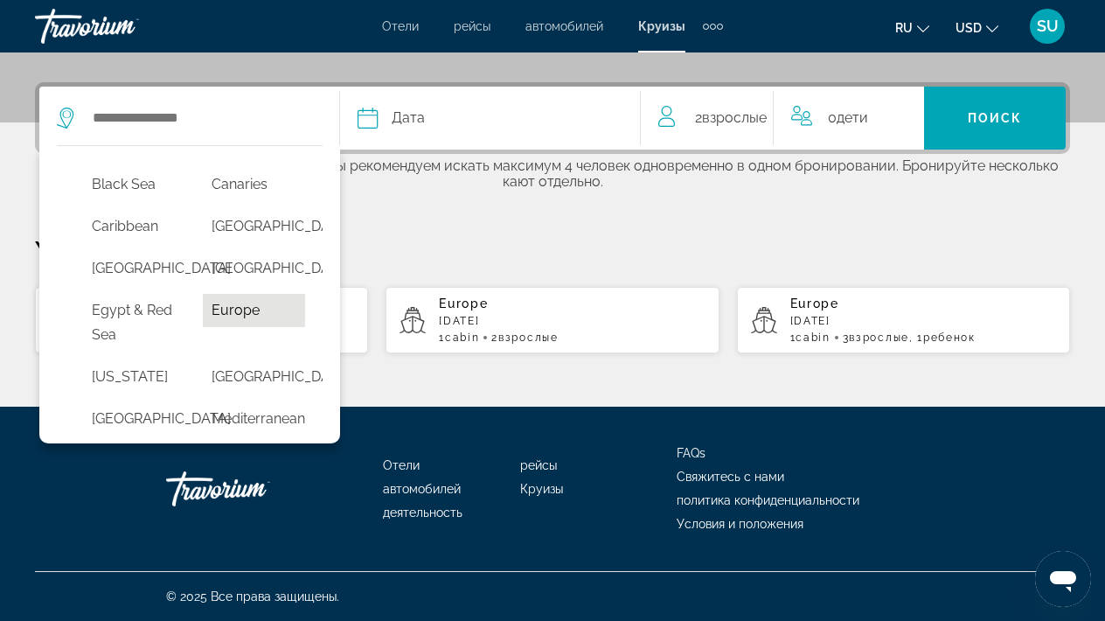
click at [240, 327] on button "Europe" at bounding box center [254, 310] width 102 height 33
type input "******"
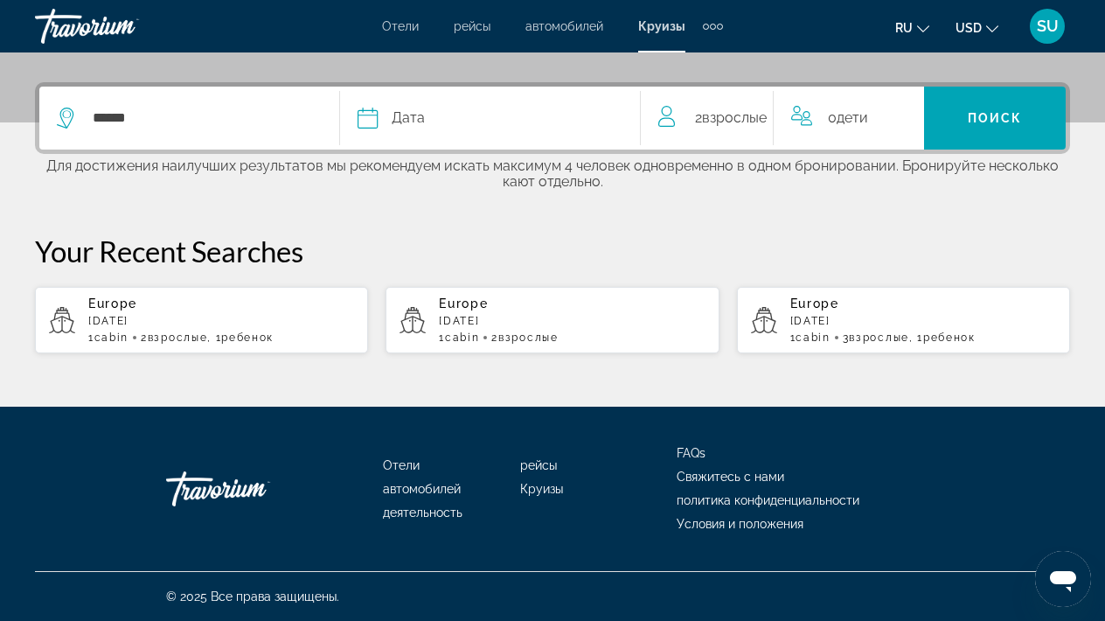
click at [878, 328] on div "Europe [DATE] 1 cabin 3 Взрослый Взрослые , 1 Ребенок Дети" at bounding box center [924, 319] width 266 height 47
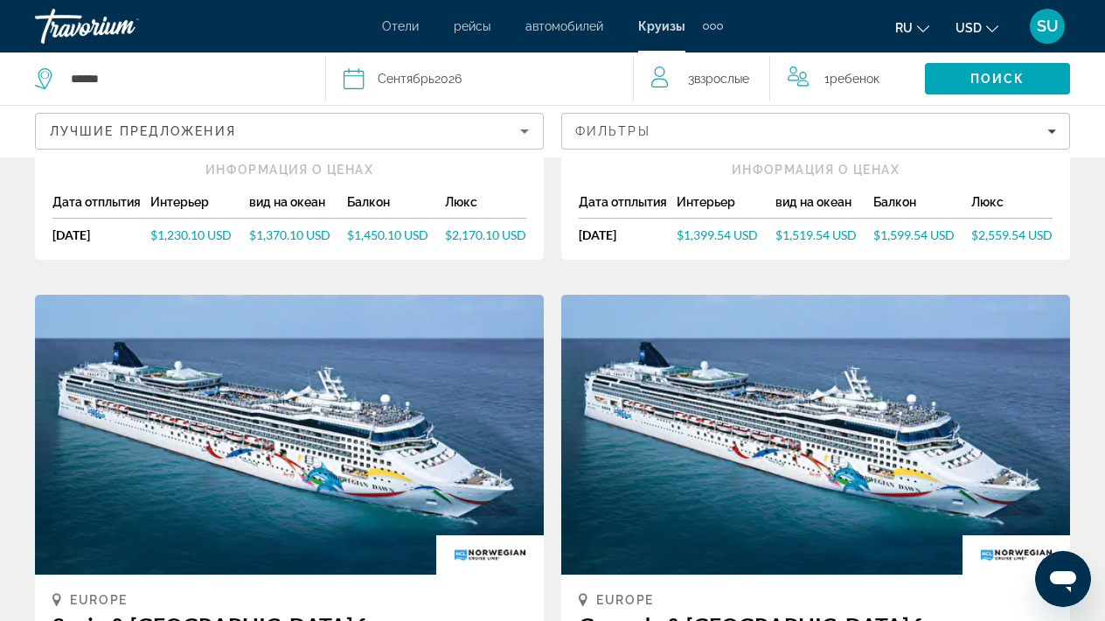
scroll to position [676, 0]
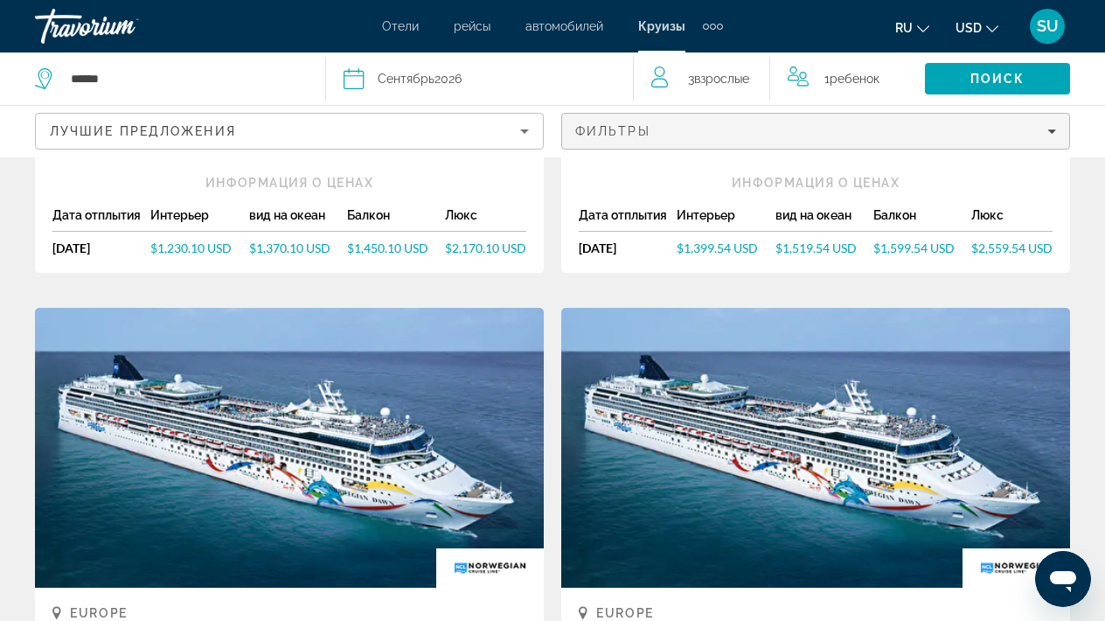
click at [1046, 131] on div "Фильтры" at bounding box center [815, 131] width 481 height 14
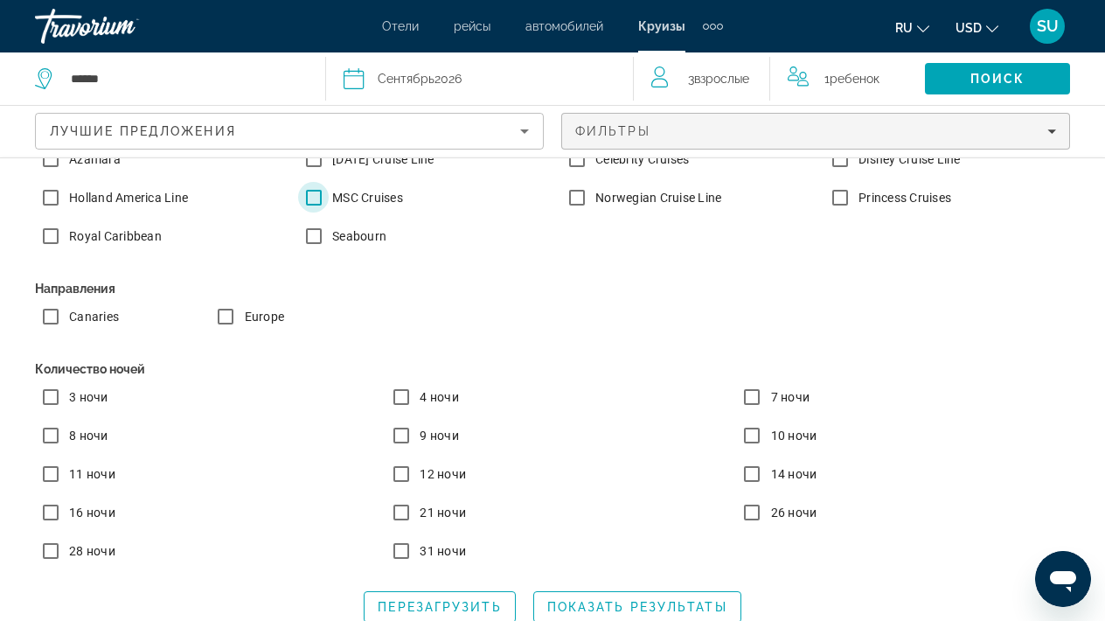
scroll to position [57, 0]
click at [661, 606] on span "Показать результаты" at bounding box center [637, 607] width 180 height 14
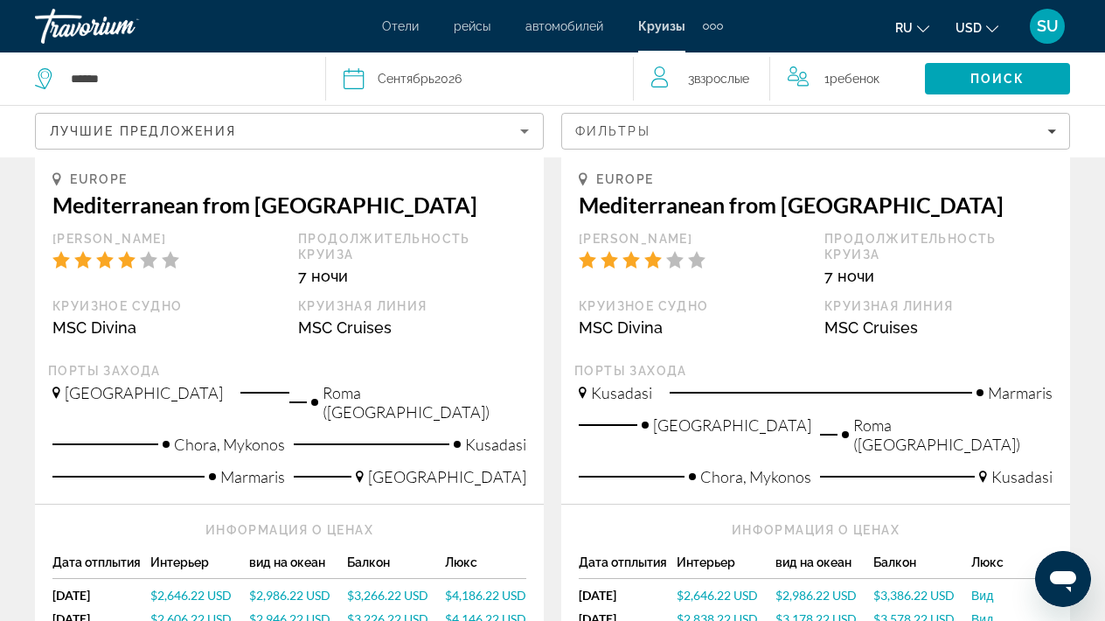
scroll to position [1290, 0]
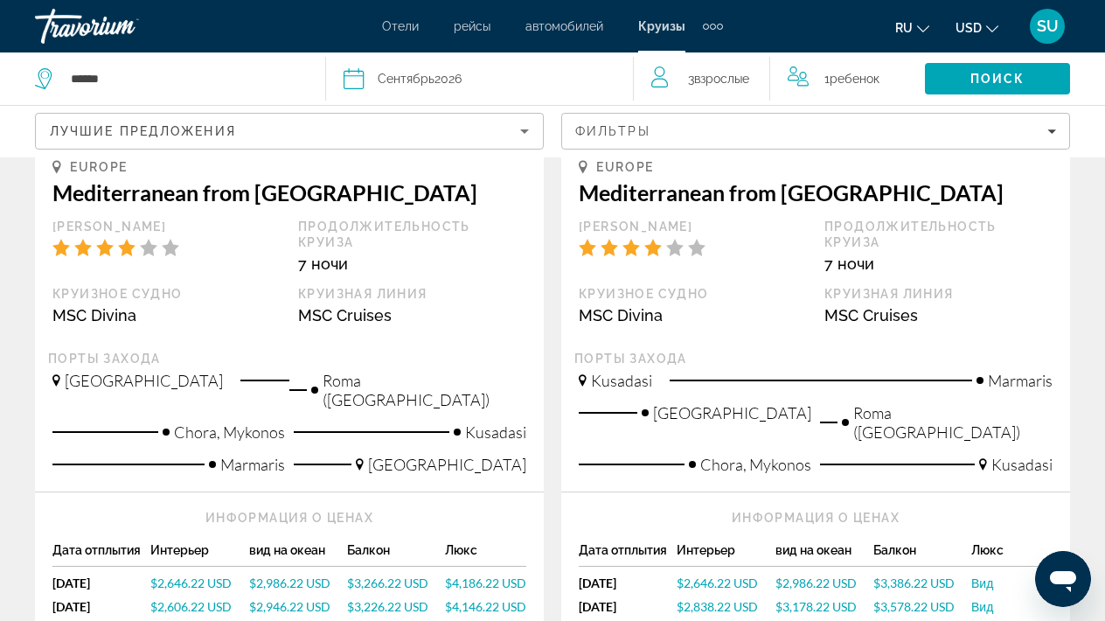
click at [646, 306] on div "MSC Divina" at bounding box center [693, 315] width 228 height 18
click at [704, 575] on span "$2,646.22 USD" at bounding box center [717, 582] width 81 height 15
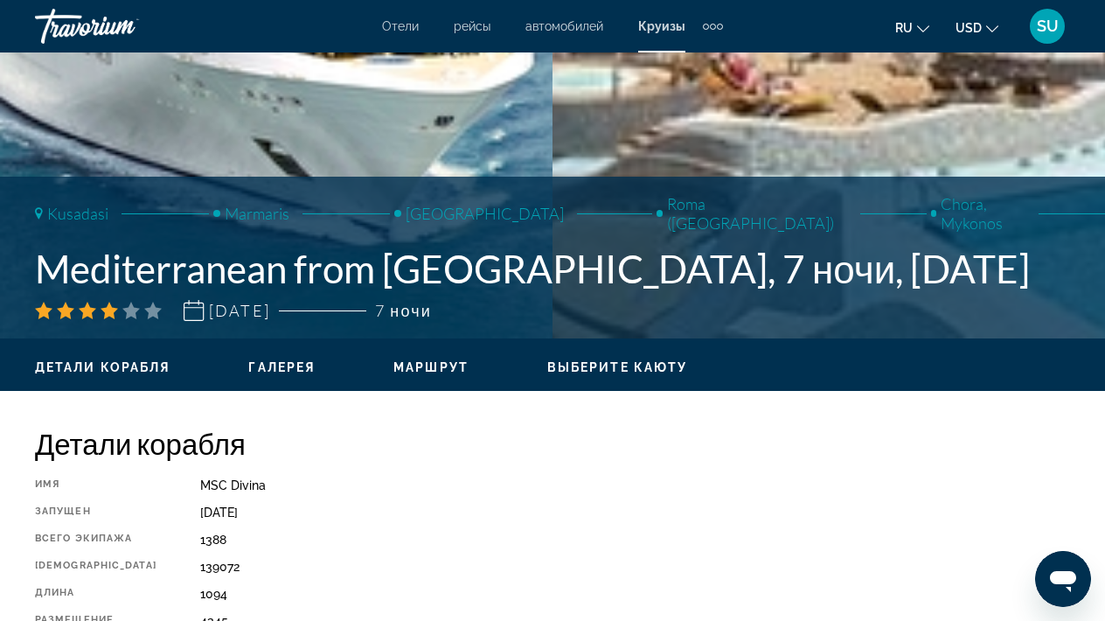
scroll to position [552, 0]
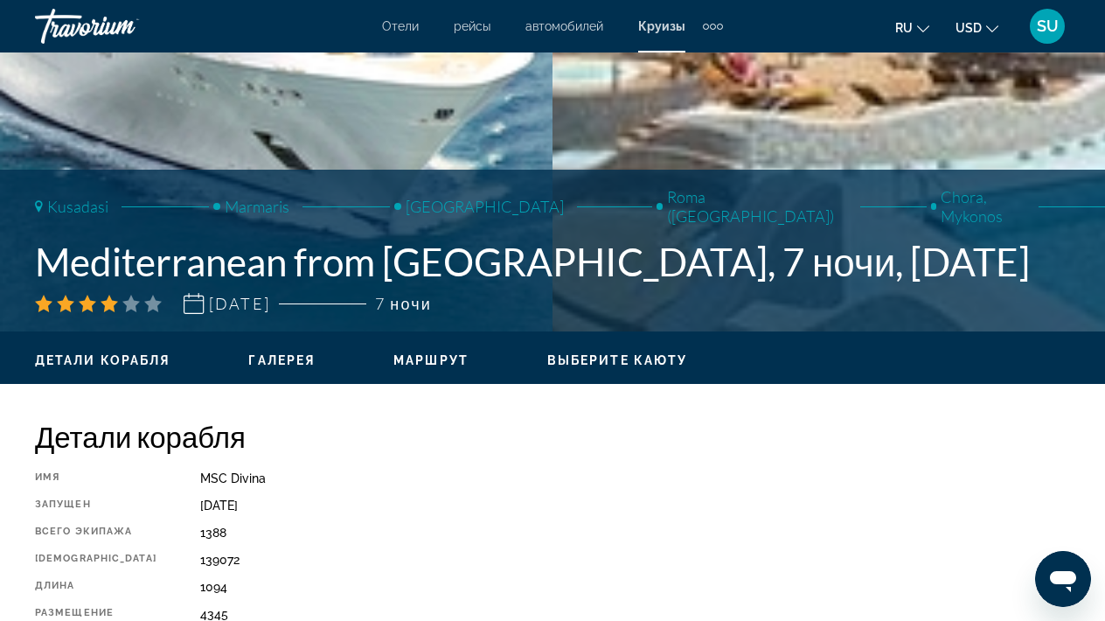
click at [432, 299] on span "7 ночи" at bounding box center [403, 303] width 57 height 19
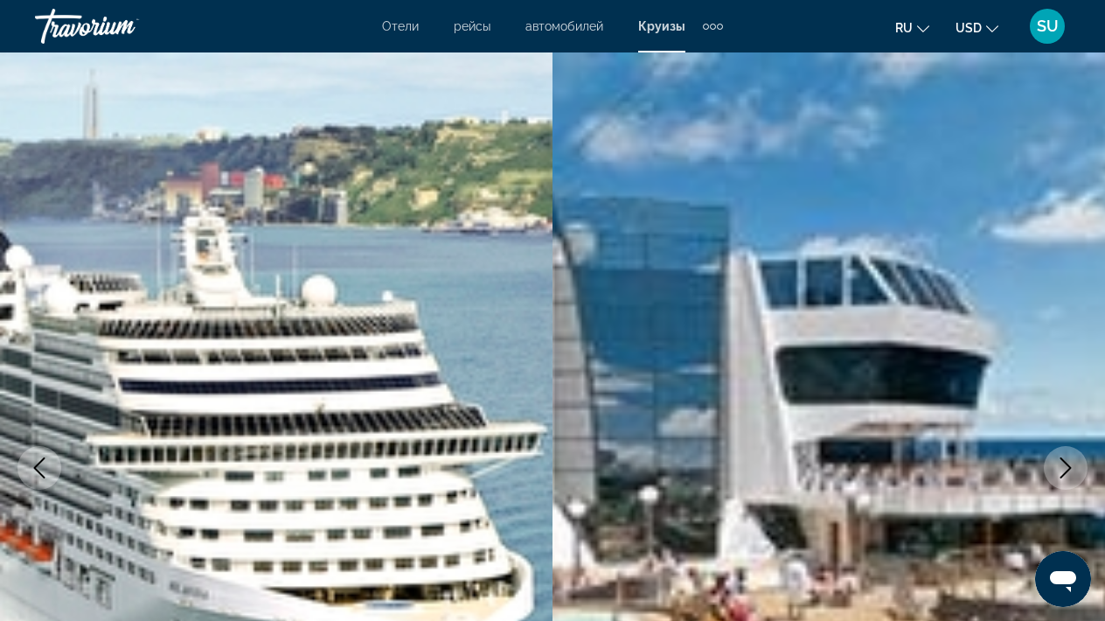
scroll to position [0, 0]
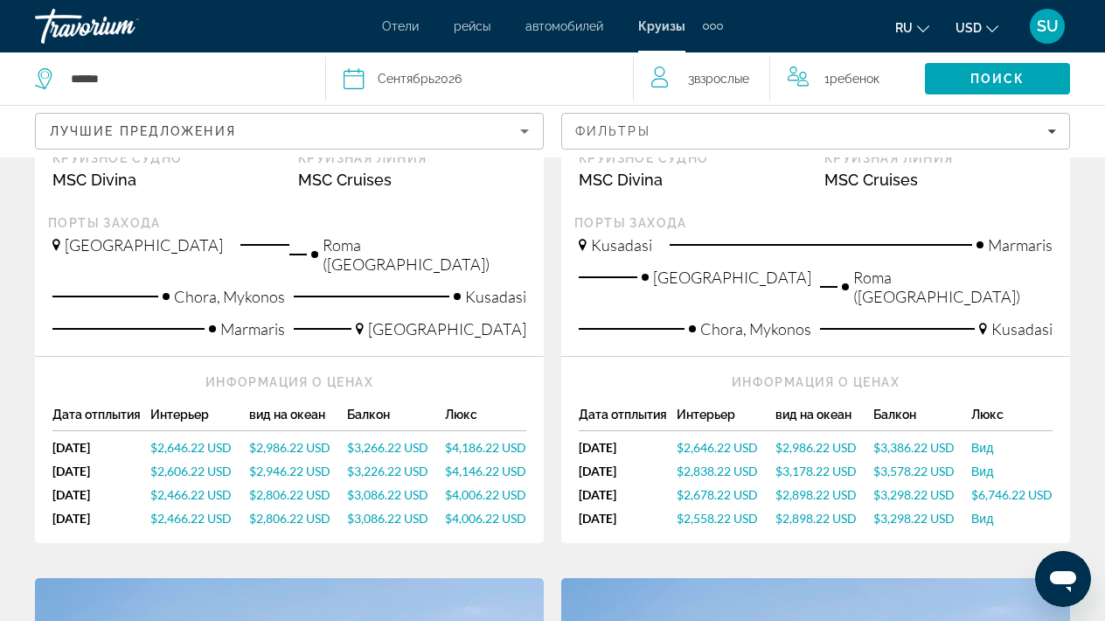
scroll to position [1427, 0]
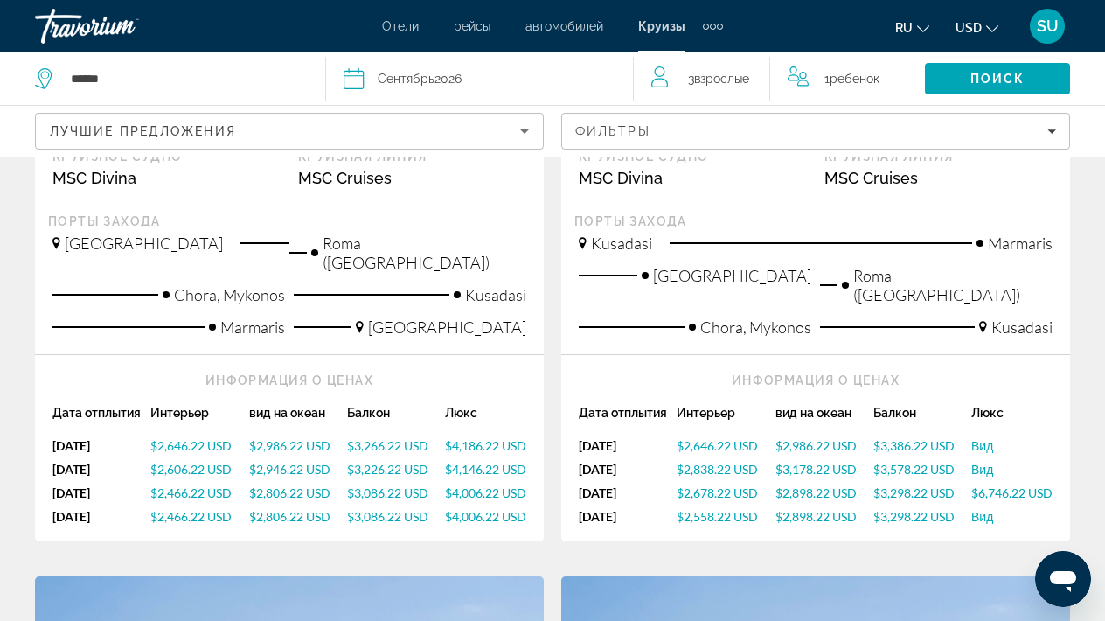
click at [701, 509] on span "$2,558.22 USD" at bounding box center [717, 516] width 81 height 15
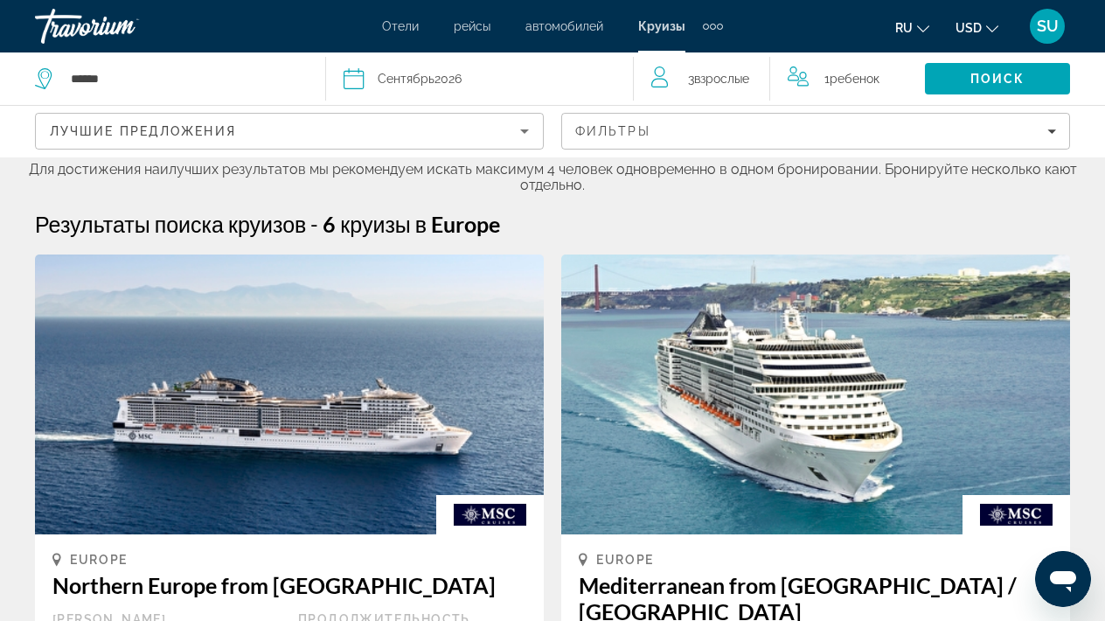
click at [700, 77] on span "Взрослые" at bounding box center [721, 79] width 55 height 14
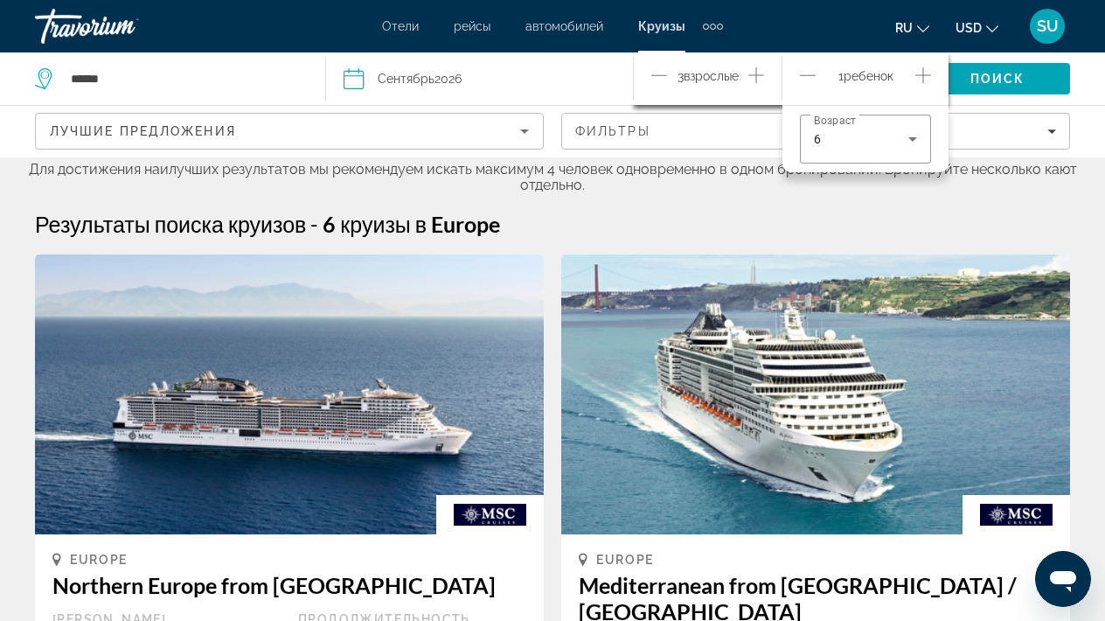
click at [657, 71] on icon "Decrement adults" at bounding box center [660, 75] width 16 height 21
click at [685, 278] on img "Main content" at bounding box center [815, 394] width 509 height 280
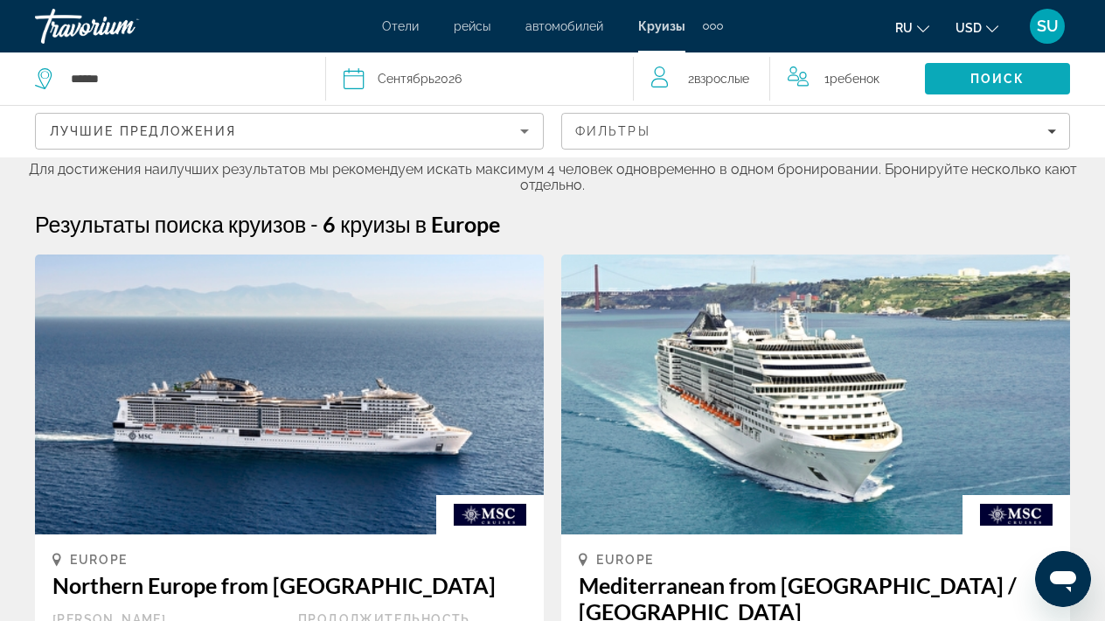
click at [976, 73] on span "Поиск" at bounding box center [998, 79] width 55 height 14
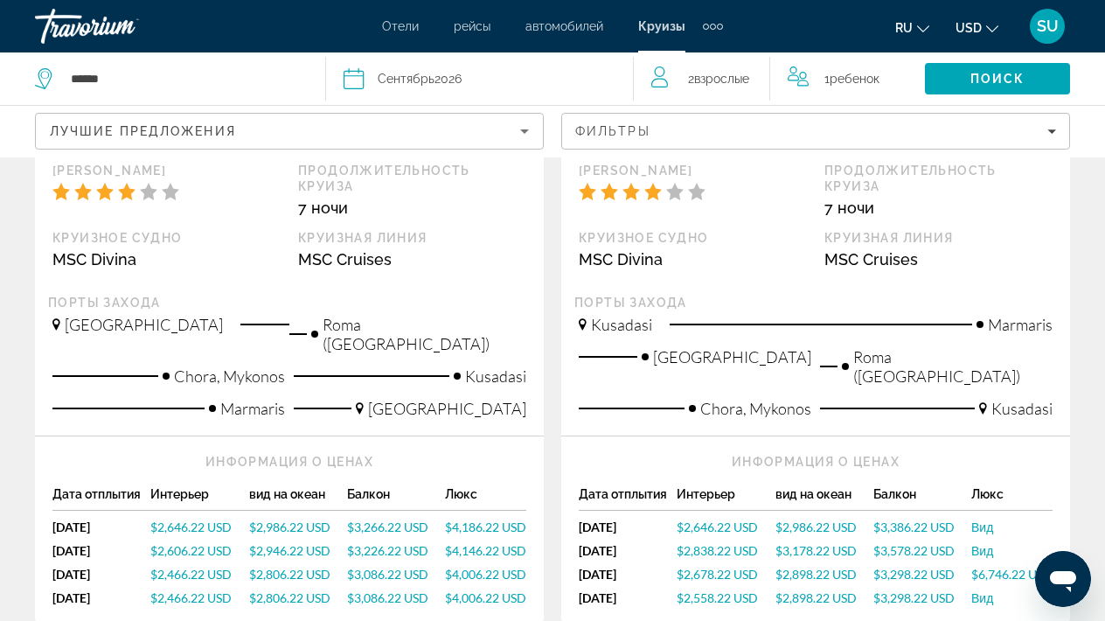
scroll to position [1334, 0]
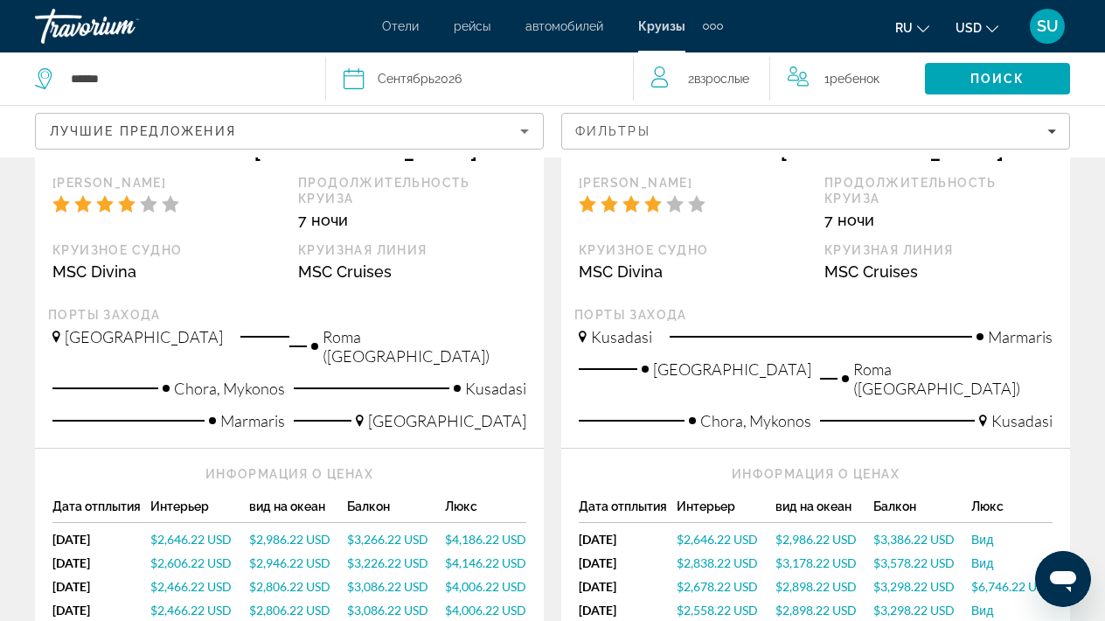
click at [685, 603] on span "$2,558.22 USD" at bounding box center [717, 610] width 81 height 15
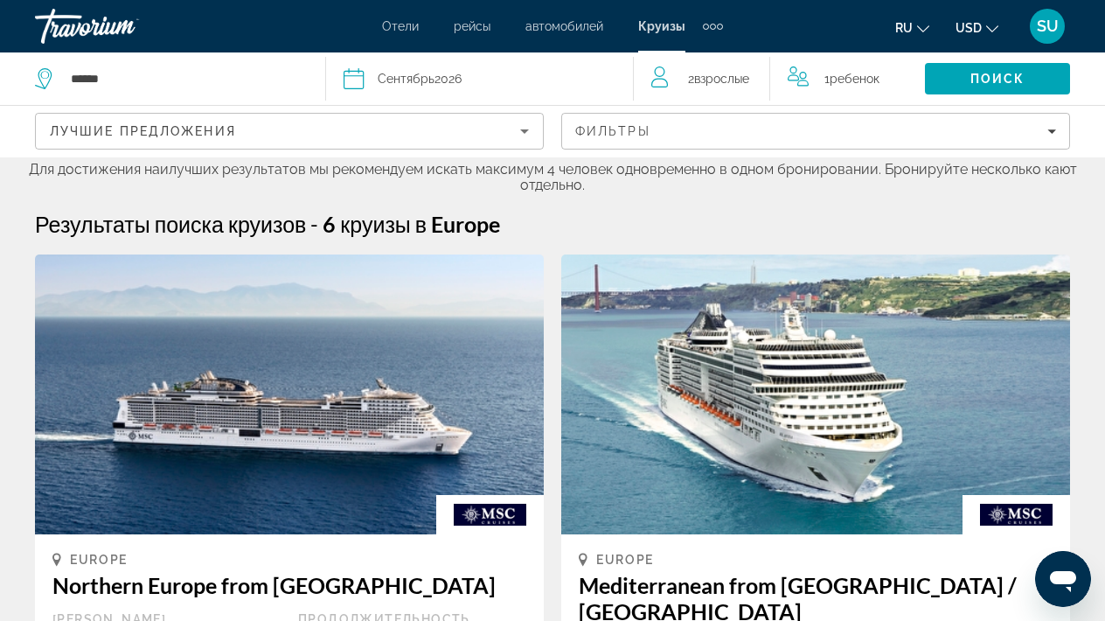
click at [673, 77] on icon "Travelers: 2 adults, 1 child" at bounding box center [662, 76] width 21 height 21
click at [659, 77] on icon "Travelers: 2 adults, 1 child" at bounding box center [662, 76] width 21 height 21
click at [721, 76] on span "Взрослые" at bounding box center [721, 79] width 55 height 14
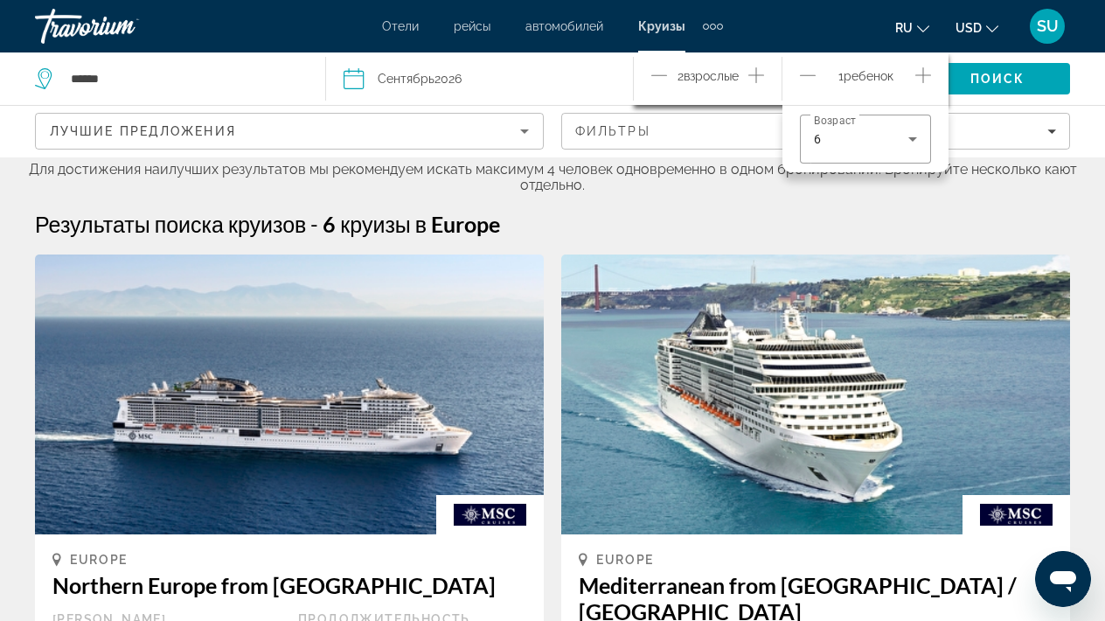
click at [659, 70] on icon "Decrement adults" at bounding box center [660, 75] width 16 height 21
click at [997, 69] on span "Search" at bounding box center [997, 79] width 145 height 42
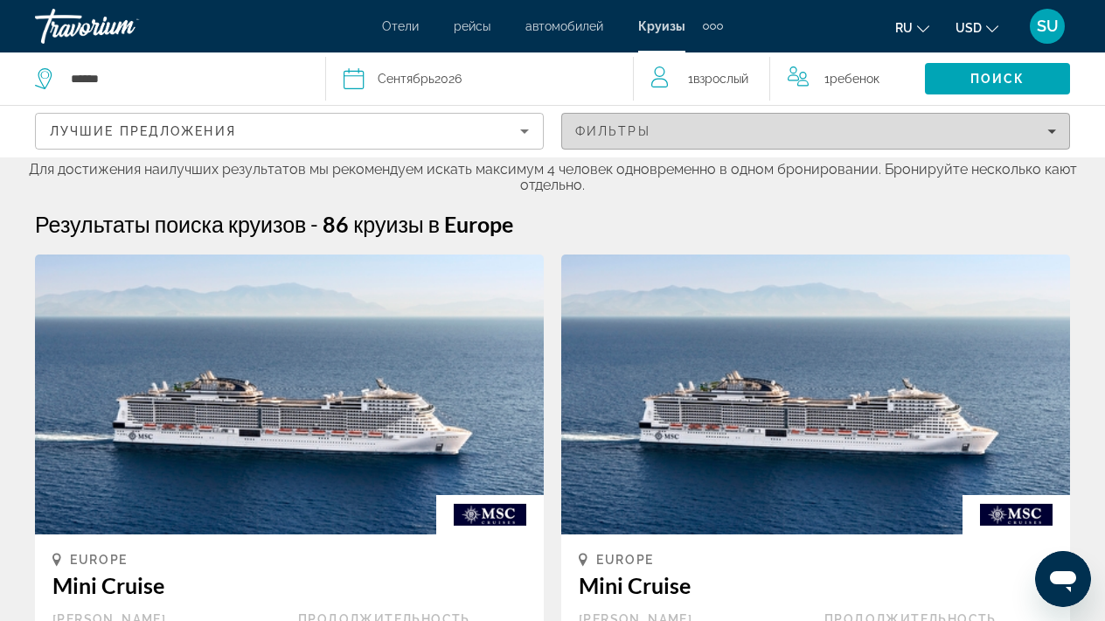
click at [1006, 135] on div "Фильтры" at bounding box center [815, 131] width 481 height 14
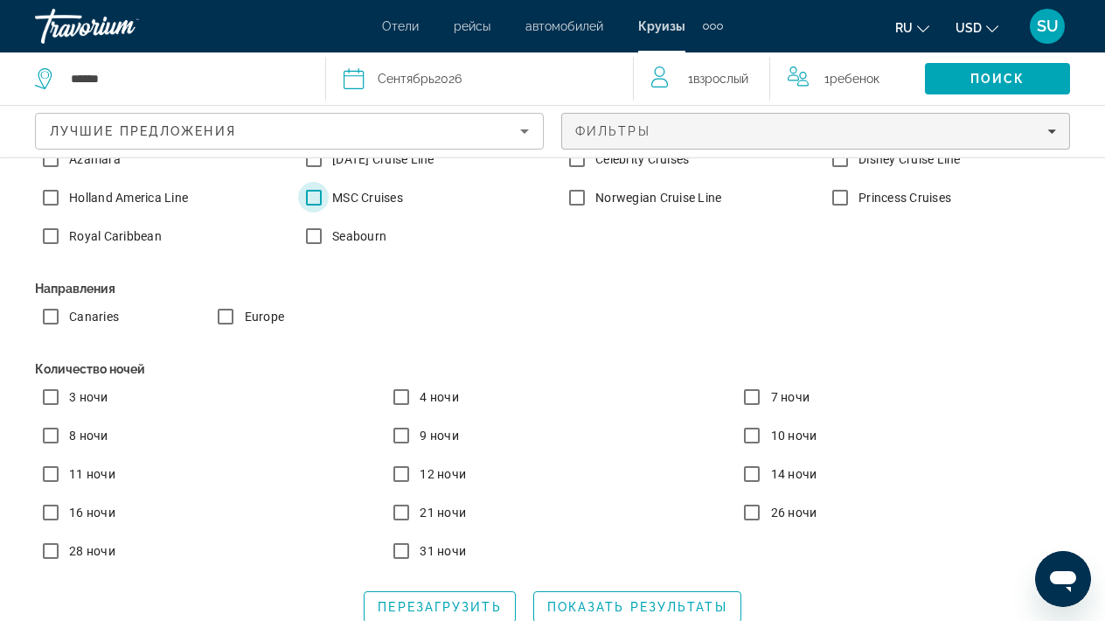
scroll to position [386, 0]
click at [617, 610] on span "Показать результаты" at bounding box center [637, 607] width 180 height 14
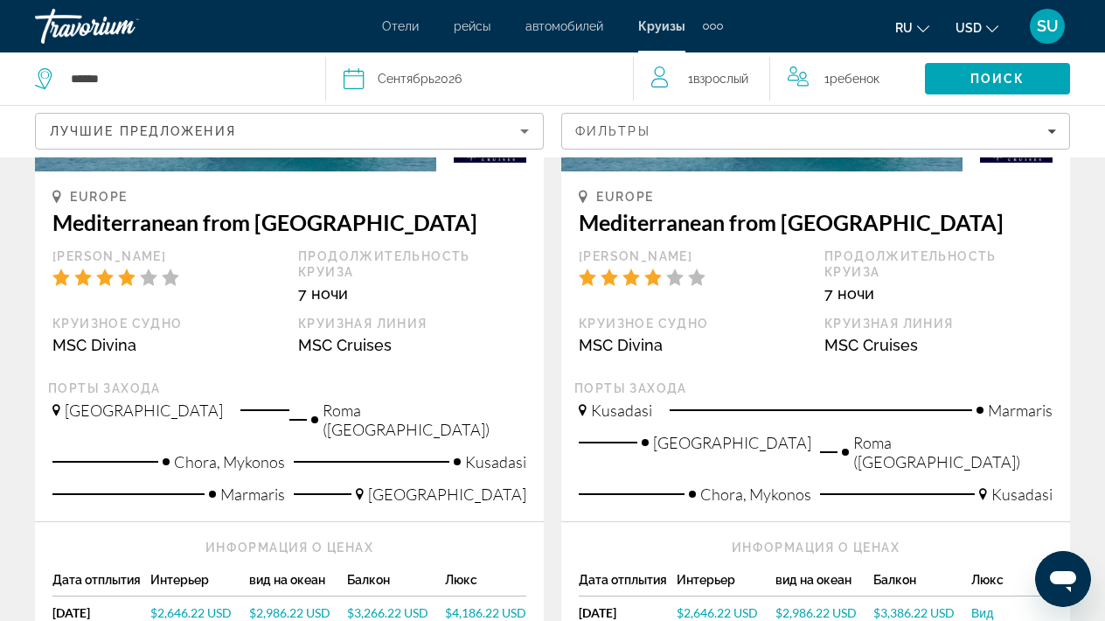
scroll to position [1272, 0]
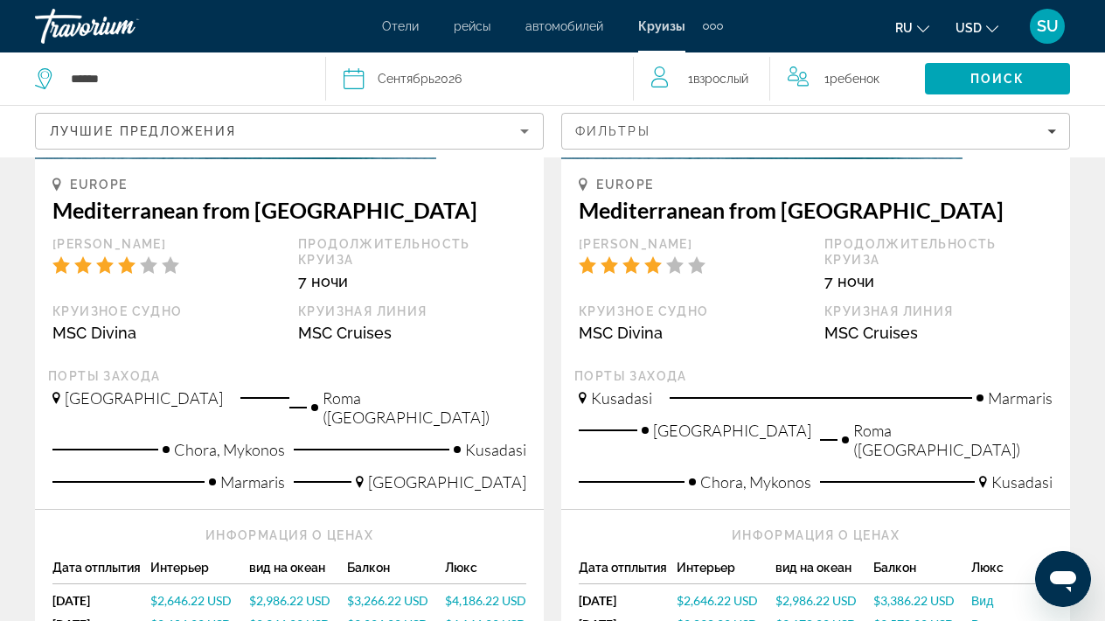
click at [714, 593] on span "$2,646.22 USD" at bounding box center [717, 600] width 81 height 15
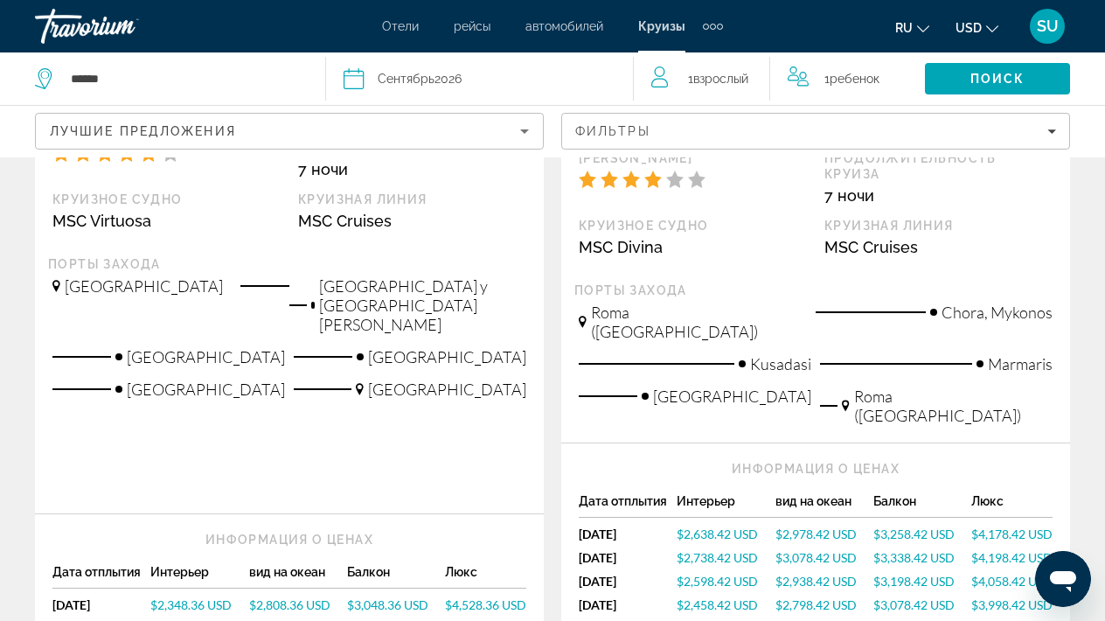
scroll to position [493, 0]
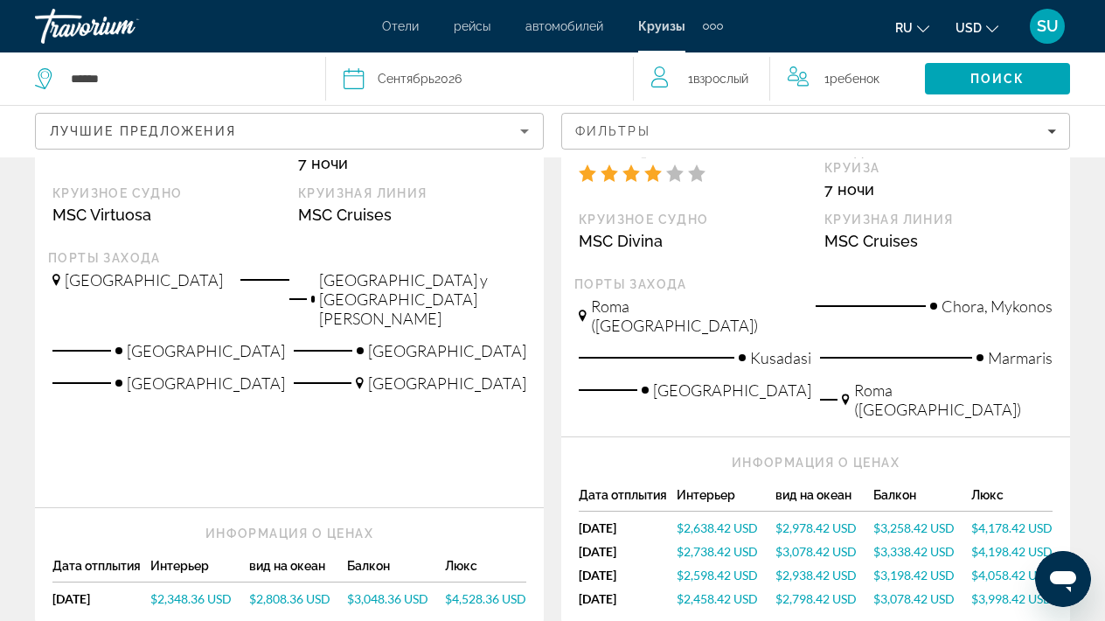
click at [701, 520] on span "$2,638.42 USD" at bounding box center [717, 527] width 81 height 15
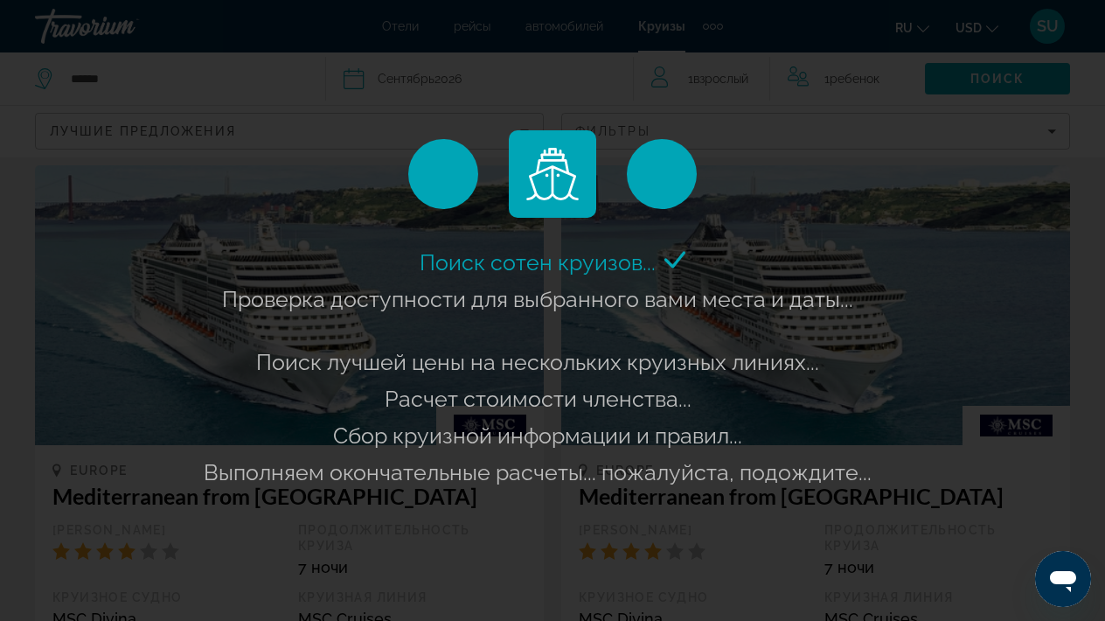
scroll to position [987, 0]
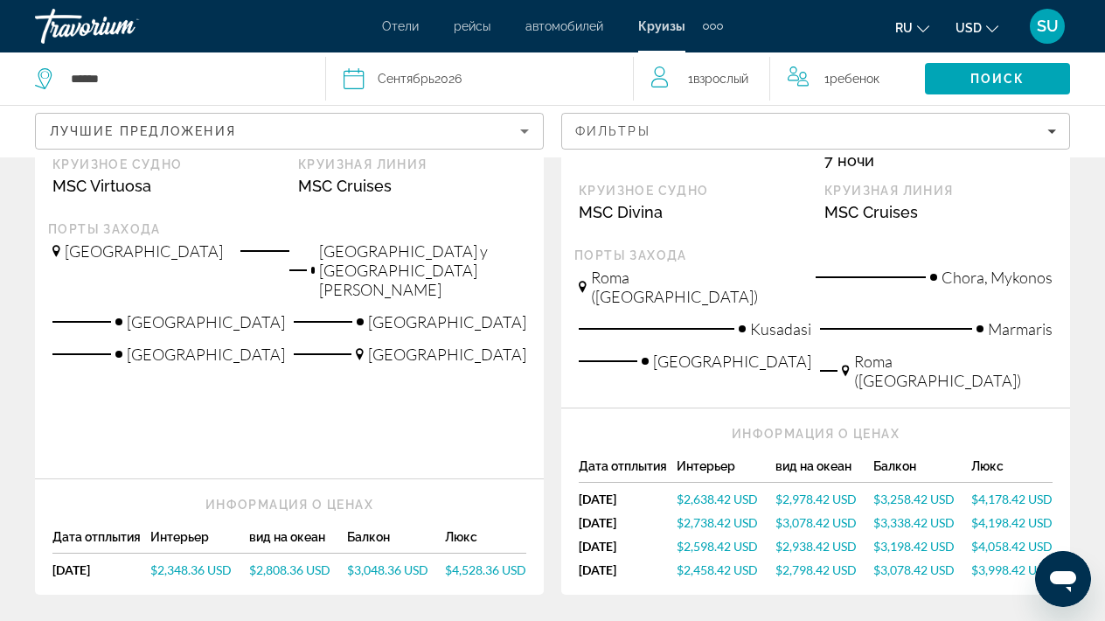
scroll to position [523, 0]
click at [712, 538] on span "$2,598.42 USD" at bounding box center [717, 545] width 81 height 15
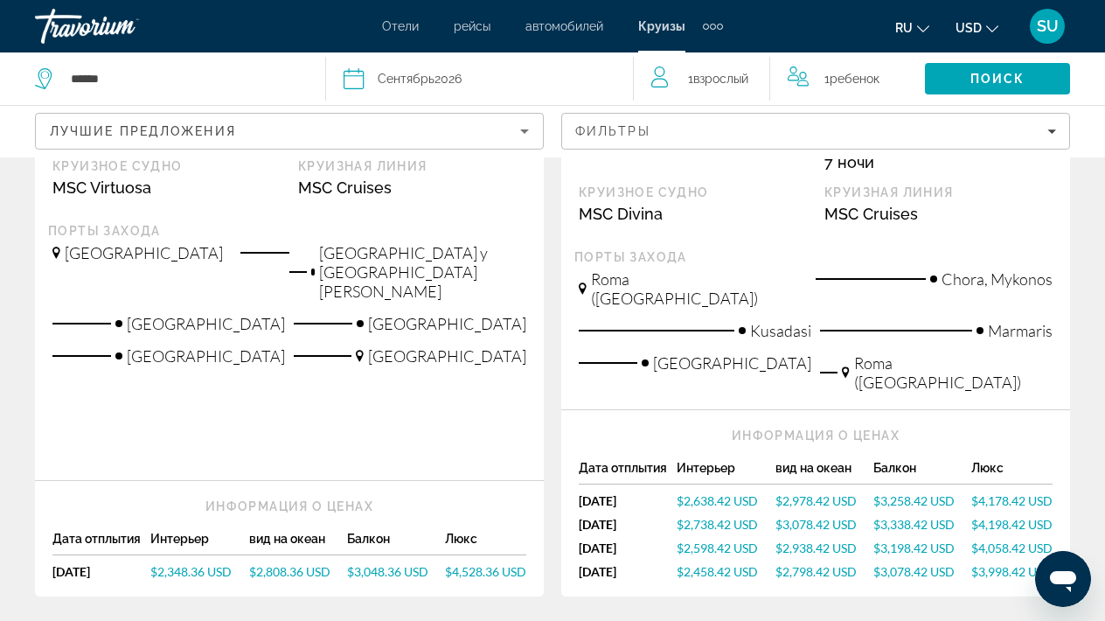
scroll to position [530, 0]
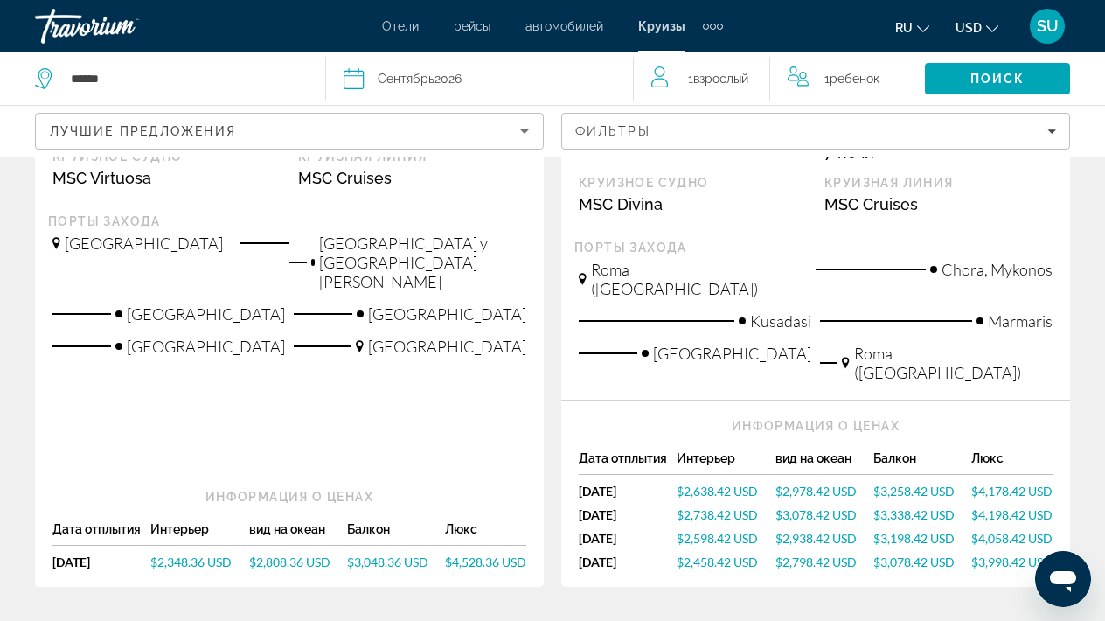
click at [826, 484] on span "$2,978.42 USD" at bounding box center [816, 491] width 81 height 15
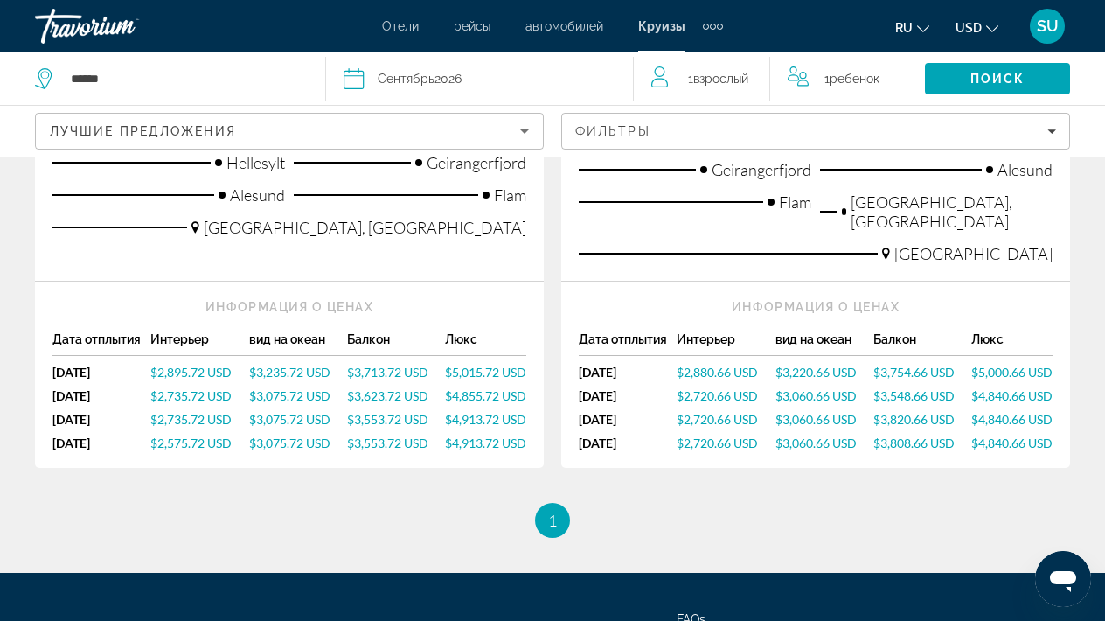
scroll to position [2403, 0]
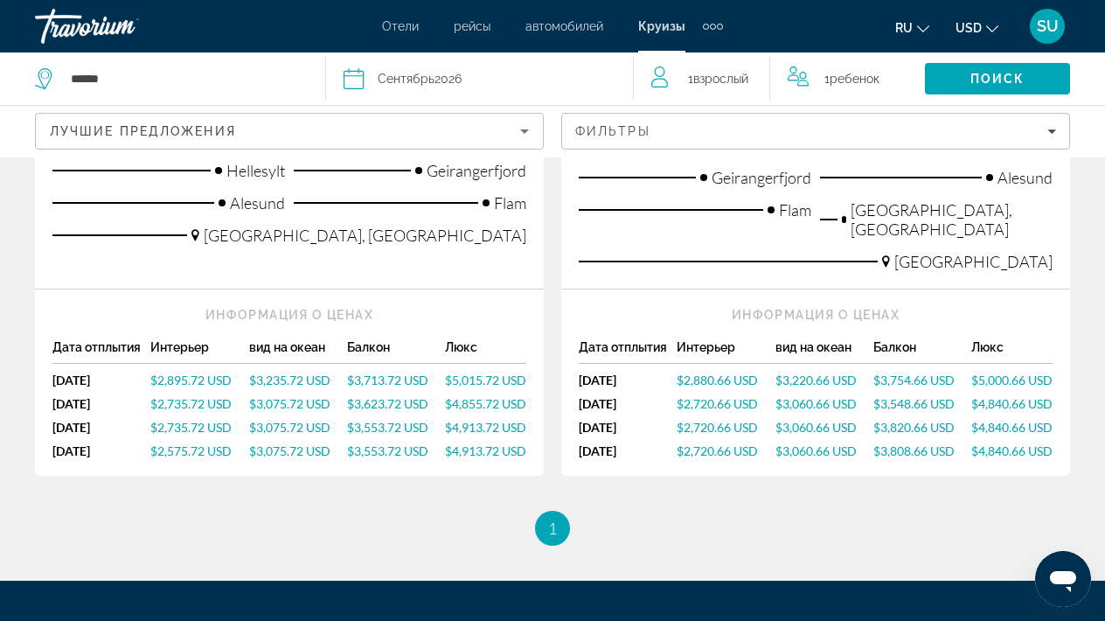
click at [282, 373] on span "$3,235.72 USD" at bounding box center [289, 380] width 81 height 15
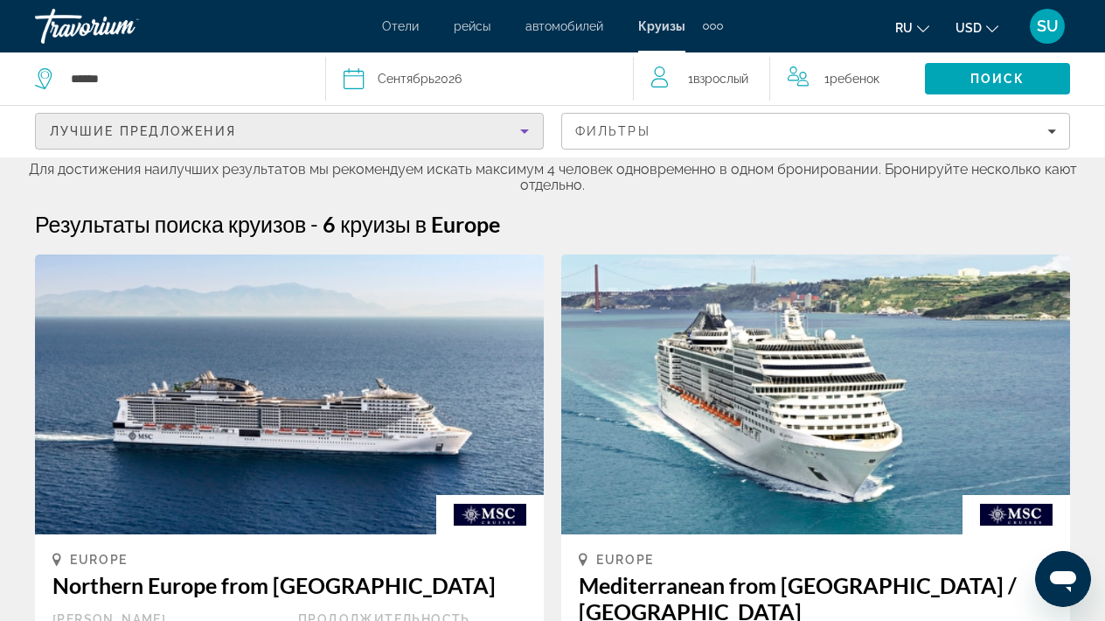
click at [525, 127] on icon "Sort by" at bounding box center [524, 131] width 21 height 21
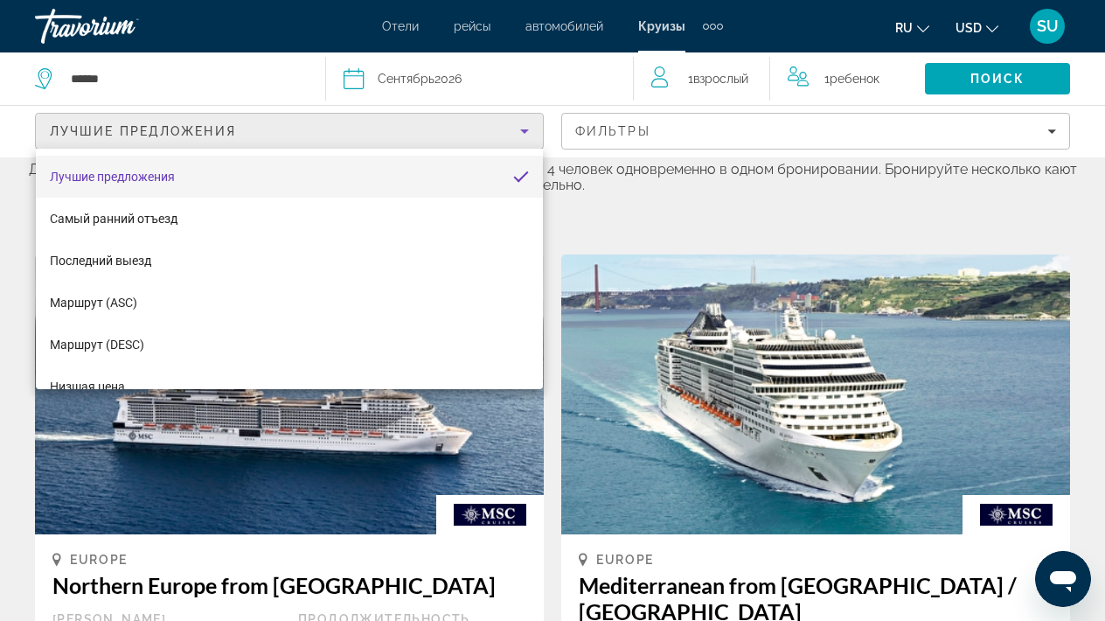
click at [1057, 131] on div at bounding box center [552, 310] width 1105 height 621
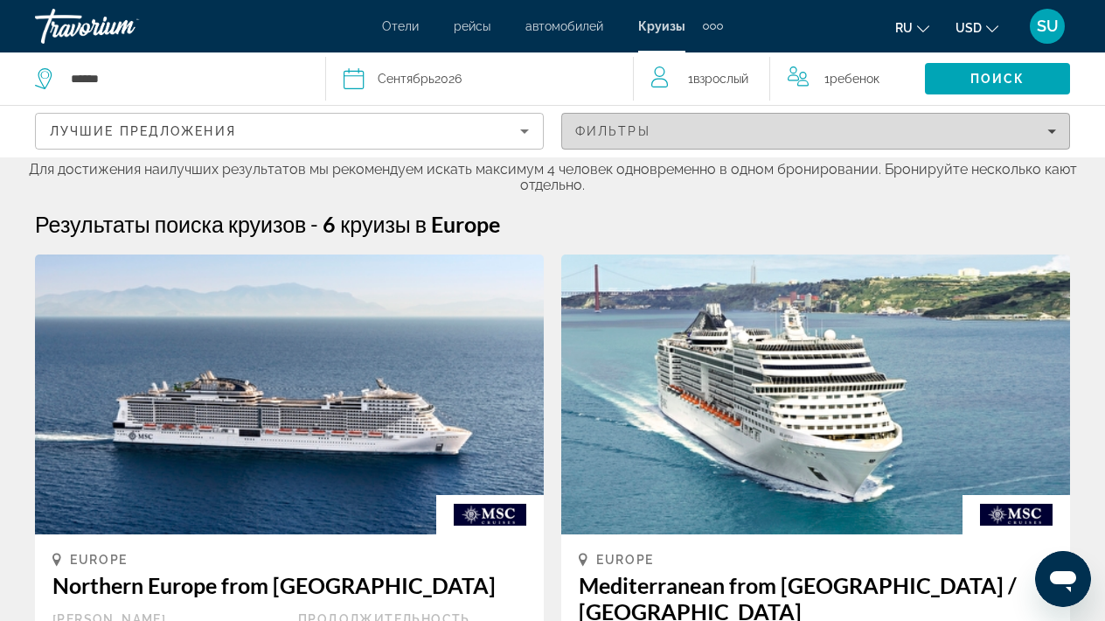
click at [1049, 132] on icon "Filters" at bounding box center [1052, 131] width 9 height 9
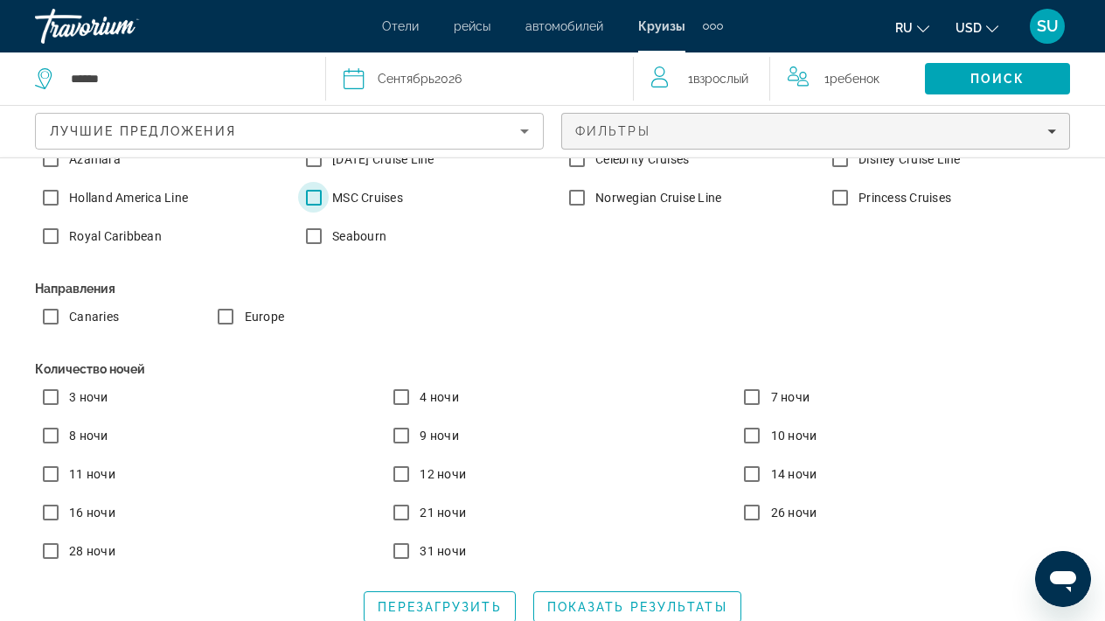
scroll to position [254, 0]
click at [586, 602] on span "Показать результаты" at bounding box center [637, 607] width 180 height 14
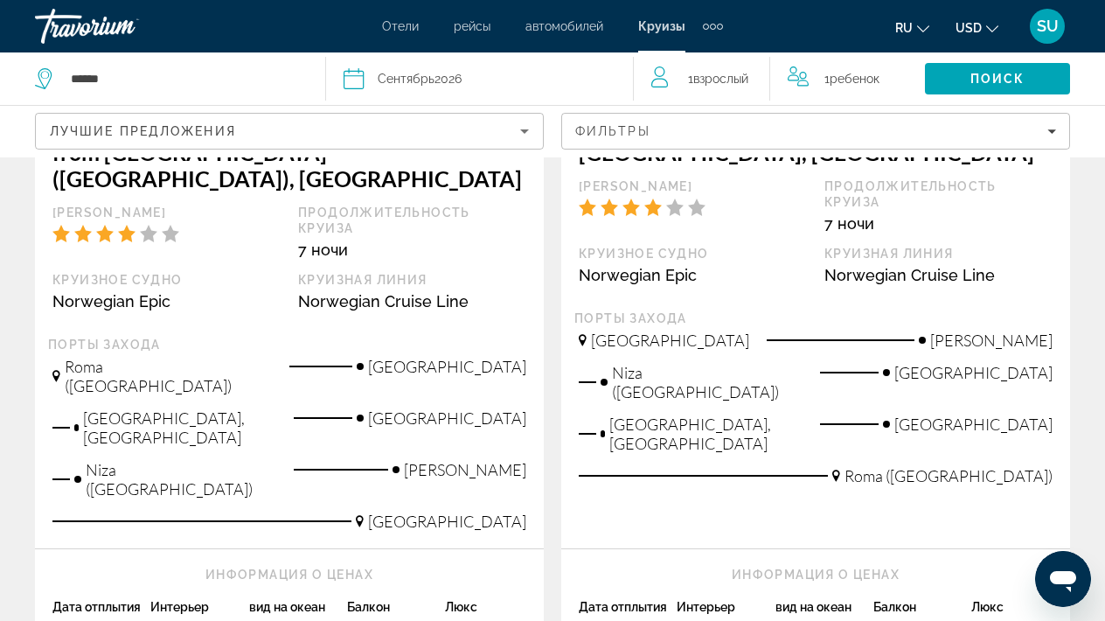
scroll to position [1369, 0]
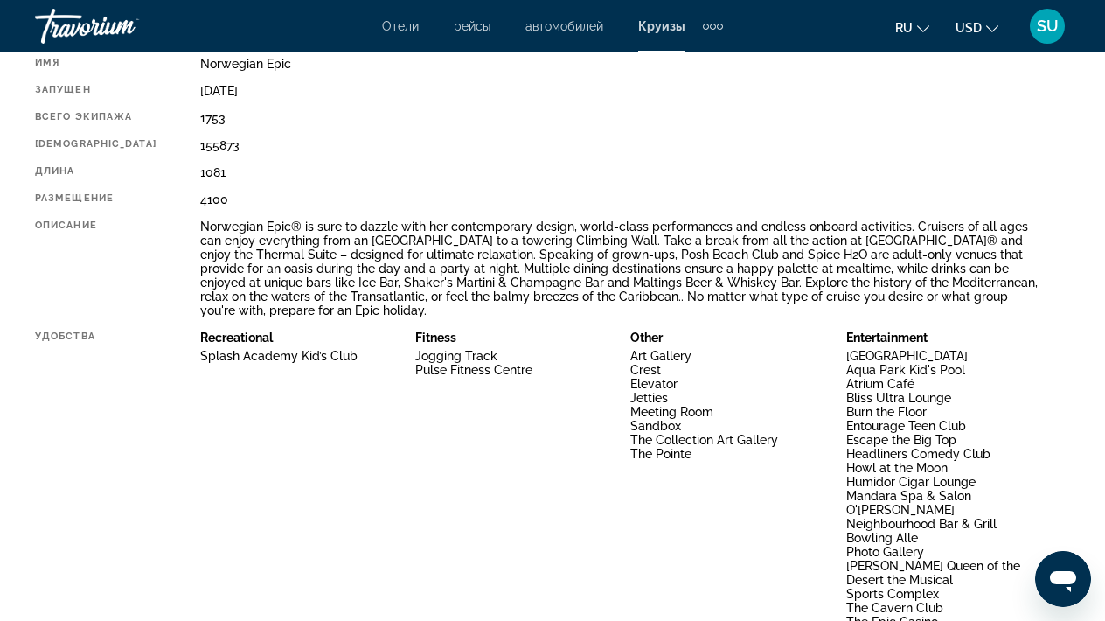
scroll to position [968, 0]
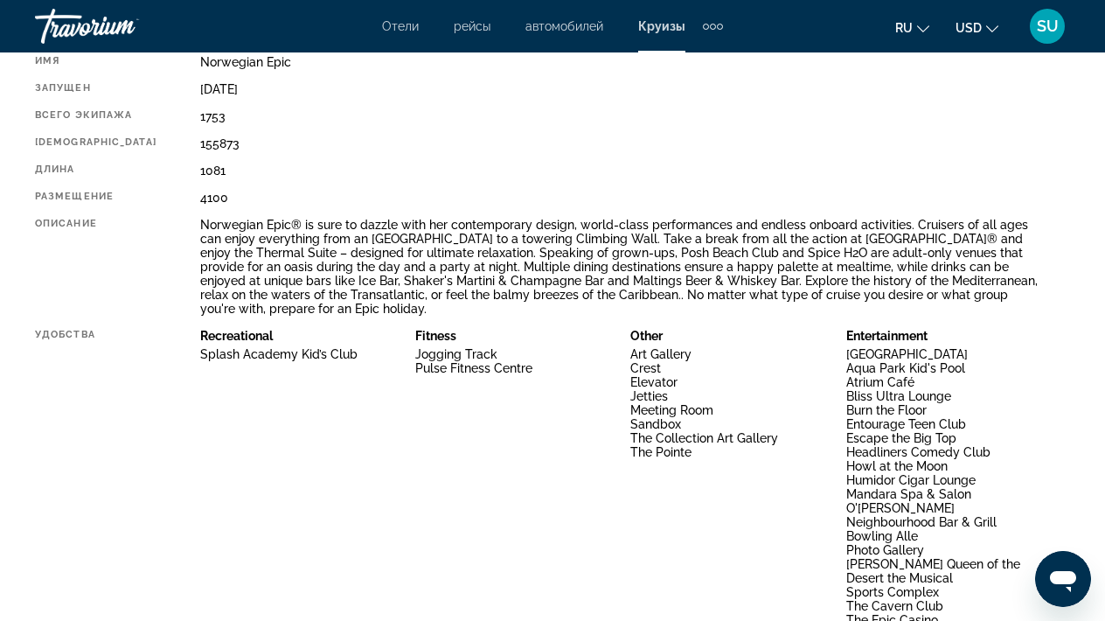
click at [985, 585] on li "Sports Complex" at bounding box center [946, 592] width 198 height 14
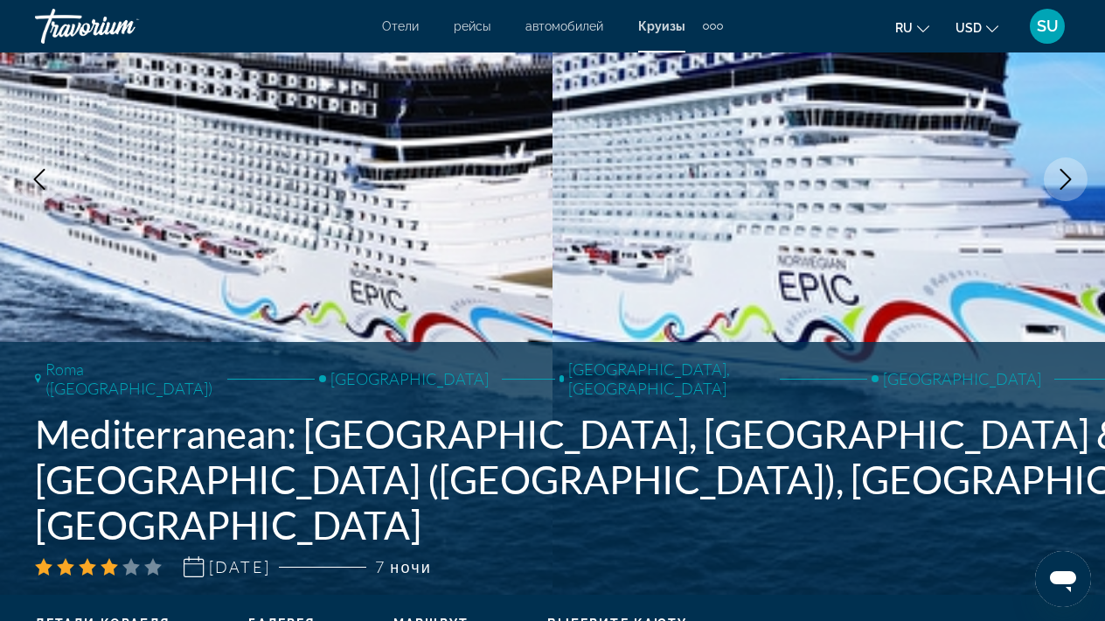
scroll to position [305, 0]
